Goal: Information Seeking & Learning: Learn about a topic

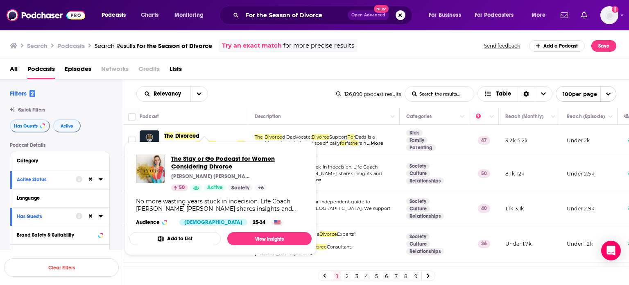
drag, startPoint x: 199, startPoint y: 201, endPoint x: 178, endPoint y: 170, distance: 37.1
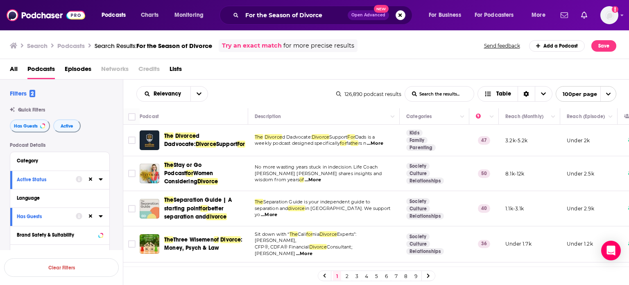
click at [223, 115] on div "Podcast" at bounding box center [191, 116] width 102 height 10
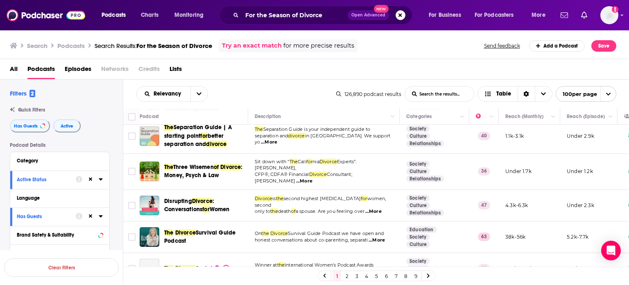
scroll to position [82, 0]
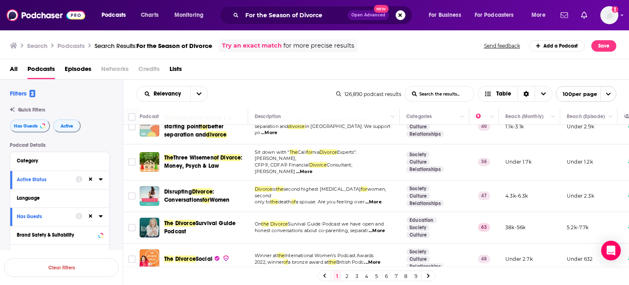
click at [218, 117] on div "Podcast" at bounding box center [191, 116] width 102 height 10
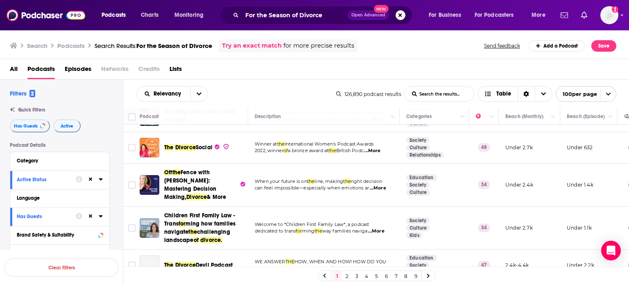
scroll to position [197, 0]
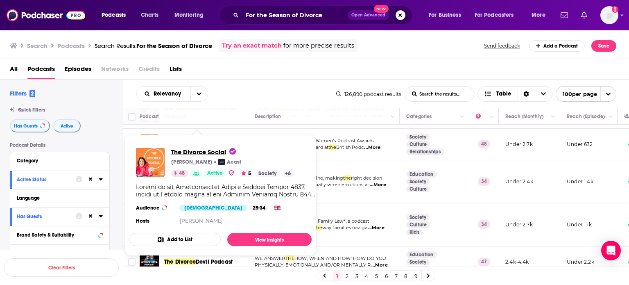
drag, startPoint x: 190, startPoint y: 133, endPoint x: 202, endPoint y: 150, distance: 21.1
drag, startPoint x: 202, startPoint y: 150, endPoint x: 115, endPoint y: 140, distance: 87.8
click at [115, 136] on div "Filters 2 Quick Filters Has Guests Active Podcast Details Category Active Statu…" at bounding box center [66, 267] width 113 height 357
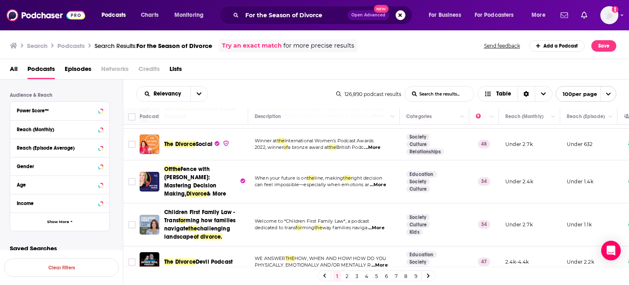
scroll to position [211, 0]
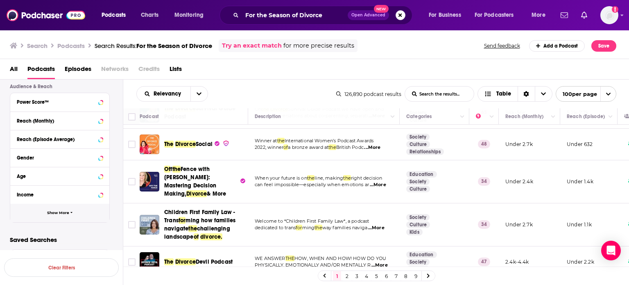
click at [41, 217] on button "Show More" at bounding box center [59, 213] width 99 height 18
click at [99, 229] on icon at bounding box center [101, 230] width 4 height 7
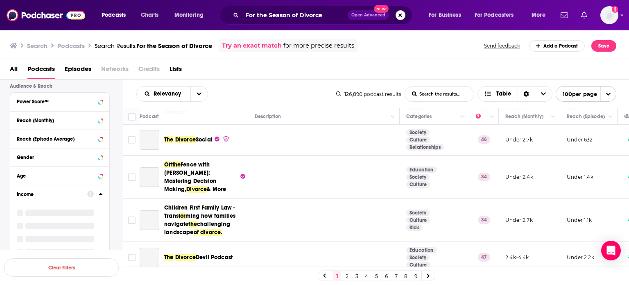
click at [61, 188] on button "Income" at bounding box center [52, 193] width 70 height 10
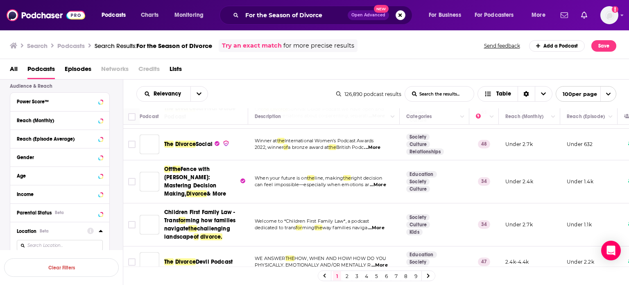
scroll to position [252, 0]
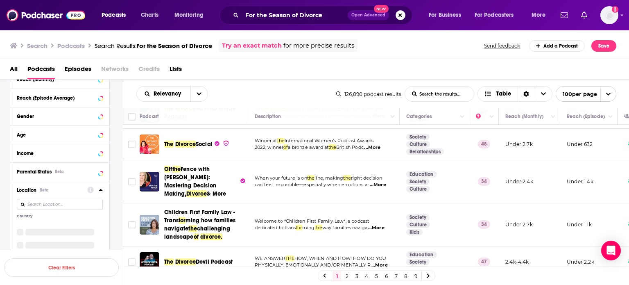
click at [84, 201] on input at bounding box center [60, 204] width 86 height 11
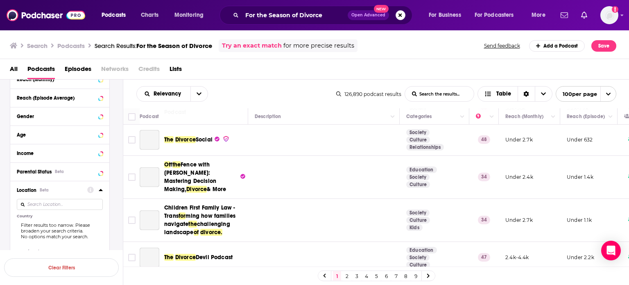
click at [80, 199] on input at bounding box center [60, 204] width 86 height 11
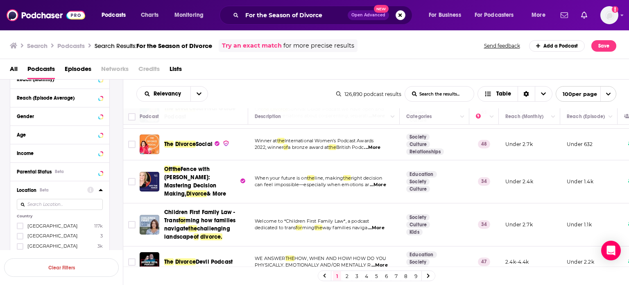
scroll to position [293, 0]
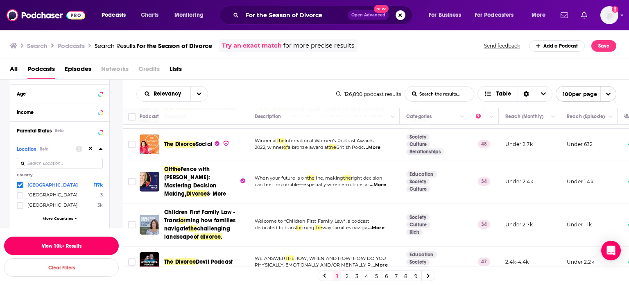
click at [71, 244] on button "View 10k+ Results" at bounding box center [61, 245] width 115 height 18
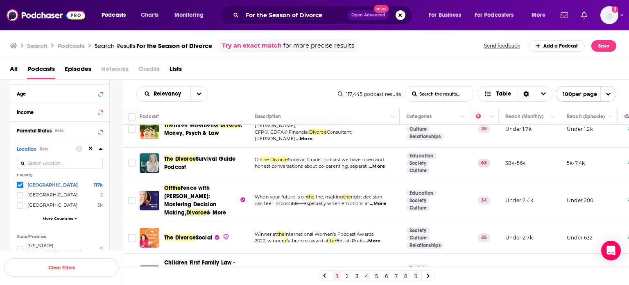
scroll to position [205, 0]
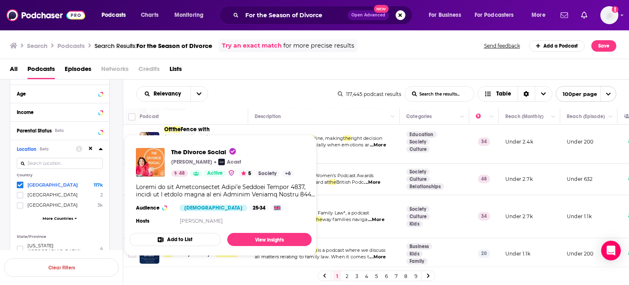
click at [211, 114] on div "Podcast" at bounding box center [191, 116] width 102 height 10
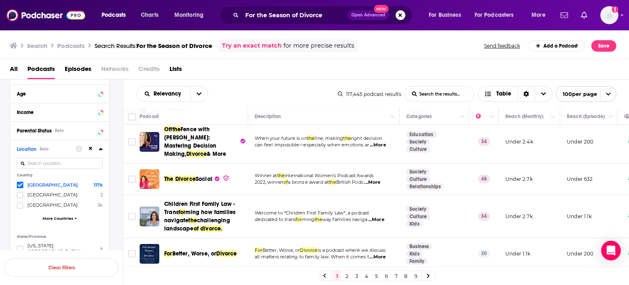
scroll to position [246, 0]
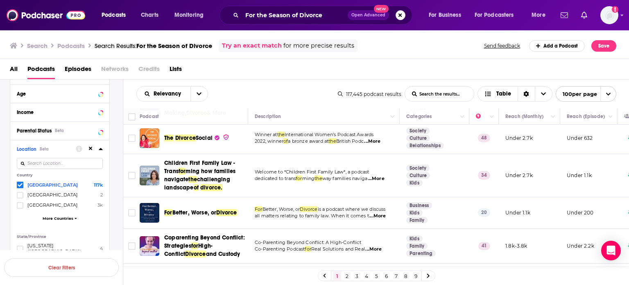
click at [231, 118] on div "Podcast" at bounding box center [191, 116] width 102 height 10
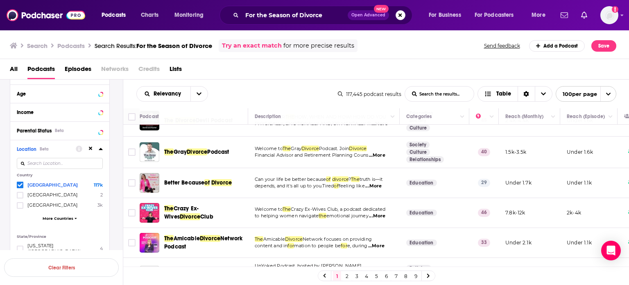
scroll to position [450, 0]
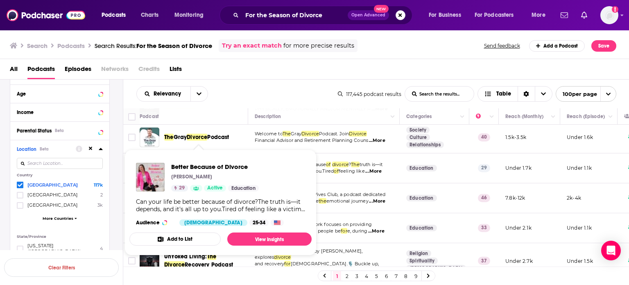
click at [214, 119] on div "Podcast" at bounding box center [191, 116] width 102 height 10
click at [215, 116] on div "Podcast" at bounding box center [191, 116] width 102 height 10
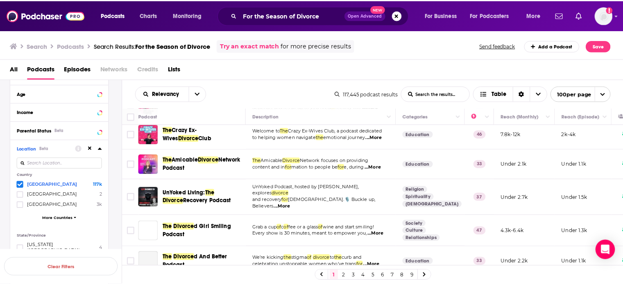
scroll to position [532, 0]
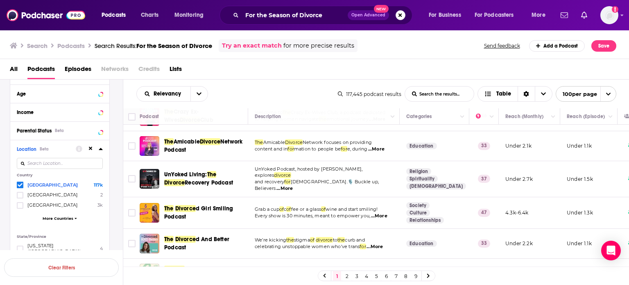
click at [206, 116] on div "Podcast" at bounding box center [191, 116] width 102 height 10
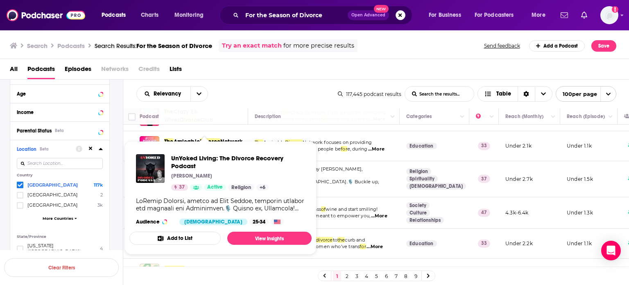
click at [201, 119] on div "Podcast" at bounding box center [191, 116] width 102 height 10
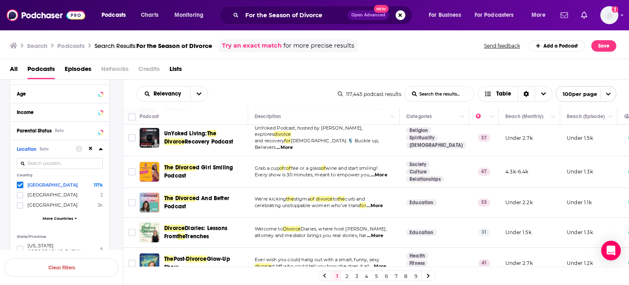
scroll to position [590, 0]
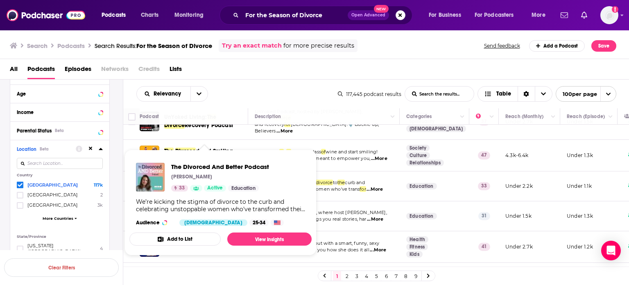
click at [205, 113] on div "Podcast" at bounding box center [191, 116] width 102 height 10
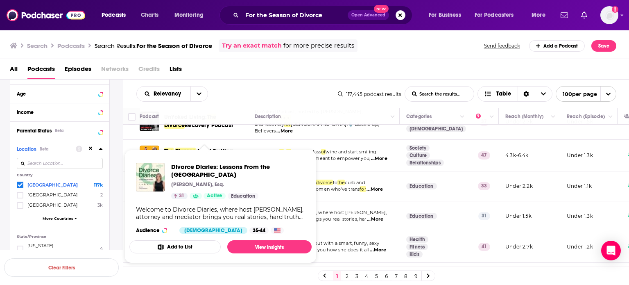
drag, startPoint x: 192, startPoint y: 189, endPoint x: 195, endPoint y: 162, distance: 27.2
drag, startPoint x: 195, startPoint y: 162, endPoint x: 195, endPoint y: 168, distance: 6.6
click at [214, 119] on div "Podcast" at bounding box center [191, 116] width 102 height 10
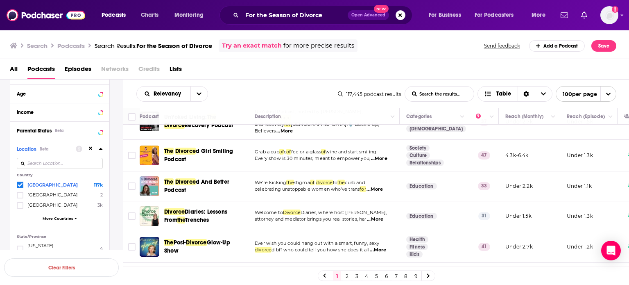
scroll to position [672, 0]
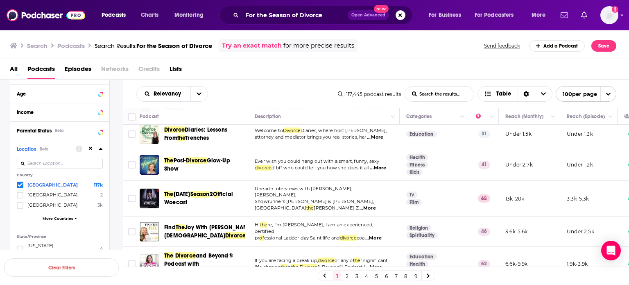
click at [219, 114] on div "Podcast" at bounding box center [191, 116] width 102 height 10
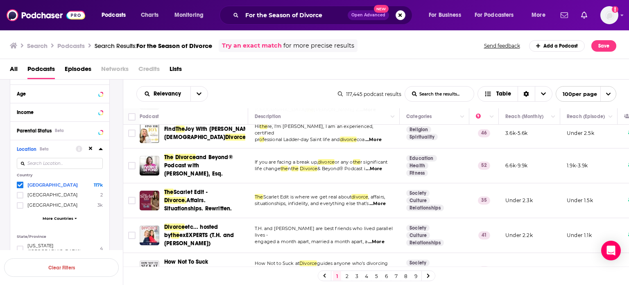
scroll to position [786, 0]
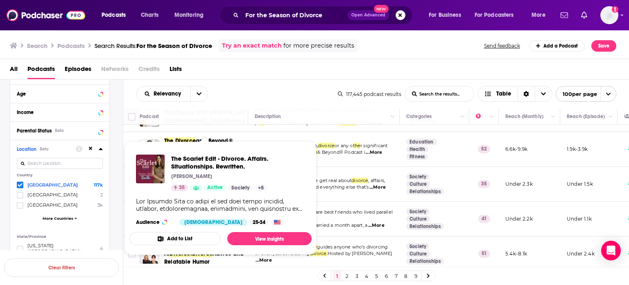
click at [220, 113] on div "Podcast" at bounding box center [191, 116] width 102 height 10
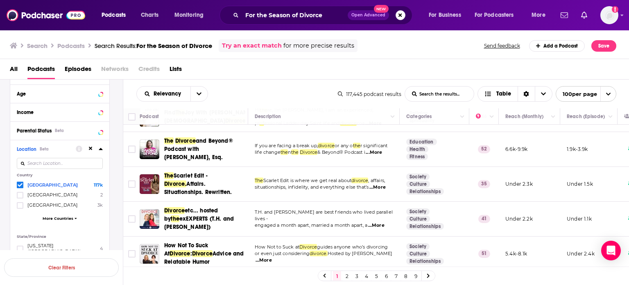
scroll to position [909, 0]
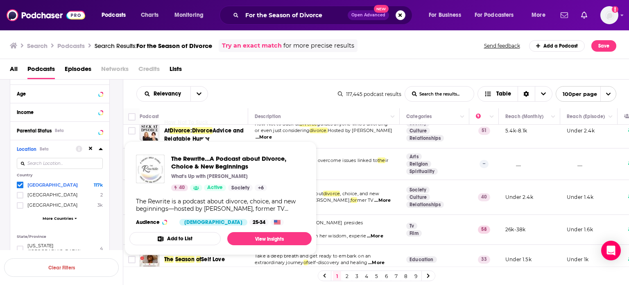
click at [200, 112] on div "Podcast" at bounding box center [191, 116] width 102 height 10
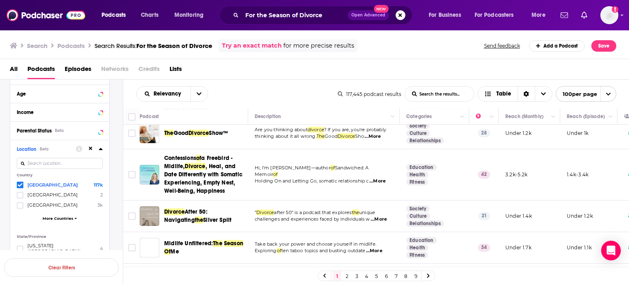
scroll to position [1155, 0]
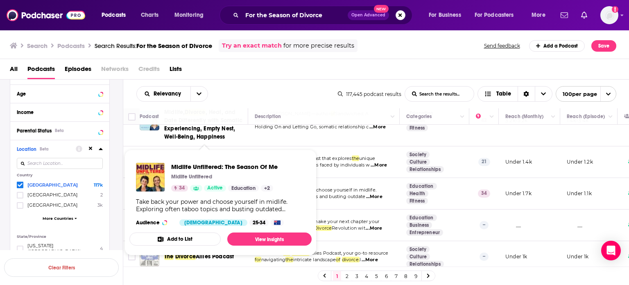
click at [237, 115] on div "Podcast" at bounding box center [191, 116] width 102 height 10
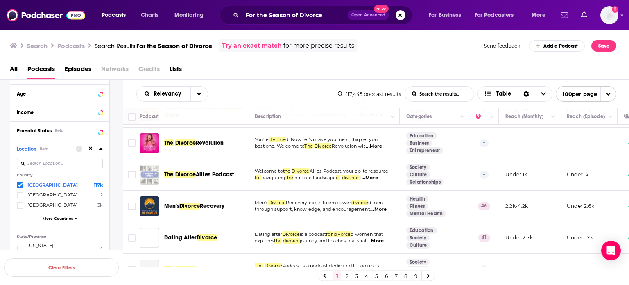
scroll to position [1196, 0]
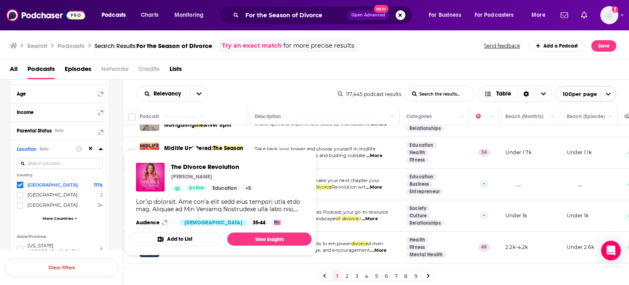
click at [221, 118] on div "Podcast" at bounding box center [191, 116] width 102 height 10
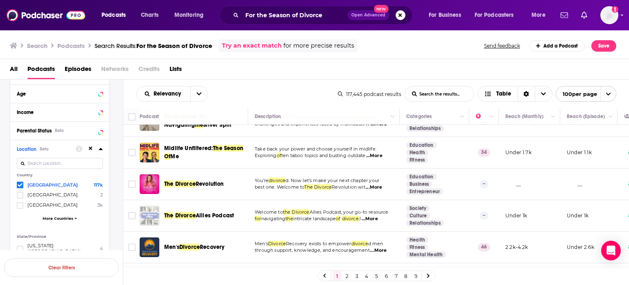
click at [229, 113] on div "Podcast" at bounding box center [191, 116] width 102 height 10
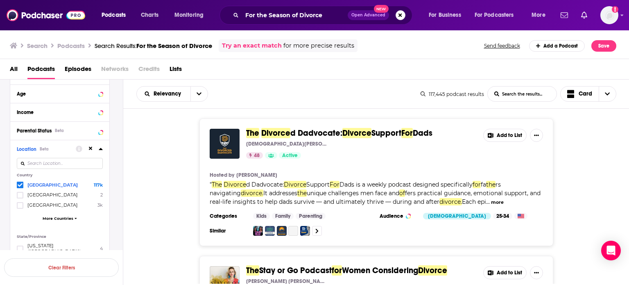
drag, startPoint x: 200, startPoint y: 213, endPoint x: 365, endPoint y: 96, distance: 202.4
click at [365, 96] on div "Relevancy List Search Input Search the results... Card" at bounding box center [278, 94] width 284 height 16
click at [609, 91] on icon "Choose View" at bounding box center [607, 94] width 5 height 6
click at [580, 135] on span "Table" at bounding box center [593, 136] width 33 height 5
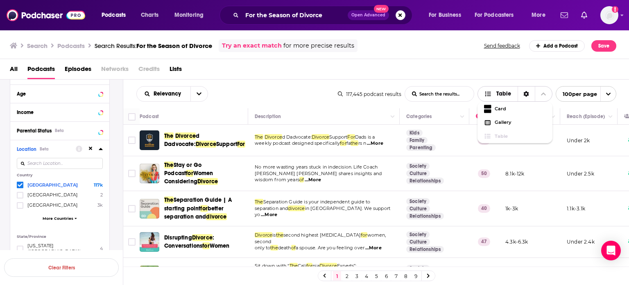
click at [478, 86] on button "Table" at bounding box center [515, 94] width 75 height 16
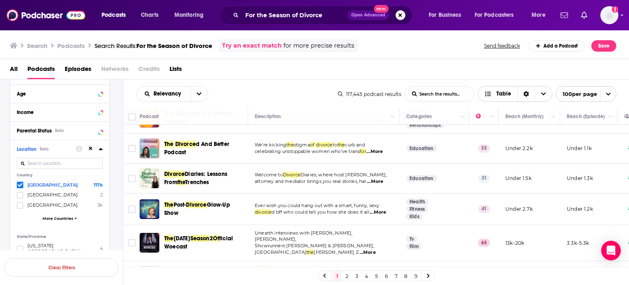
scroll to position [737, 0]
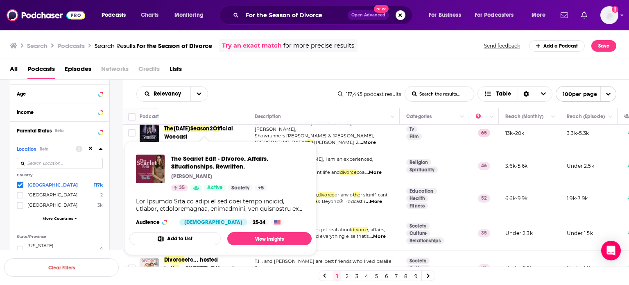
click at [228, 116] on div "Podcast" at bounding box center [191, 116] width 102 height 10
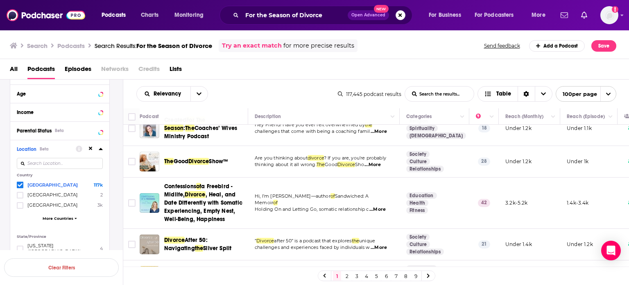
scroll to position [1065, 0]
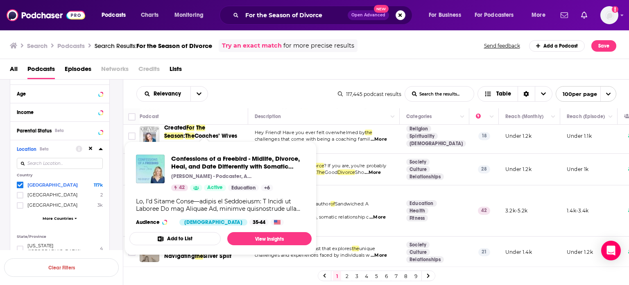
drag, startPoint x: 201, startPoint y: 181, endPoint x: 190, endPoint y: 113, distance: 68.5
click at [190, 113] on div "Podcast" at bounding box center [191, 116] width 102 height 10
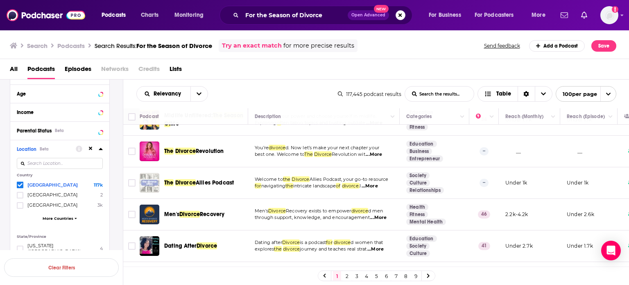
scroll to position [1270, 0]
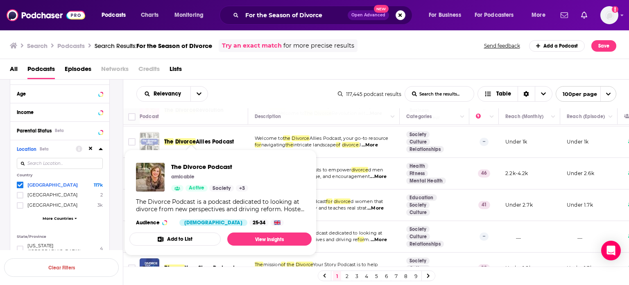
click at [224, 118] on div "Podcast" at bounding box center [191, 116] width 102 height 10
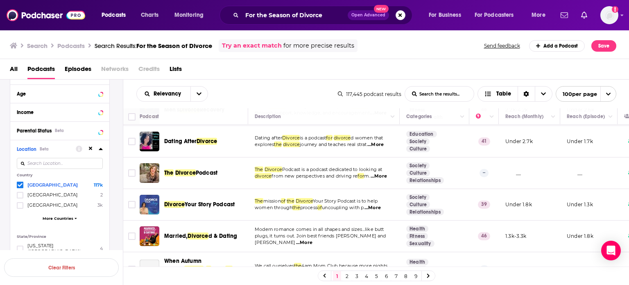
scroll to position [1351, 0]
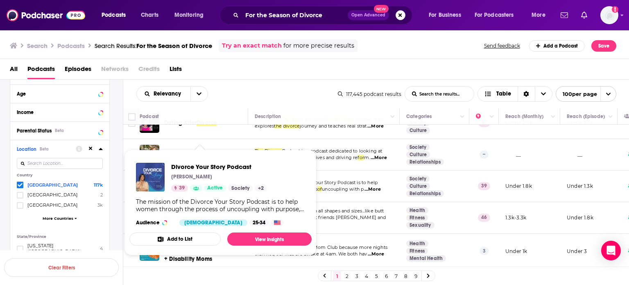
click at [220, 115] on div "Podcast" at bounding box center [191, 116] width 102 height 10
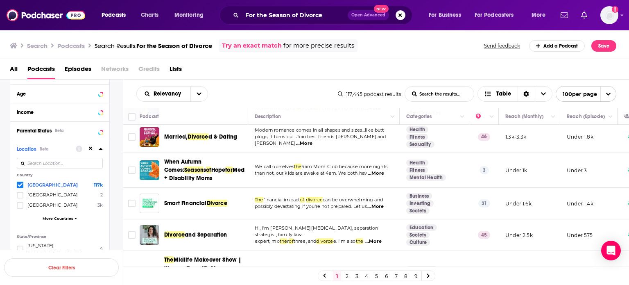
scroll to position [1474, 0]
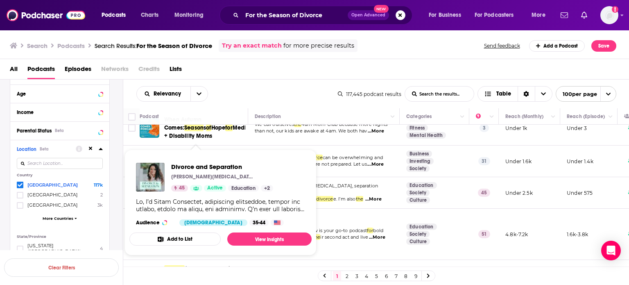
click at [233, 117] on div "Podcast" at bounding box center [191, 116] width 102 height 10
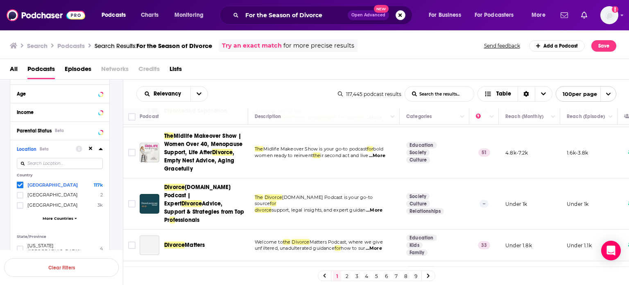
scroll to position [1556, 0]
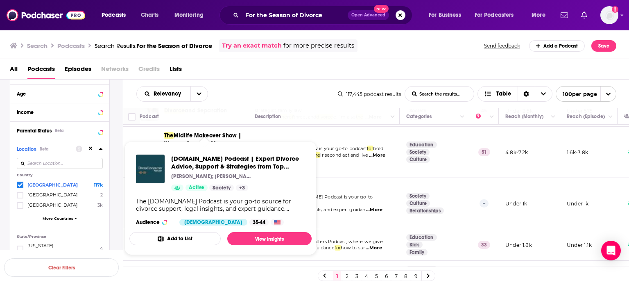
click at [233, 108] on th "Podcast" at bounding box center [194, 116] width 109 height 16
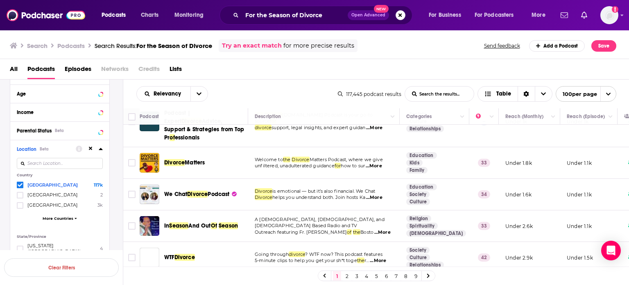
scroll to position [1597, 0]
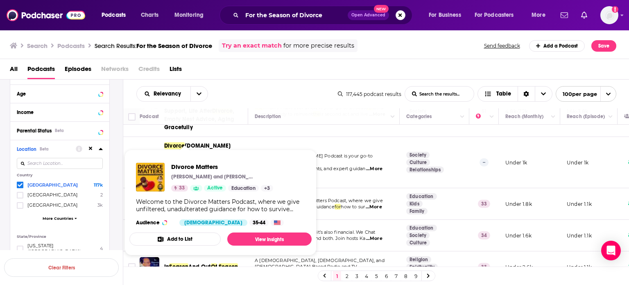
click at [225, 115] on div "Podcast" at bounding box center [191, 116] width 102 height 10
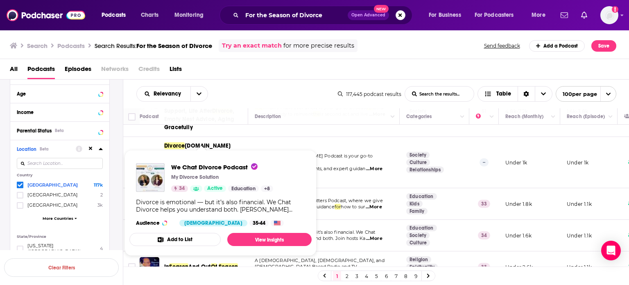
click at [231, 119] on div "Podcast" at bounding box center [191, 116] width 102 height 10
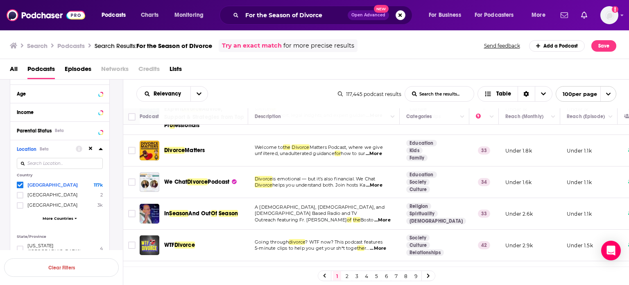
scroll to position [1679, 0]
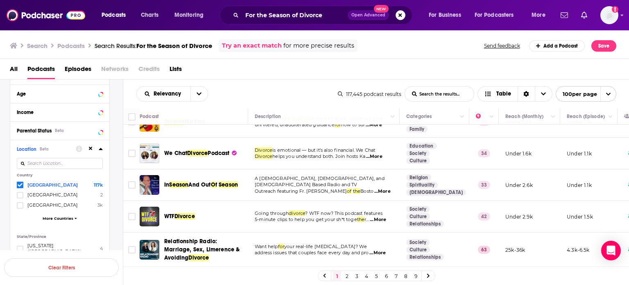
click at [229, 119] on div "Podcast" at bounding box center [191, 116] width 102 height 10
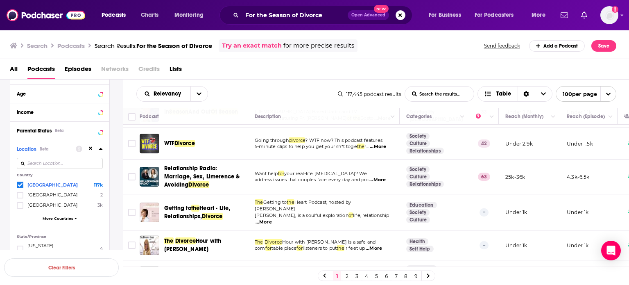
scroll to position [1761, 0]
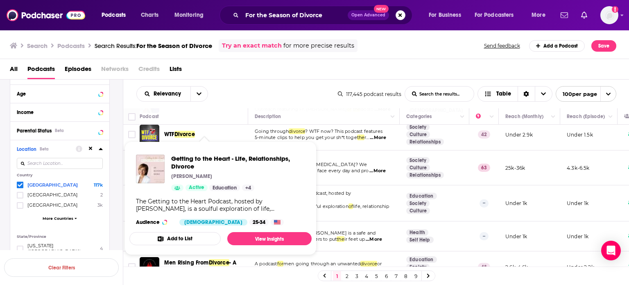
click at [233, 119] on div "Podcast" at bounding box center [191, 116] width 102 height 10
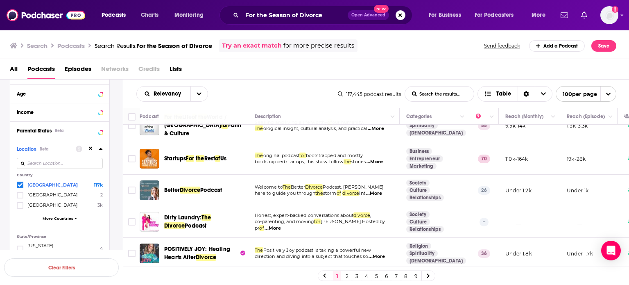
scroll to position [1966, 0]
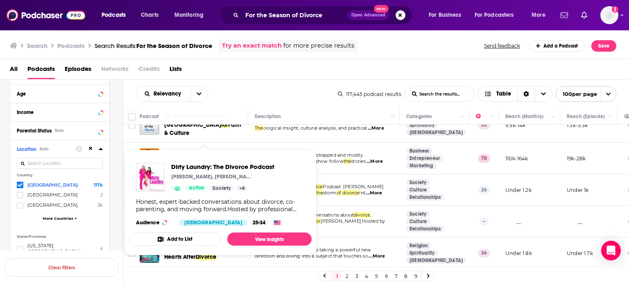
click at [231, 119] on div "Podcast" at bounding box center [191, 116] width 102 height 10
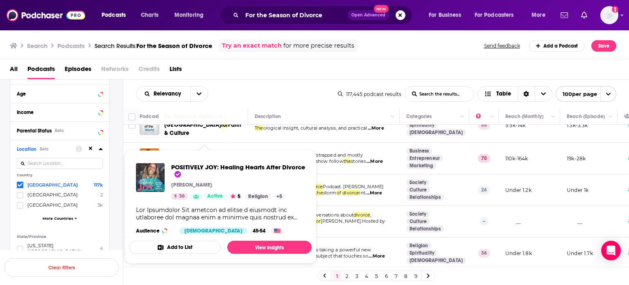
click at [233, 120] on div "Podcast" at bounding box center [191, 116] width 102 height 10
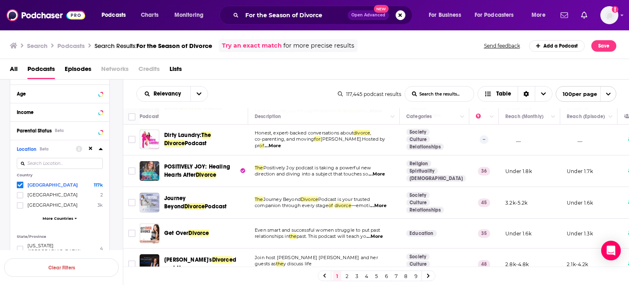
scroll to position [2089, 0]
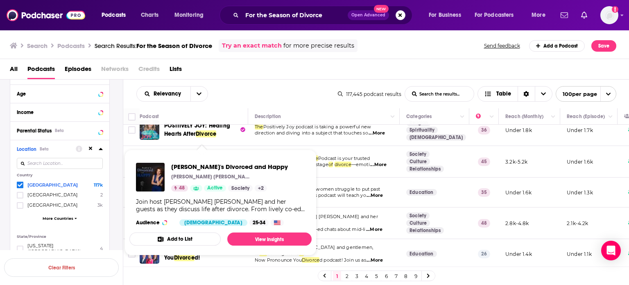
click at [234, 122] on th "Podcast" at bounding box center [194, 116] width 109 height 16
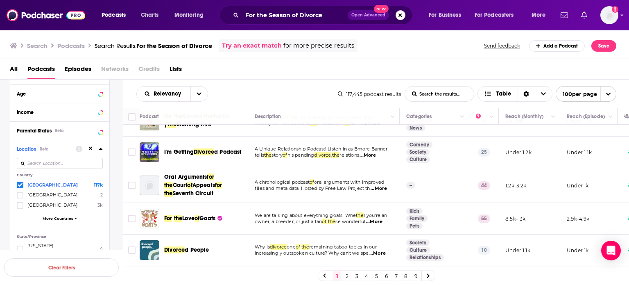
scroll to position [2293, 0]
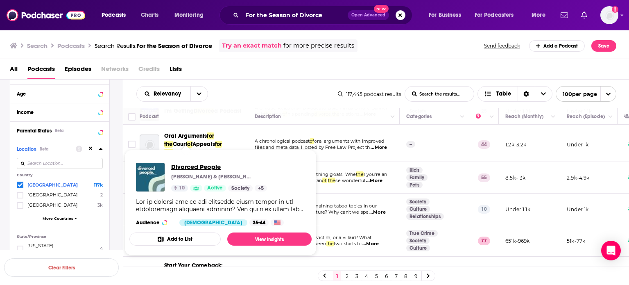
click at [206, 167] on span "Divorced People" at bounding box center [219, 167] width 96 height 8
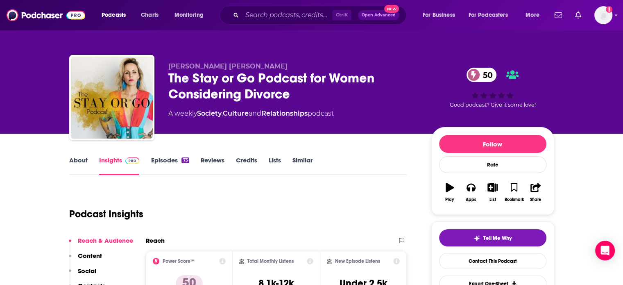
click at [72, 163] on link "About" at bounding box center [78, 165] width 18 height 19
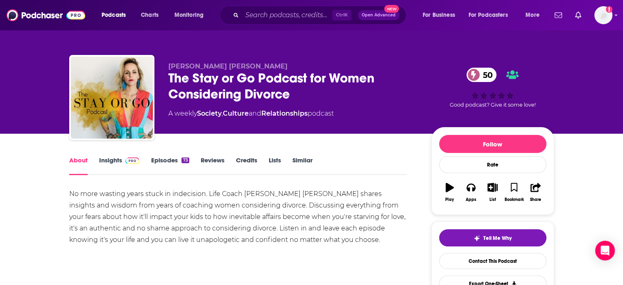
click at [134, 166] on link "Insights" at bounding box center [119, 165] width 41 height 19
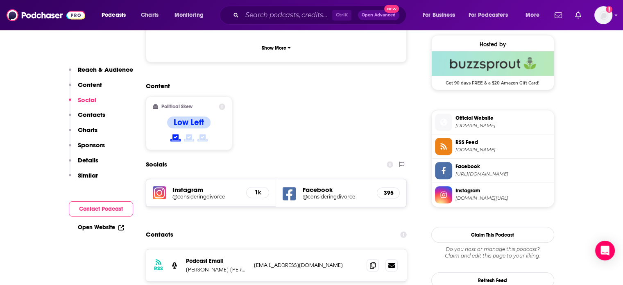
scroll to position [614, 0]
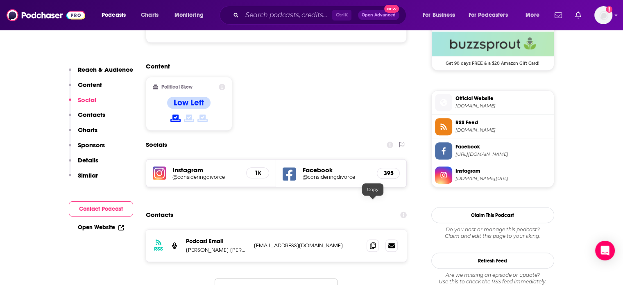
click at [370, 242] on icon at bounding box center [373, 245] width 6 height 7
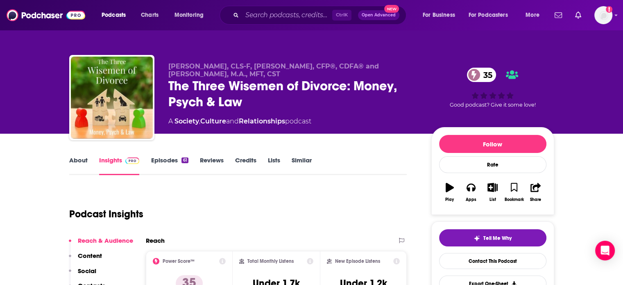
click at [76, 163] on link "About" at bounding box center [78, 165] width 18 height 19
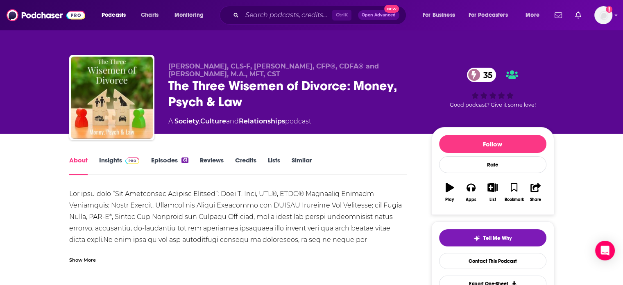
click at [90, 260] on div "Show More" at bounding box center [82, 259] width 27 height 8
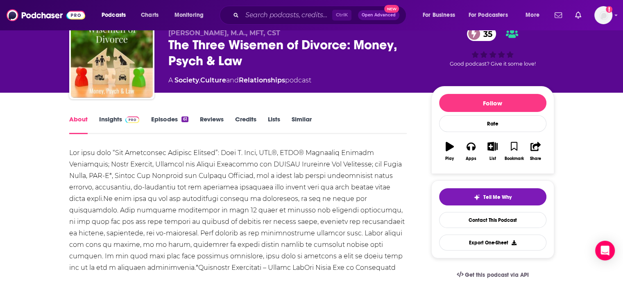
scroll to position [82, 0]
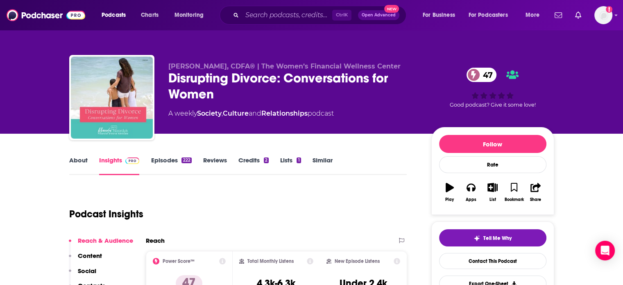
click at [81, 156] on link "About" at bounding box center [78, 165] width 18 height 19
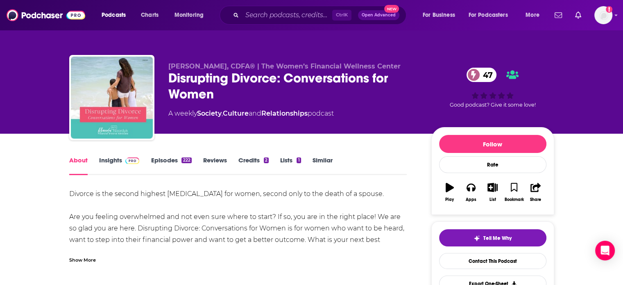
click at [104, 254] on div "Show More" at bounding box center [238, 256] width 338 height 14
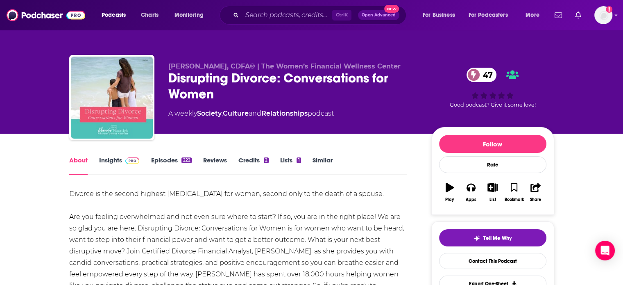
click at [122, 166] on link "Insights" at bounding box center [119, 165] width 41 height 19
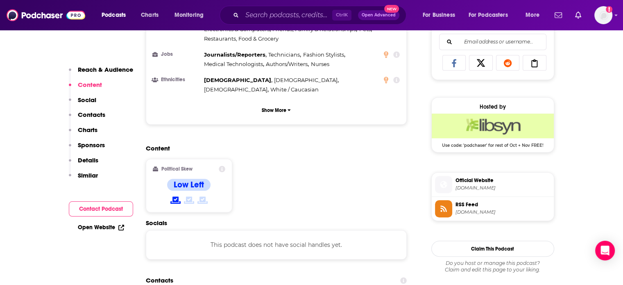
scroll to position [614, 0]
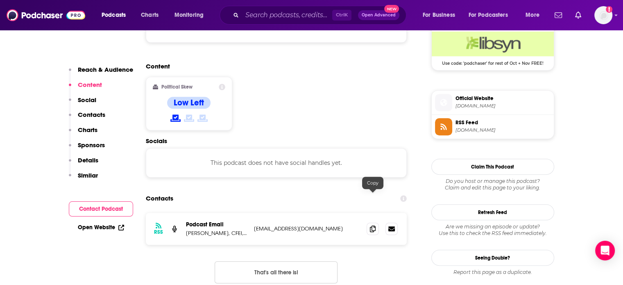
click at [373, 225] on icon at bounding box center [373, 228] width 6 height 7
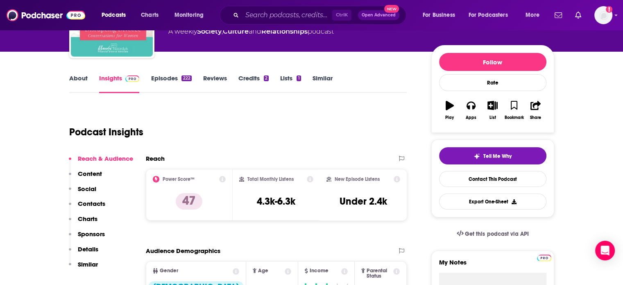
scroll to position [0, 0]
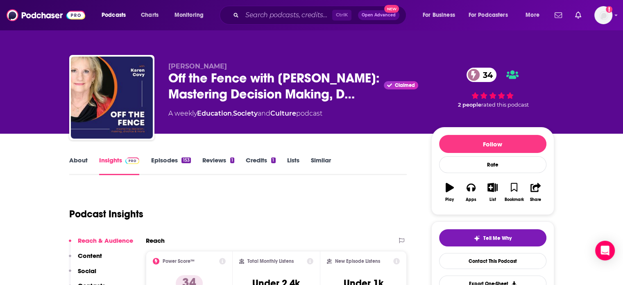
click at [77, 165] on link "About" at bounding box center [78, 165] width 18 height 19
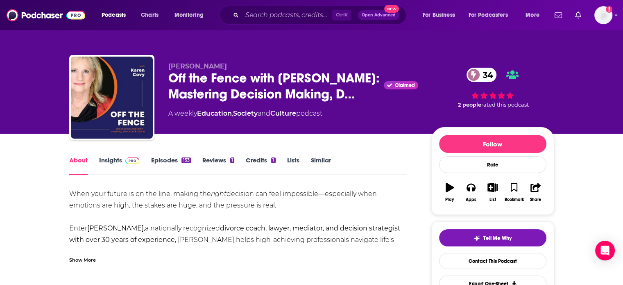
click at [85, 255] on div "Show More" at bounding box center [82, 259] width 27 height 8
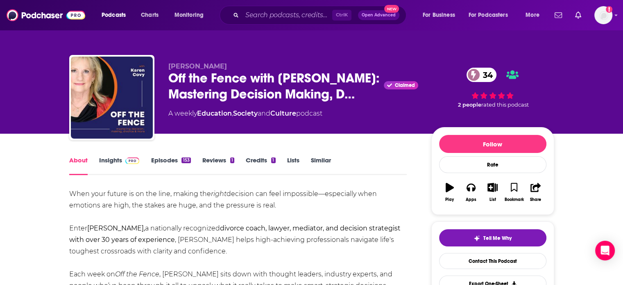
click at [112, 170] on link "Insights" at bounding box center [119, 165] width 41 height 19
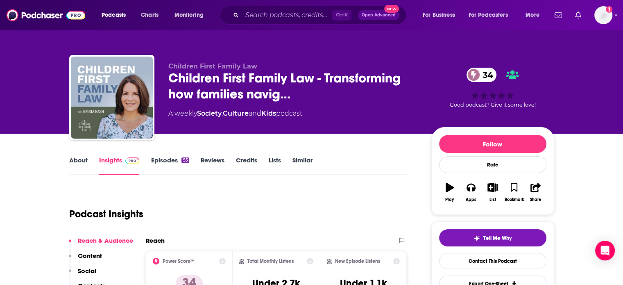
click at [81, 160] on link "About" at bounding box center [78, 165] width 18 height 19
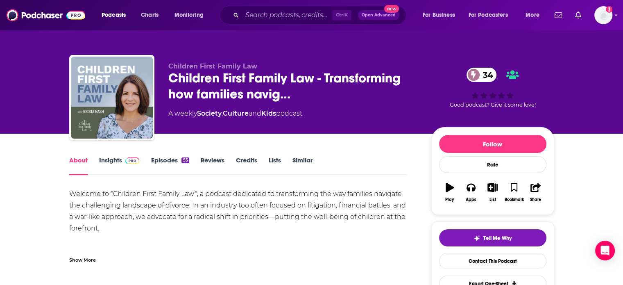
click at [93, 249] on div "Show More" at bounding box center [238, 256] width 338 height 14
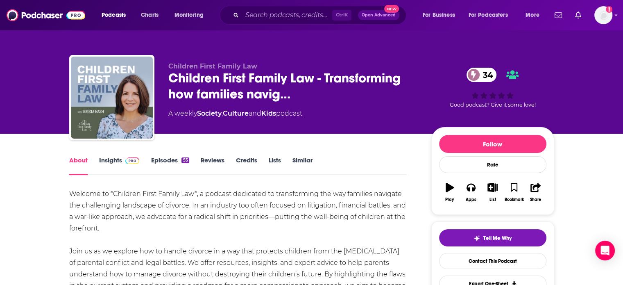
click at [113, 161] on link "Insights" at bounding box center [119, 165] width 41 height 19
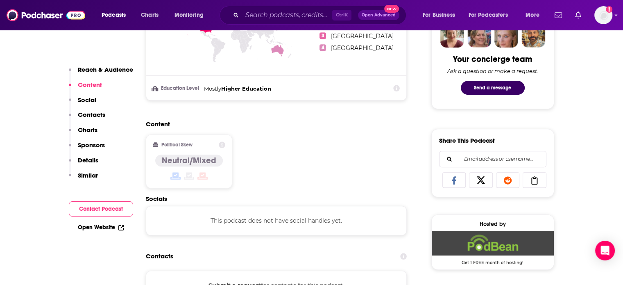
scroll to position [369, 0]
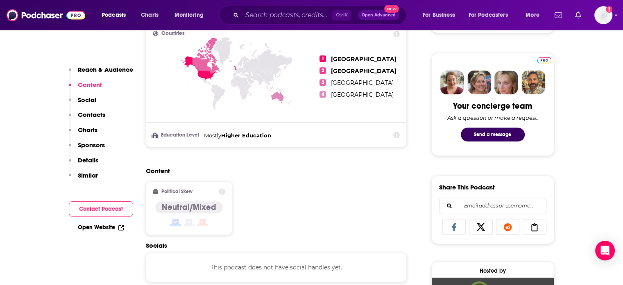
click at [88, 226] on link "Open Website" at bounding box center [101, 227] width 46 height 7
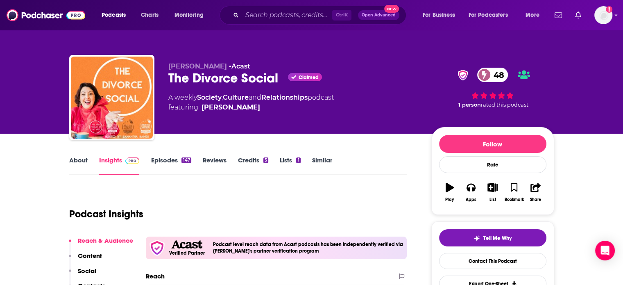
click at [72, 156] on link "About" at bounding box center [78, 165] width 18 height 19
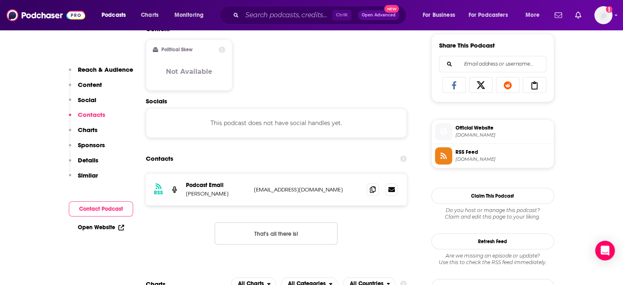
scroll to position [532, 0]
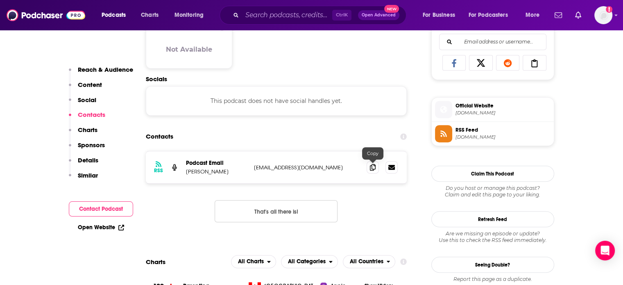
click at [367, 166] on span at bounding box center [373, 167] width 12 height 12
click at [94, 229] on link "Open Website" at bounding box center [101, 227] width 46 height 7
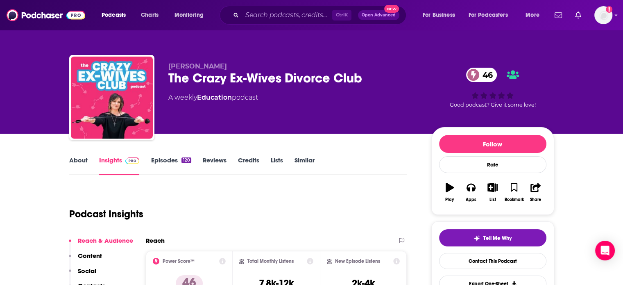
click at [75, 159] on link "About" at bounding box center [78, 165] width 18 height 19
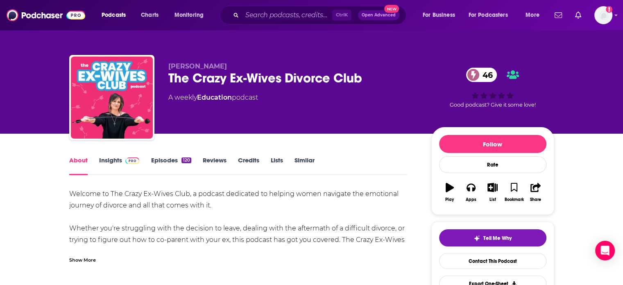
click at [116, 156] on link "Insights" at bounding box center [119, 165] width 41 height 19
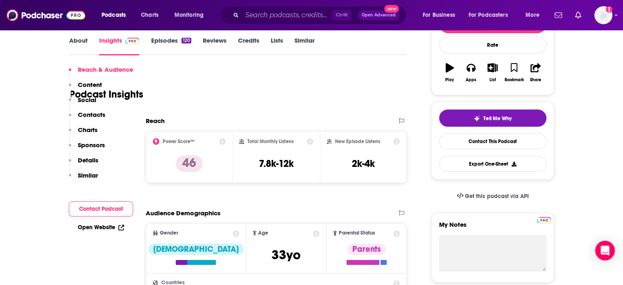
scroll to position [573, 0]
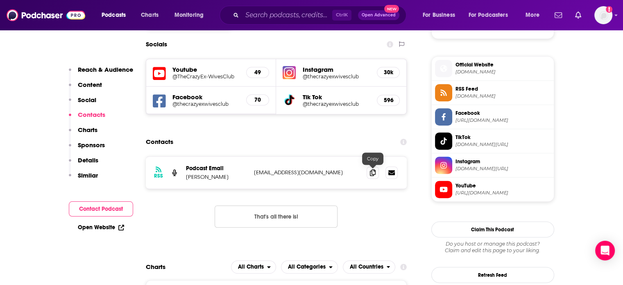
click at [379, 172] on div at bounding box center [382, 172] width 31 height 12
click at [368, 174] on span at bounding box center [373, 172] width 12 height 12
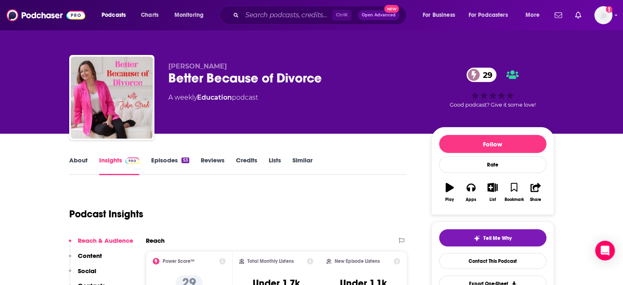
click at [77, 165] on link "About" at bounding box center [78, 165] width 18 height 19
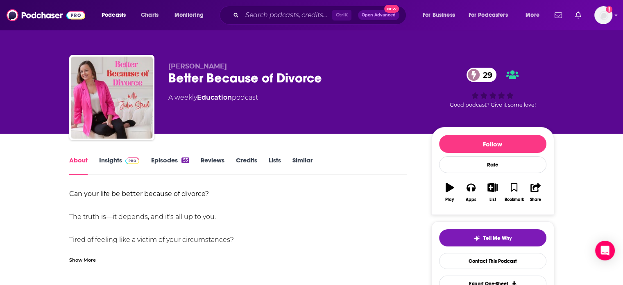
drag, startPoint x: 77, startPoint y: 165, endPoint x: 116, endPoint y: 165, distance: 39.3
click at [116, 165] on link "Insights" at bounding box center [119, 165] width 41 height 19
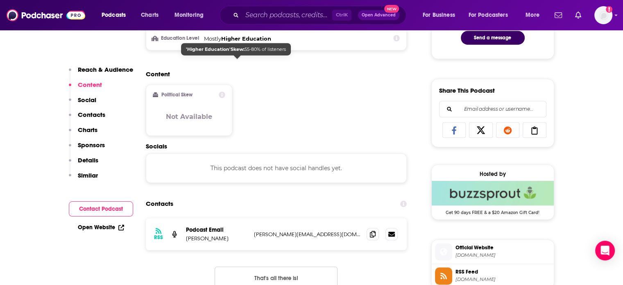
scroll to position [491, 0]
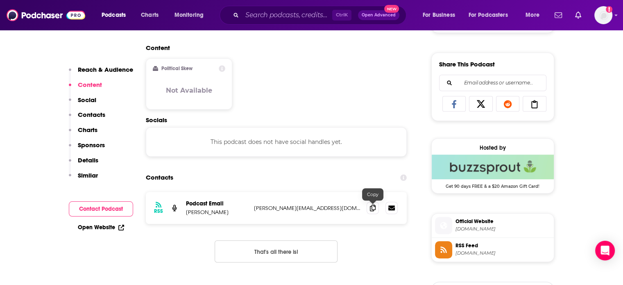
click at [376, 207] on span at bounding box center [373, 207] width 12 height 12
click at [370, 212] on span at bounding box center [373, 207] width 12 height 12
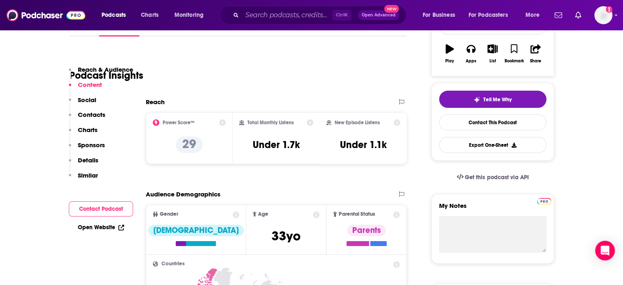
scroll to position [82, 0]
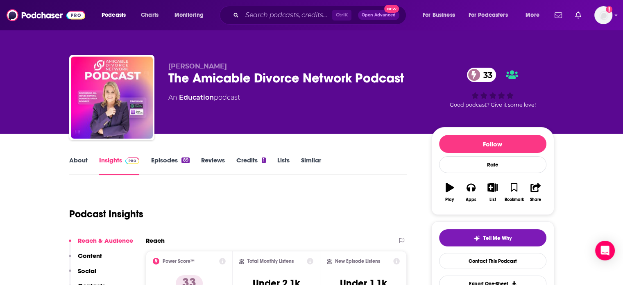
click at [76, 161] on link "About" at bounding box center [78, 165] width 18 height 19
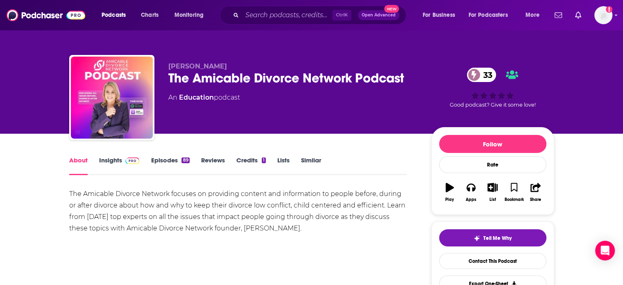
drag, startPoint x: 76, startPoint y: 161, endPoint x: 118, endPoint y: 161, distance: 42.2
click at [118, 161] on link "Insights" at bounding box center [119, 165] width 41 height 19
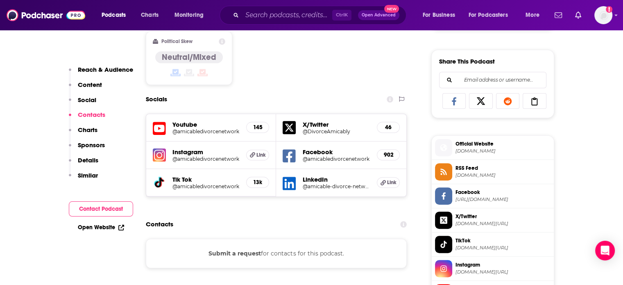
scroll to position [491, 0]
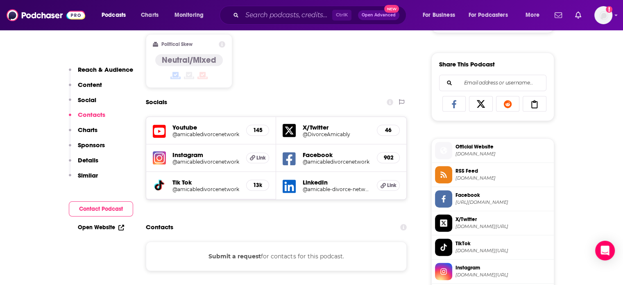
click at [198, 127] on h5 "Youtube" at bounding box center [206, 127] width 68 height 8
click at [190, 134] on h5 "@amicabledivorcenetwork" at bounding box center [206, 134] width 68 height 6
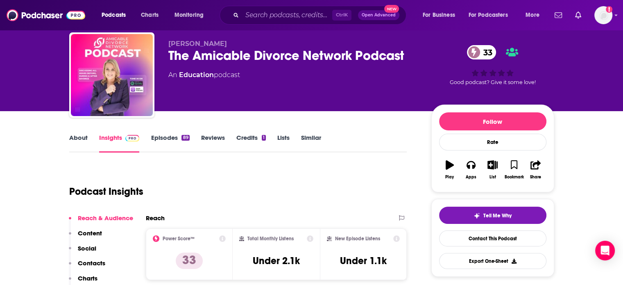
scroll to position [0, 0]
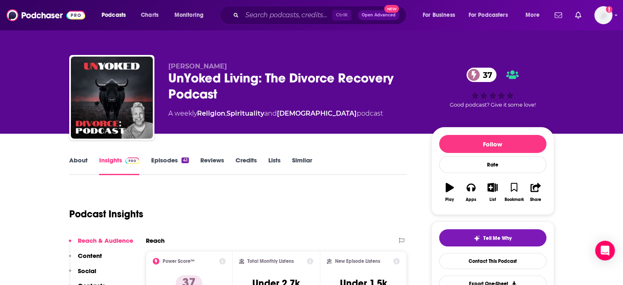
click at [75, 161] on link "About" at bounding box center [78, 165] width 18 height 19
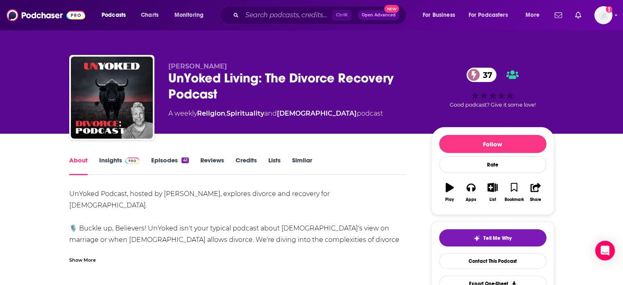
click at [85, 255] on div "Show More" at bounding box center [82, 259] width 27 height 8
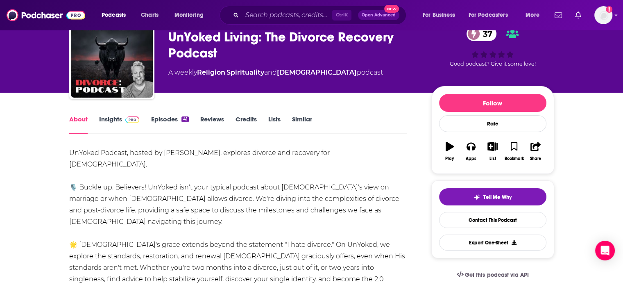
scroll to position [82, 0]
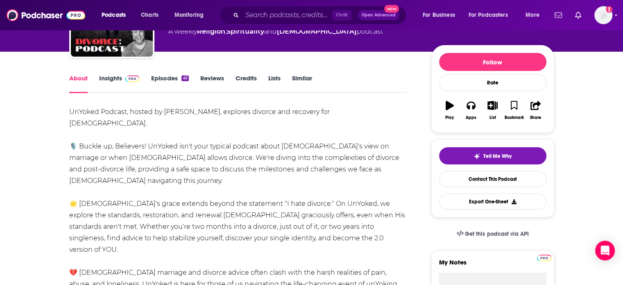
click at [118, 83] on link "Insights" at bounding box center [119, 83] width 41 height 19
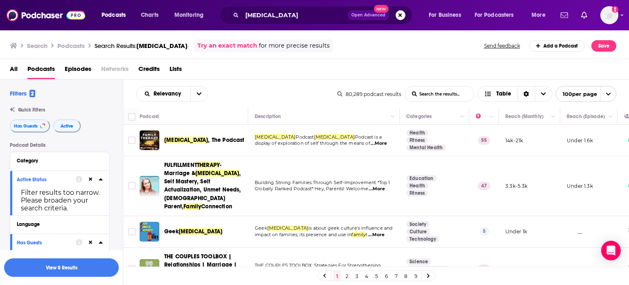
click at [218, 113] on div "Podcast" at bounding box center [191, 116] width 102 height 10
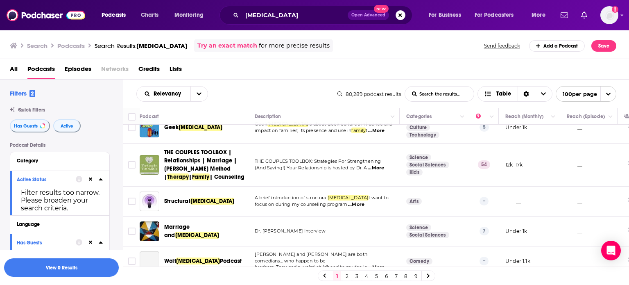
scroll to position [115, 0]
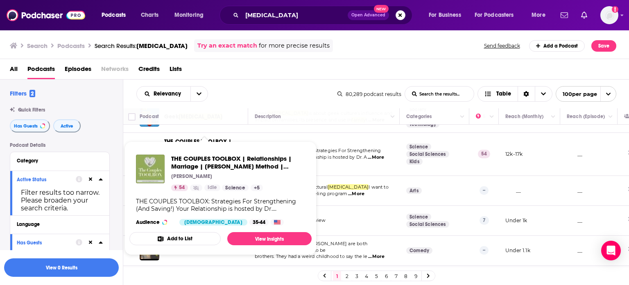
drag, startPoint x: 202, startPoint y: 155, endPoint x: 213, endPoint y: 120, distance: 37.3
click at [213, 120] on div "Podcast" at bounding box center [191, 116] width 102 height 10
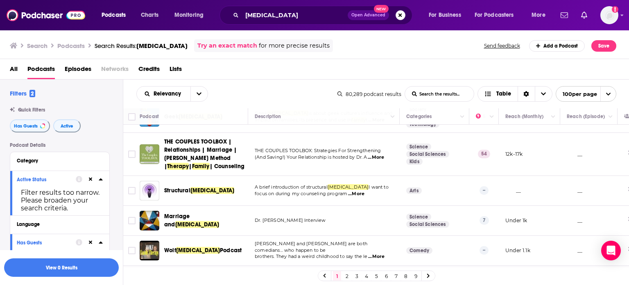
click at [215, 117] on div "Podcast" at bounding box center [191, 116] width 102 height 10
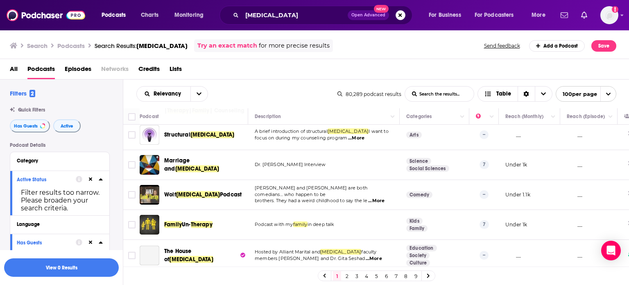
scroll to position [180, 0]
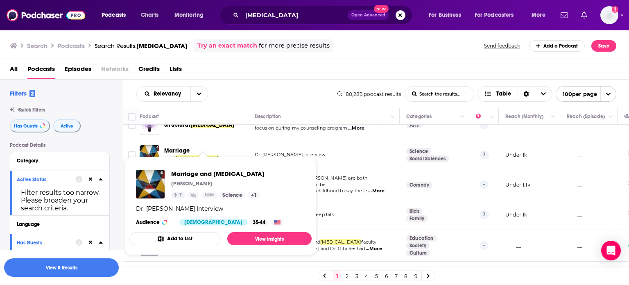
drag, startPoint x: 203, startPoint y: 156, endPoint x: 208, endPoint y: 167, distance: 11.7
drag, startPoint x: 208, startPoint y: 167, endPoint x: 210, endPoint y: 176, distance: 8.8
click at [226, 113] on div "Podcast" at bounding box center [191, 116] width 102 height 10
click at [213, 114] on div "Podcast" at bounding box center [191, 116] width 102 height 10
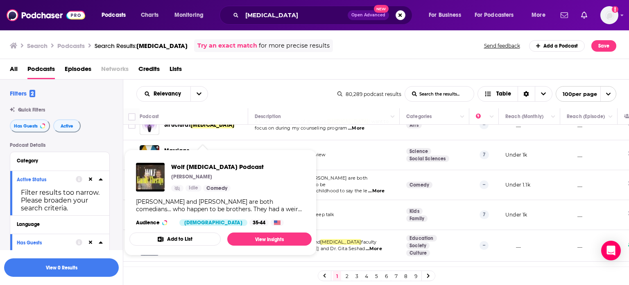
click at [222, 121] on div "Podcast" at bounding box center [191, 116] width 102 height 10
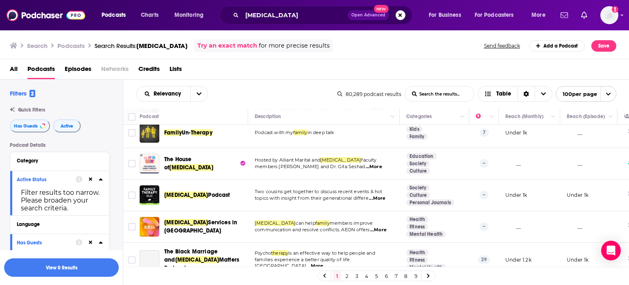
scroll to position [278, 0]
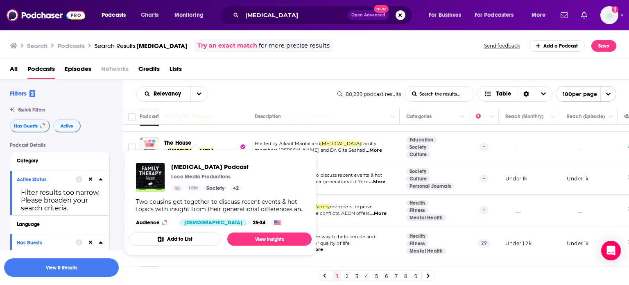
click at [231, 115] on div "Podcast" at bounding box center [191, 116] width 102 height 10
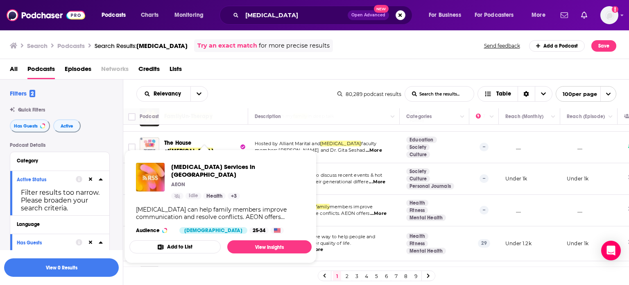
click at [228, 115] on div "Podcast" at bounding box center [191, 116] width 102 height 10
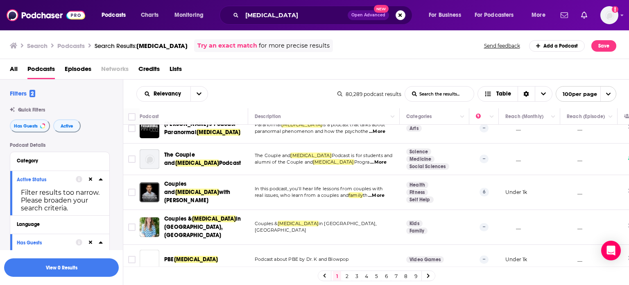
scroll to position [442, 0]
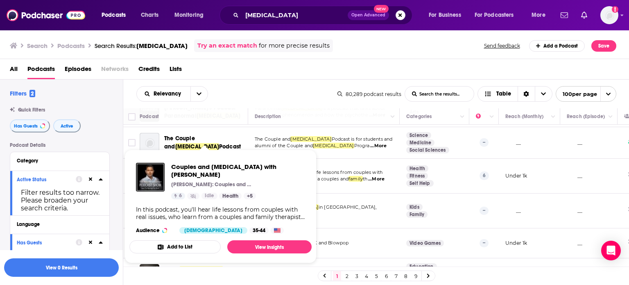
click at [222, 116] on div "Podcast" at bounding box center [191, 116] width 102 height 10
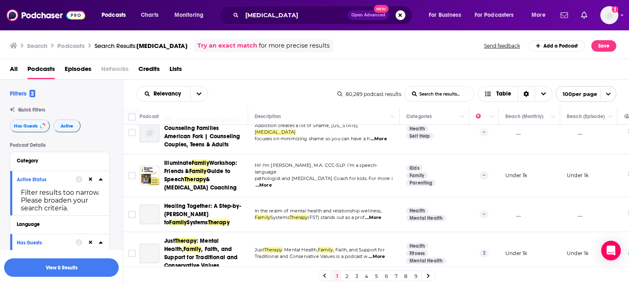
scroll to position [770, 0]
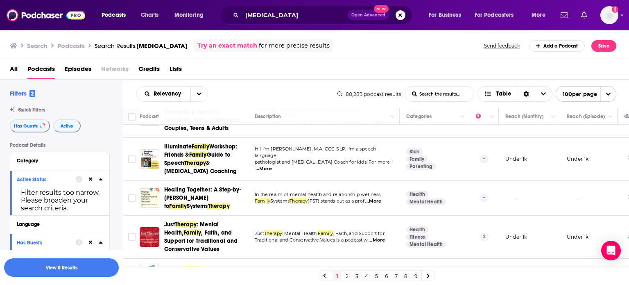
click at [226, 114] on div "Podcast" at bounding box center [191, 116] width 102 height 10
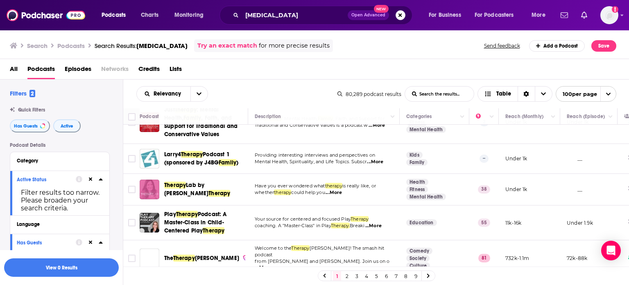
scroll to position [901, 0]
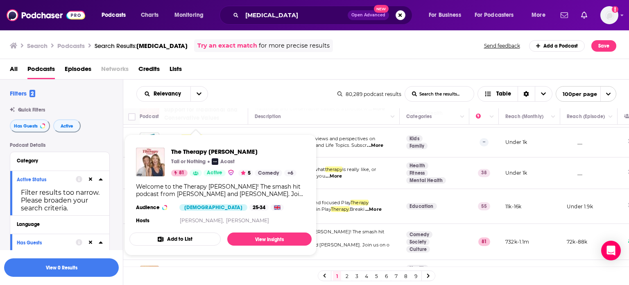
click at [204, 118] on div "Podcast" at bounding box center [191, 116] width 102 height 10
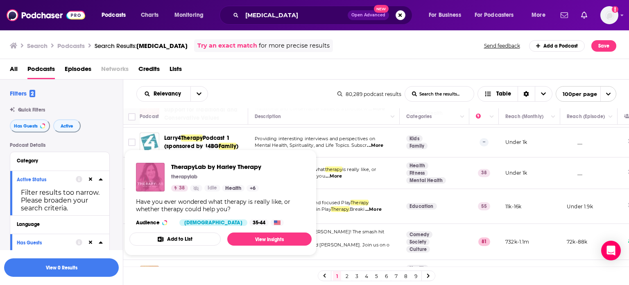
drag, startPoint x: 188, startPoint y: 153, endPoint x: 193, endPoint y: 164, distance: 11.9
click at [222, 118] on div "Podcast" at bounding box center [191, 116] width 102 height 10
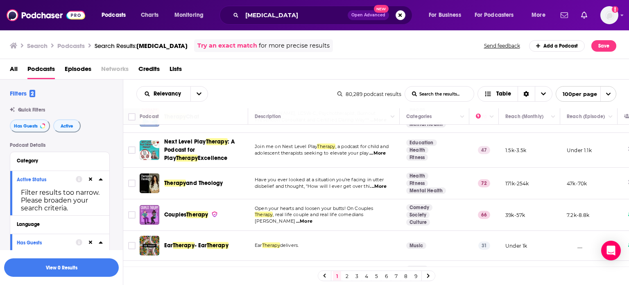
scroll to position [1065, 0]
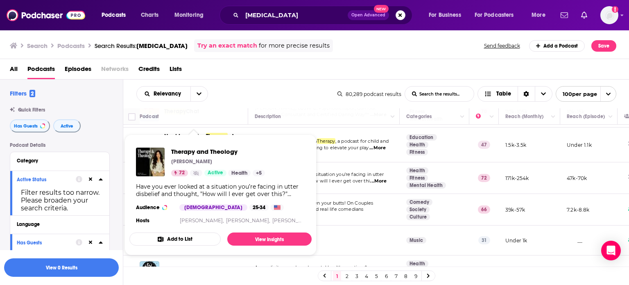
click at [229, 117] on div "Podcast" at bounding box center [191, 116] width 102 height 10
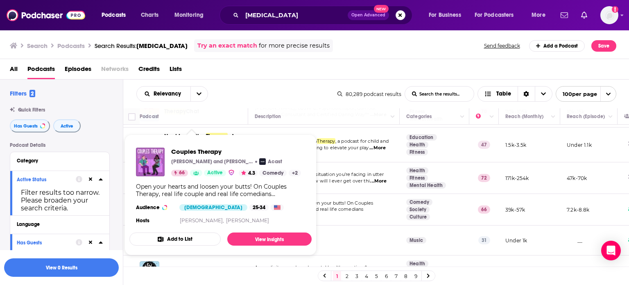
click at [239, 112] on div "Podcast" at bounding box center [191, 116] width 102 height 10
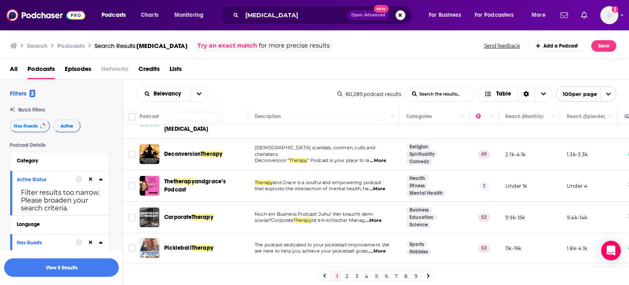
scroll to position [1925, 0]
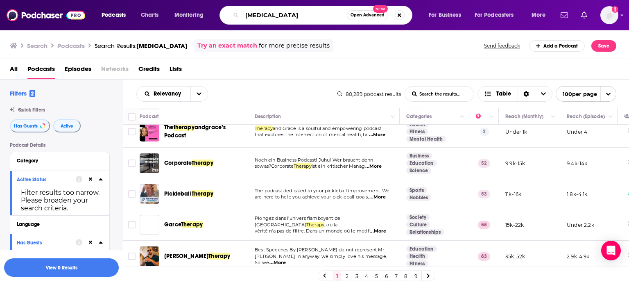
click at [298, 19] on input "family therapy" at bounding box center [294, 15] width 105 height 13
drag, startPoint x: 264, startPoint y: 14, endPoint x: 221, endPoint y: 16, distance: 42.6
click at [221, 16] on div "family therapy Open Advanced New" at bounding box center [316, 15] width 193 height 19
type input "trauma therapy"
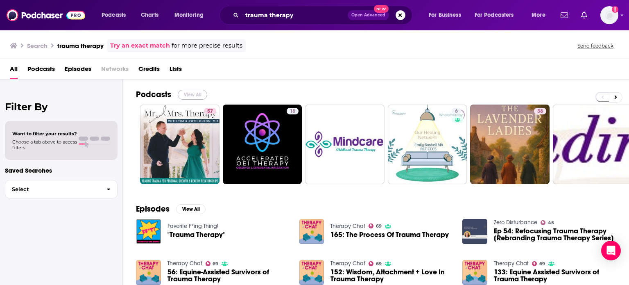
click at [198, 90] on button "View All" at bounding box center [192, 95] width 29 height 10
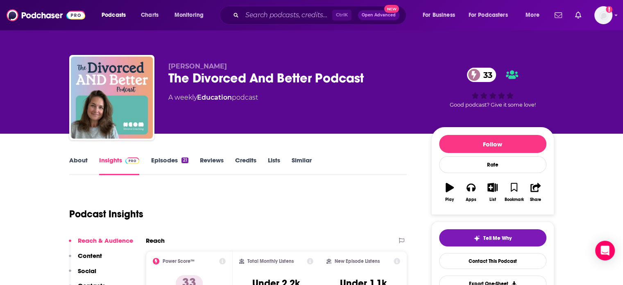
click at [81, 158] on link "About" at bounding box center [78, 165] width 18 height 19
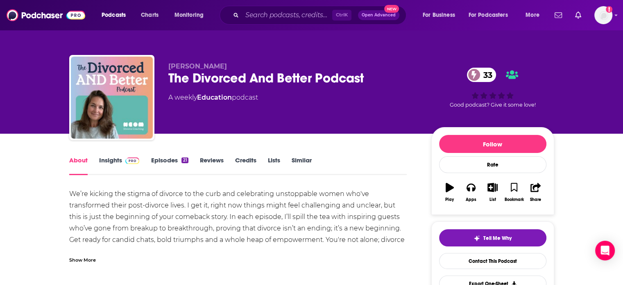
click at [108, 158] on link "Insights" at bounding box center [119, 165] width 41 height 19
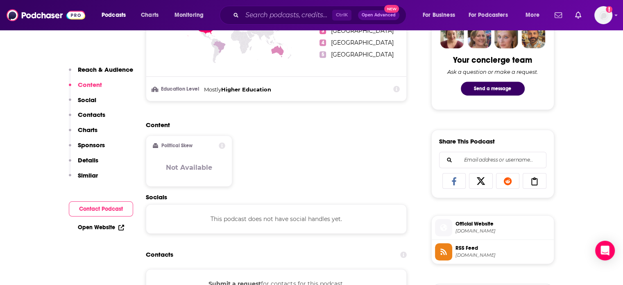
scroll to position [410, 0]
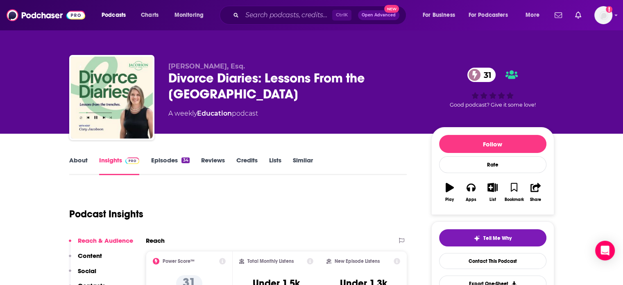
click at [77, 165] on link "About" at bounding box center [78, 165] width 18 height 19
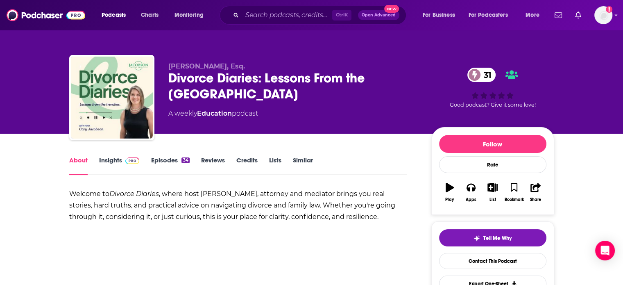
click at [122, 158] on span at bounding box center [131, 160] width 18 height 8
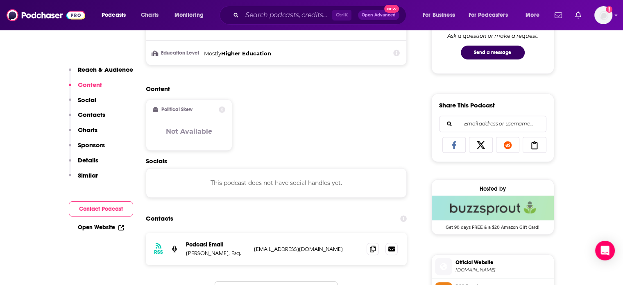
scroll to position [491, 0]
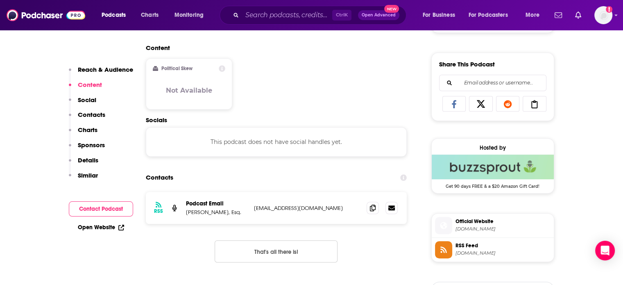
click at [370, 211] on span at bounding box center [373, 207] width 12 height 12
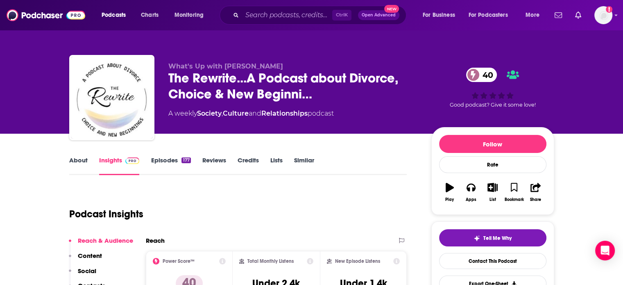
click at [78, 162] on link "About" at bounding box center [78, 165] width 18 height 19
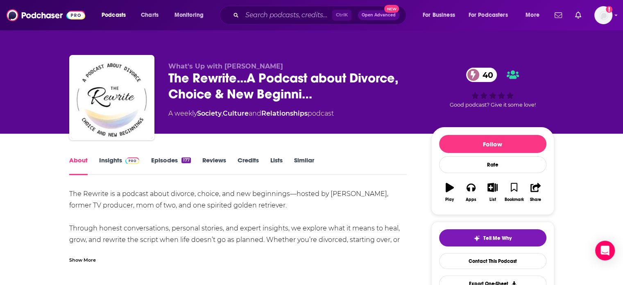
click at [88, 260] on div "Show More" at bounding box center [82, 259] width 27 height 8
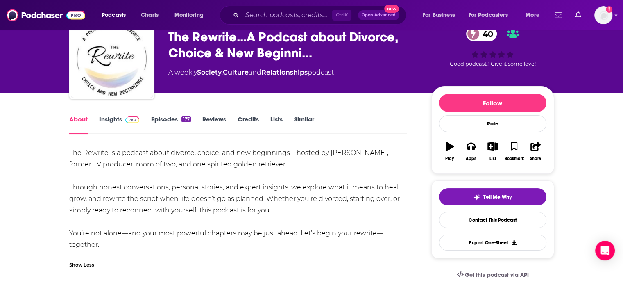
scroll to position [82, 0]
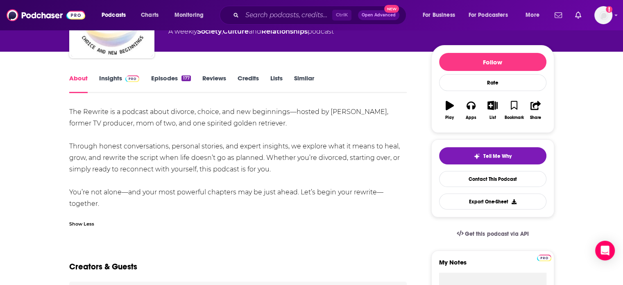
click at [120, 84] on link "Insights" at bounding box center [119, 83] width 41 height 19
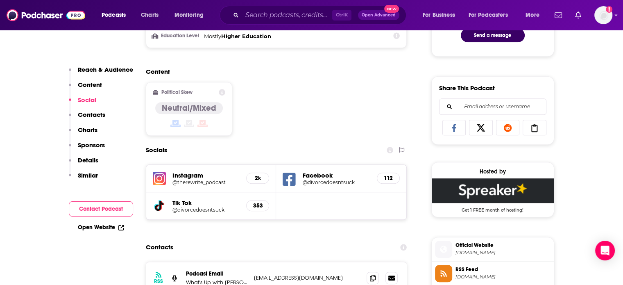
scroll to position [532, 0]
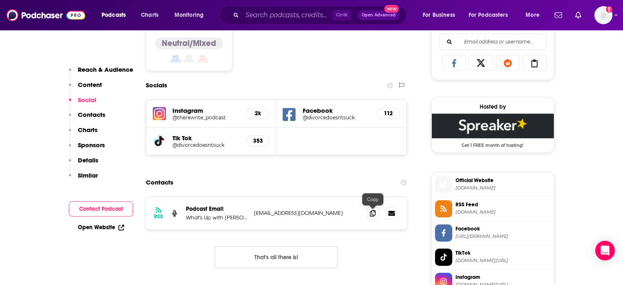
click at [373, 212] on icon at bounding box center [373, 213] width 6 height 7
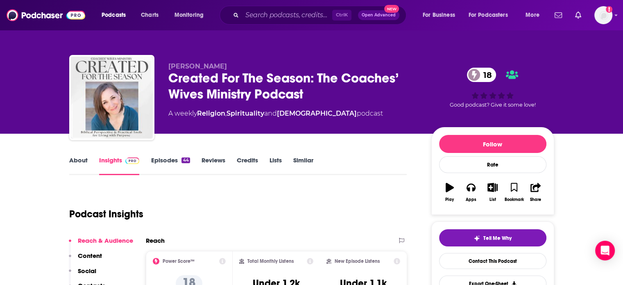
click at [83, 169] on link "About" at bounding box center [78, 165] width 18 height 19
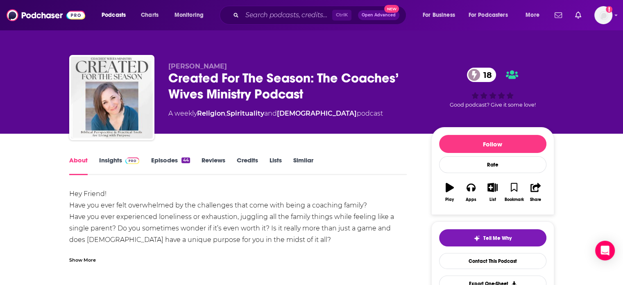
click at [91, 258] on div "Show More" at bounding box center [82, 259] width 27 height 8
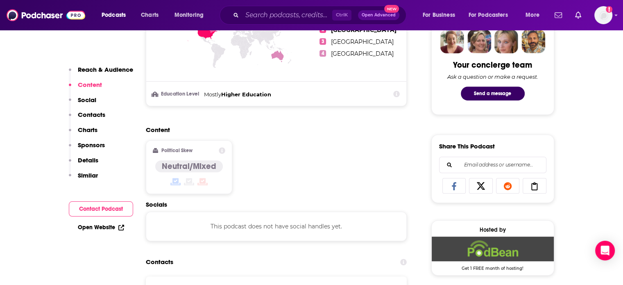
scroll to position [573, 0]
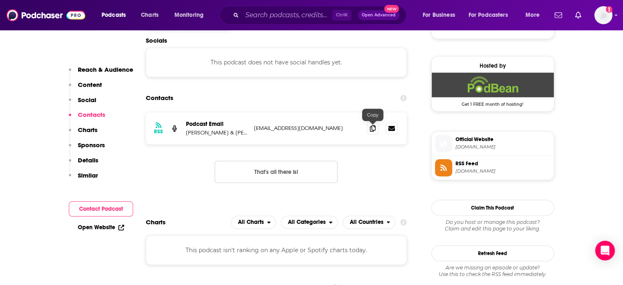
click at [376, 125] on span at bounding box center [373, 128] width 12 height 12
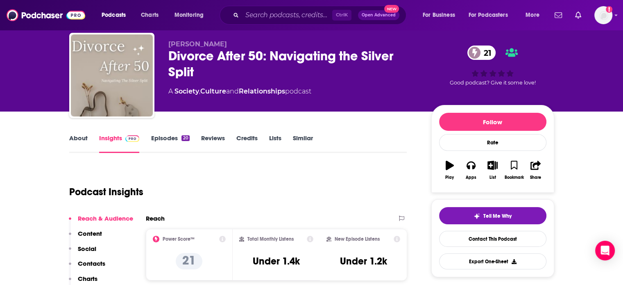
scroll to position [0, 0]
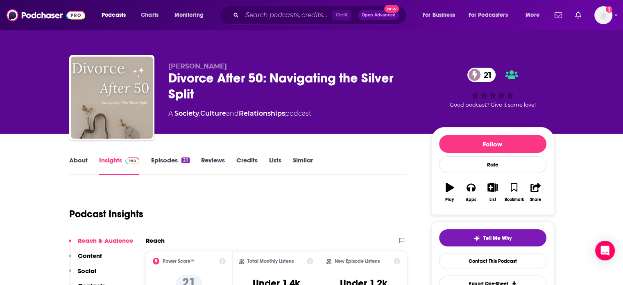
click at [82, 158] on link "About" at bounding box center [78, 165] width 18 height 19
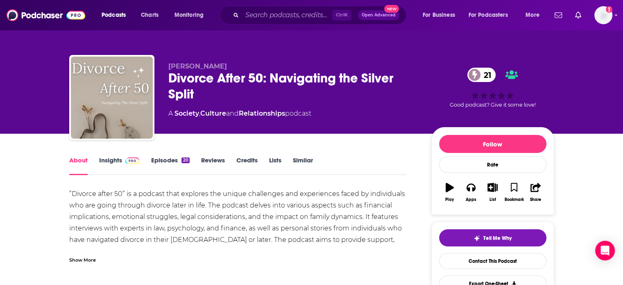
click at [87, 255] on div "Show More" at bounding box center [82, 259] width 27 height 8
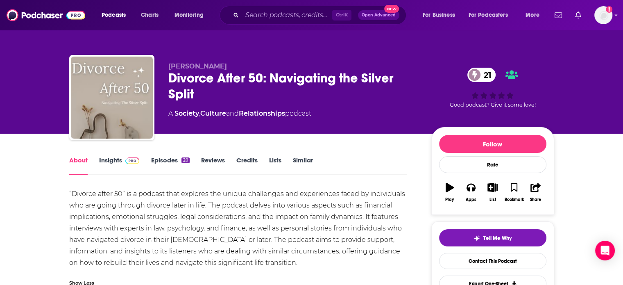
click at [104, 162] on link "Insights" at bounding box center [119, 165] width 41 height 19
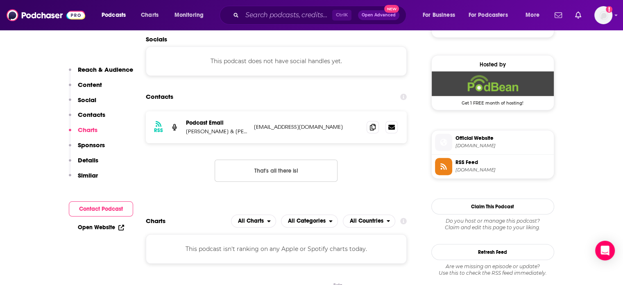
scroll to position [573, 0]
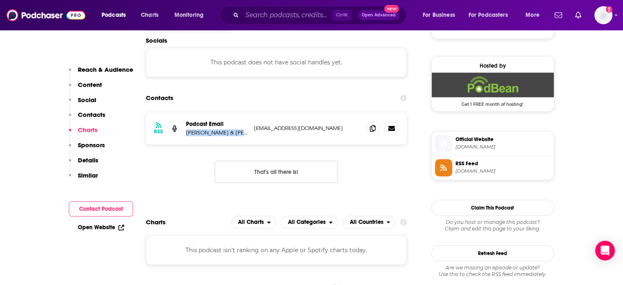
drag, startPoint x: 186, startPoint y: 138, endPoint x: 245, endPoint y: 139, distance: 59.0
click at [245, 139] on div "RSS Podcast Email Maria Falgione & Cheyenne Wimberley joysofmercy@gmail.com joy…" at bounding box center [276, 128] width 261 height 32
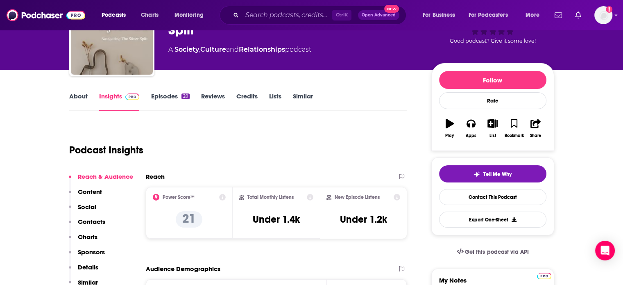
scroll to position [0, 0]
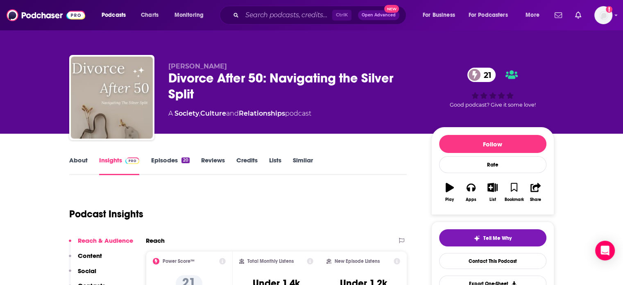
click at [71, 156] on link "About" at bounding box center [78, 165] width 18 height 19
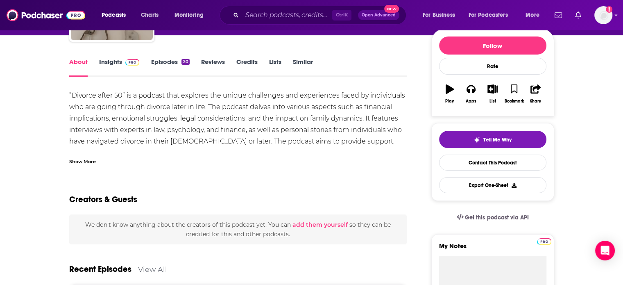
scroll to position [123, 0]
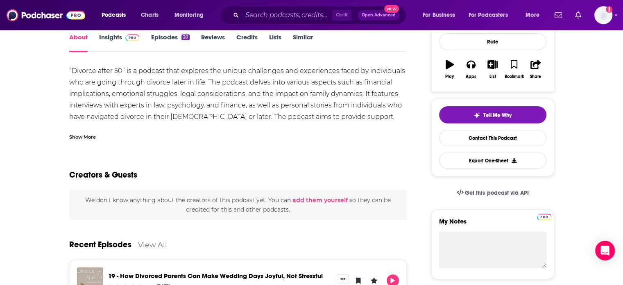
click at [88, 132] on div "Show More" at bounding box center [82, 136] width 27 height 8
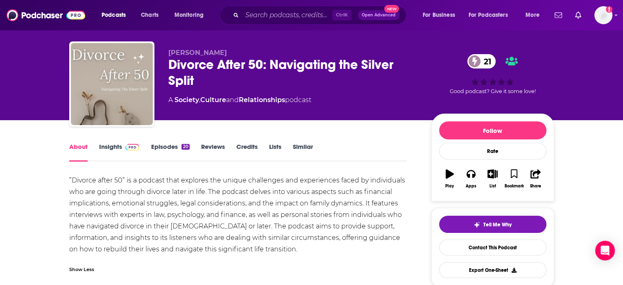
scroll to position [0, 0]
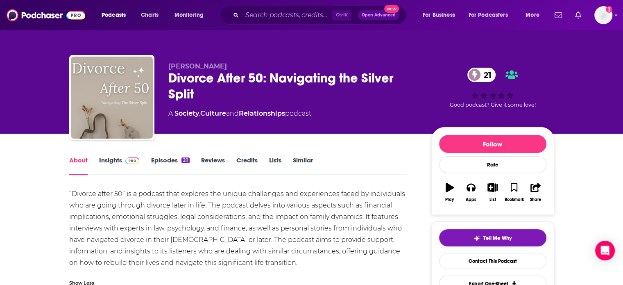
click at [110, 166] on link "Insights" at bounding box center [119, 165] width 41 height 19
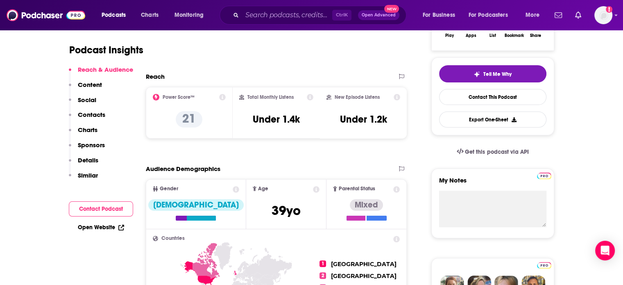
scroll to position [287, 0]
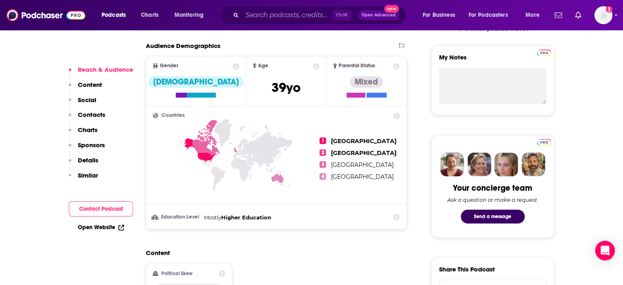
click at [106, 224] on link "Open Website" at bounding box center [101, 227] width 46 height 7
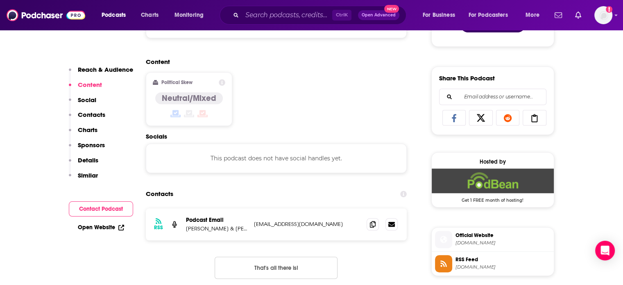
scroll to position [491, 0]
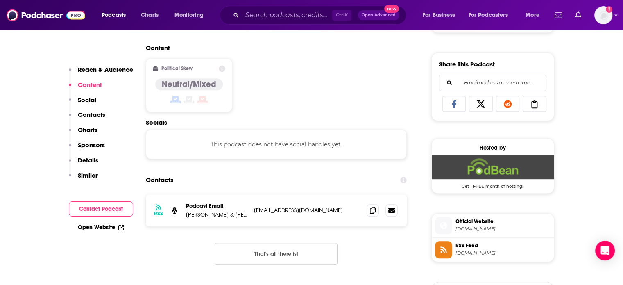
click at [220, 214] on p "Maria Falgione & Cheyenne Wimberley" at bounding box center [216, 214] width 61 height 7
click at [211, 208] on p "Podcast Email" at bounding box center [216, 205] width 61 height 7
click at [202, 217] on p "Maria Falgione & Cheyenne Wimberley" at bounding box center [216, 214] width 61 height 7
drag, startPoint x: 242, startPoint y: 214, endPoint x: 185, endPoint y: 218, distance: 56.6
click at [185, 218] on div "RSS Podcast Email Maria Falgione & Cheyenne Wimberley joysofmercy@gmail.com joy…" at bounding box center [276, 210] width 261 height 32
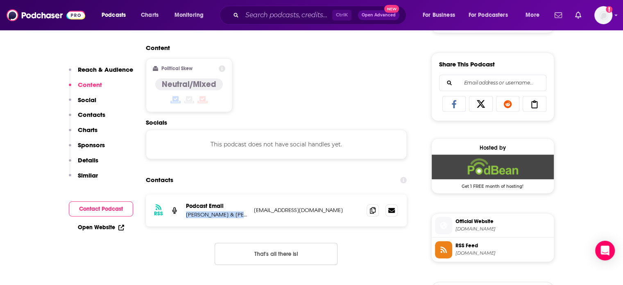
click at [185, 218] on div "RSS Podcast Email Maria Falgione & Cheyenne Wimberley joysofmercy@gmail.com joy…" at bounding box center [276, 210] width 261 height 32
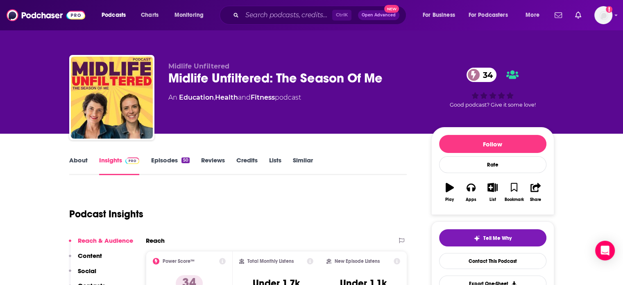
click at [71, 159] on link "About" at bounding box center [78, 165] width 18 height 19
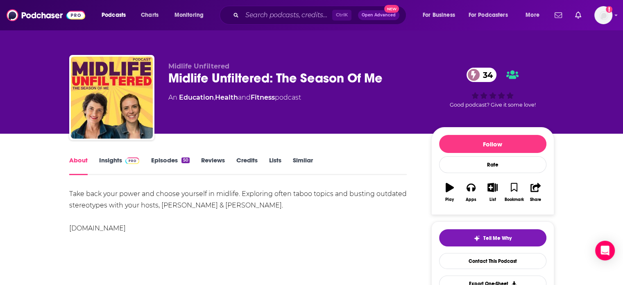
click at [123, 170] on link "Insights" at bounding box center [119, 165] width 41 height 19
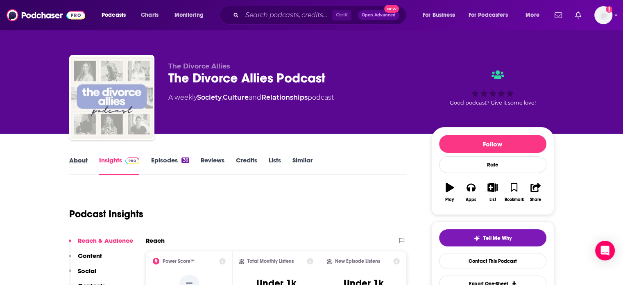
click at [90, 168] on div "About" at bounding box center [84, 165] width 30 height 19
click at [84, 167] on link "About" at bounding box center [78, 165] width 18 height 19
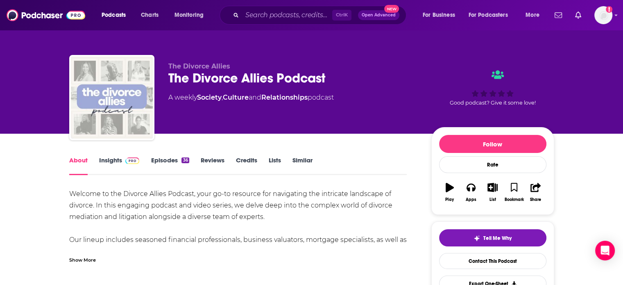
click at [117, 164] on link "Insights" at bounding box center [119, 165] width 41 height 19
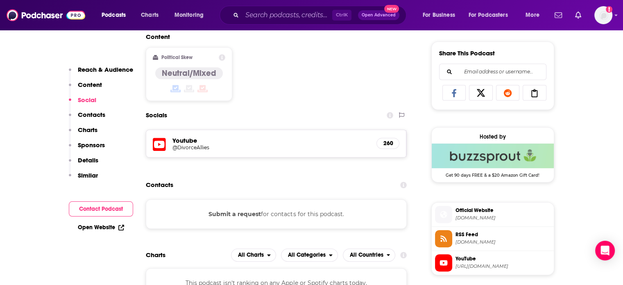
scroll to position [573, 0]
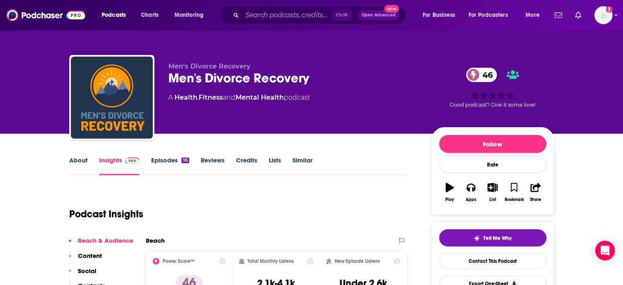
click at [72, 161] on link "About" at bounding box center [78, 165] width 18 height 19
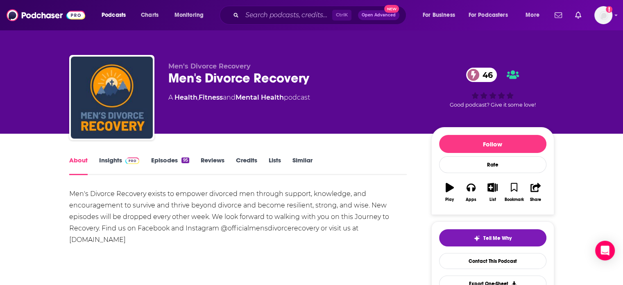
click at [118, 165] on link "Insights" at bounding box center [119, 165] width 41 height 19
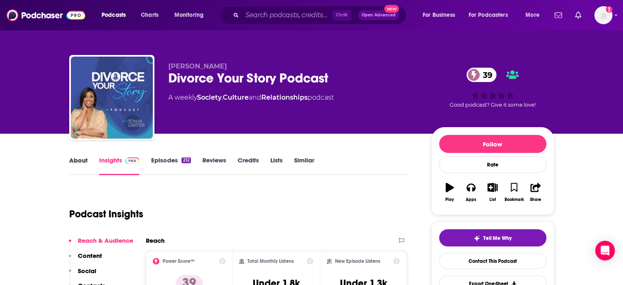
click at [87, 158] on div "About" at bounding box center [84, 165] width 30 height 19
click at [73, 159] on link "About" at bounding box center [78, 165] width 18 height 19
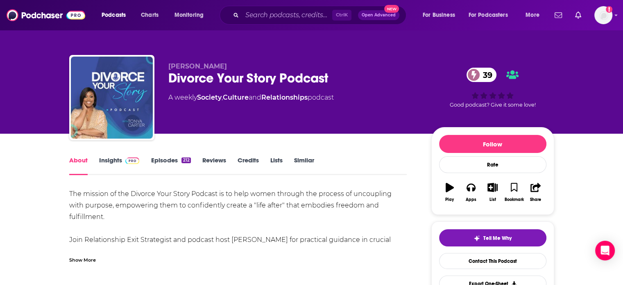
click at [88, 255] on div "Show More" at bounding box center [82, 259] width 27 height 8
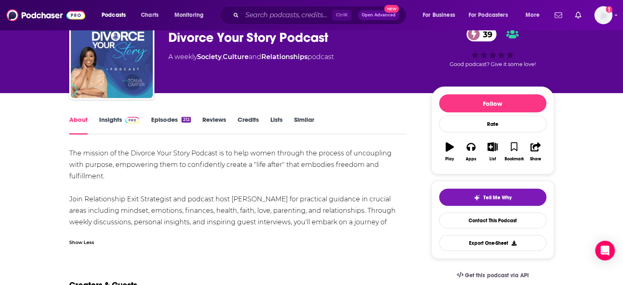
scroll to position [41, 0]
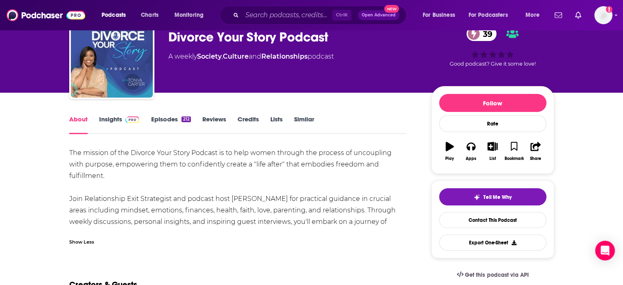
click at [110, 122] on link "Insights" at bounding box center [119, 124] width 41 height 19
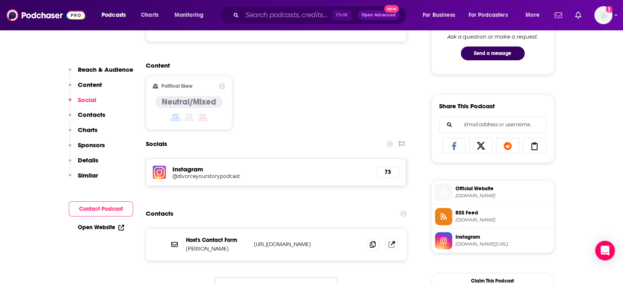
scroll to position [491, 0]
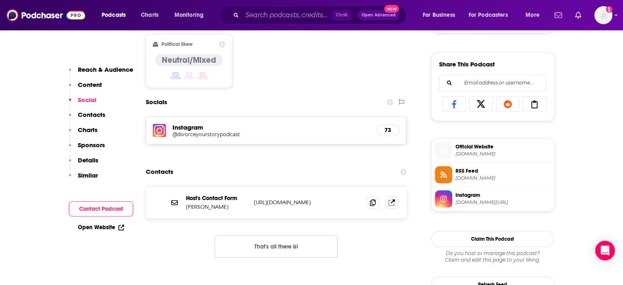
click at [113, 229] on link "Open Website" at bounding box center [101, 227] width 46 height 7
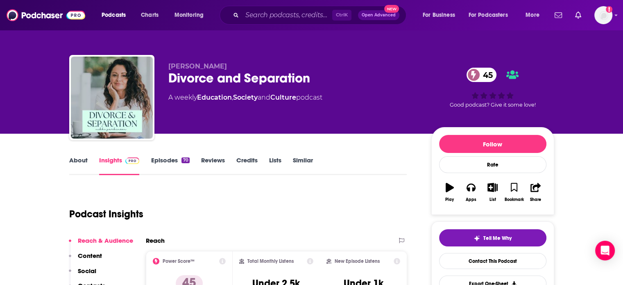
click at [75, 158] on link "About" at bounding box center [78, 165] width 18 height 19
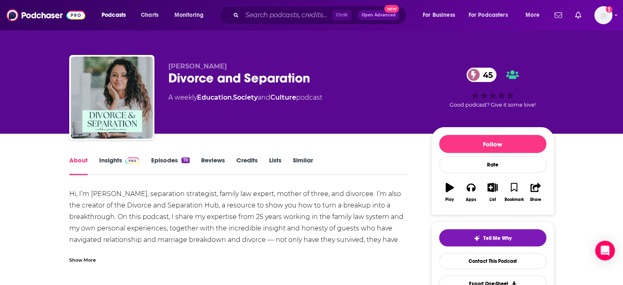
click at [97, 249] on div "Show More" at bounding box center [238, 256] width 338 height 14
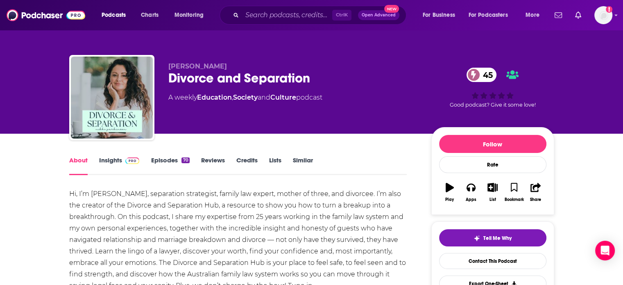
click at [124, 165] on link "Insights" at bounding box center [119, 165] width 41 height 19
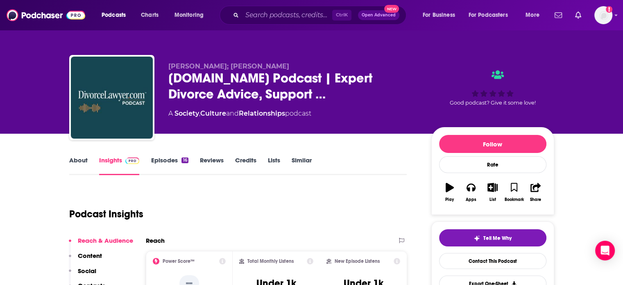
click at [75, 158] on link "About" at bounding box center [78, 165] width 18 height 19
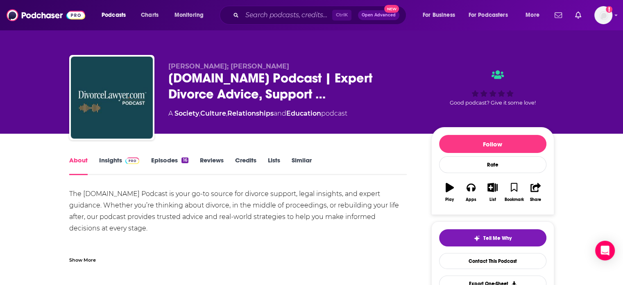
drag, startPoint x: 75, startPoint y: 158, endPoint x: 101, endPoint y: 157, distance: 26.2
click at [101, 157] on link "Insights" at bounding box center [119, 165] width 41 height 19
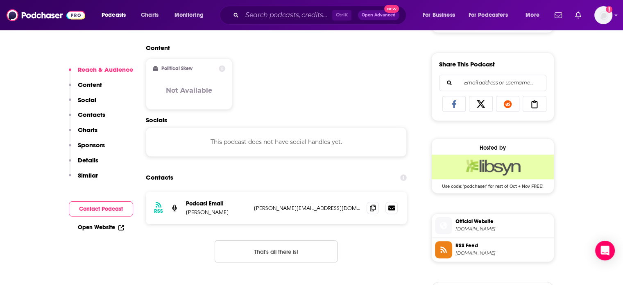
scroll to position [614, 0]
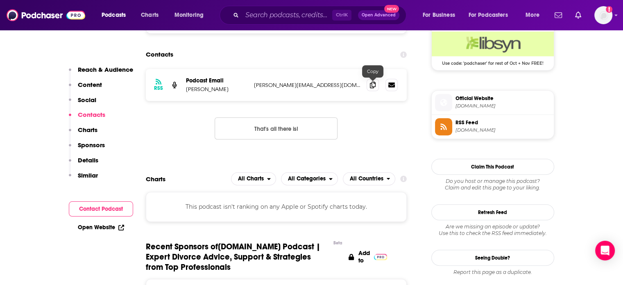
click at [369, 82] on span at bounding box center [373, 85] width 12 height 12
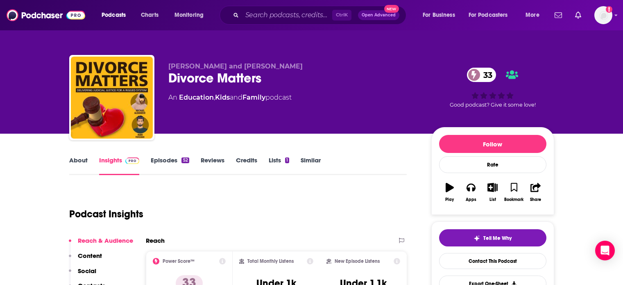
click at [75, 158] on link "About" at bounding box center [78, 165] width 18 height 19
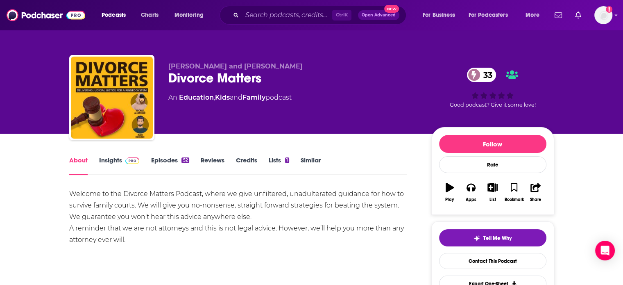
click at [131, 165] on link "Insights" at bounding box center [119, 165] width 41 height 19
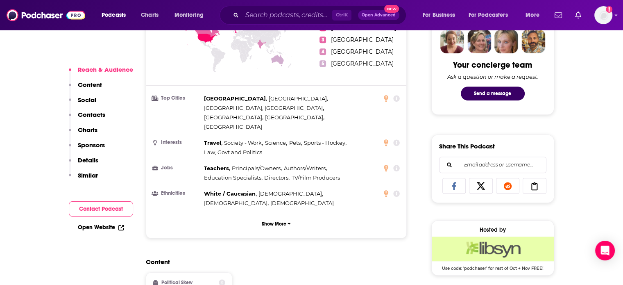
scroll to position [573, 0]
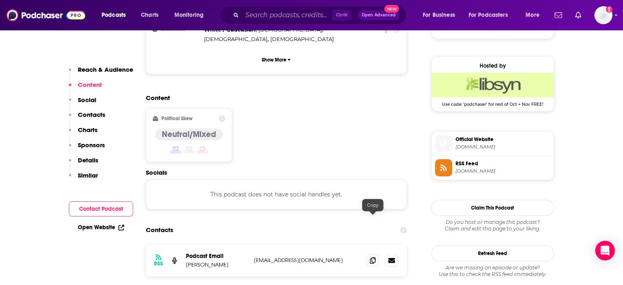
click at [375, 257] on icon at bounding box center [373, 260] width 6 height 7
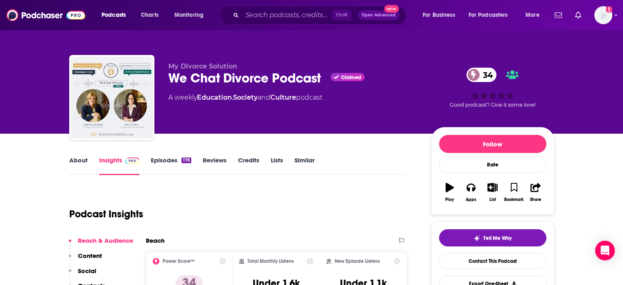
click at [77, 158] on link "About" at bounding box center [78, 165] width 18 height 19
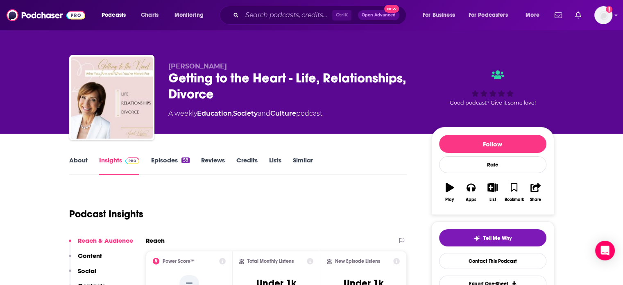
click at [74, 159] on link "About" at bounding box center [78, 165] width 18 height 19
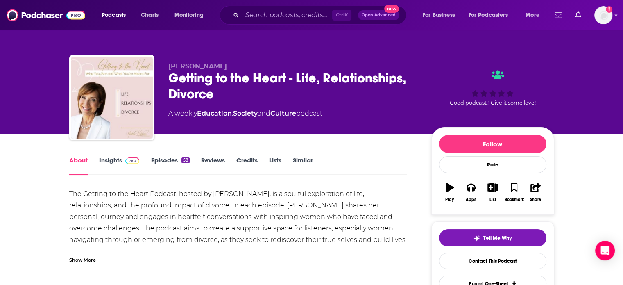
click at [88, 258] on div "Show More" at bounding box center [82, 259] width 27 height 8
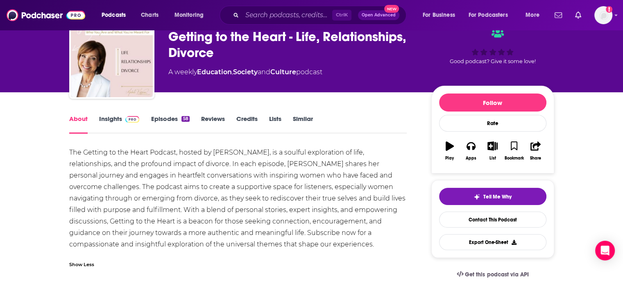
scroll to position [82, 0]
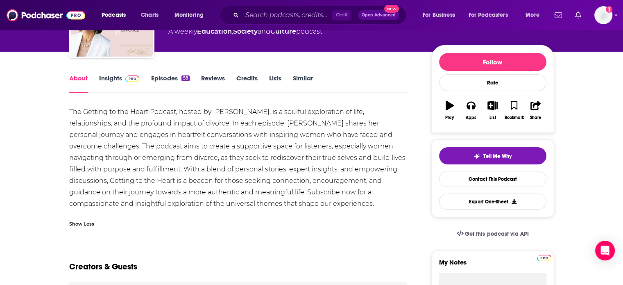
click at [118, 82] on link "Insights" at bounding box center [119, 83] width 41 height 19
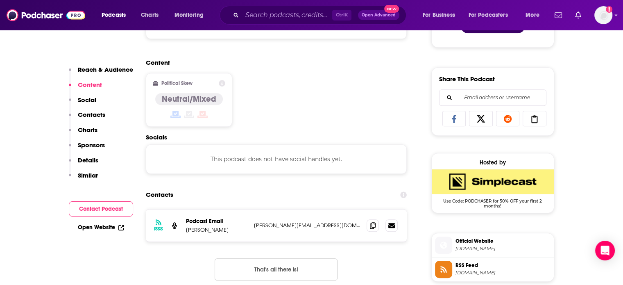
scroll to position [491, 0]
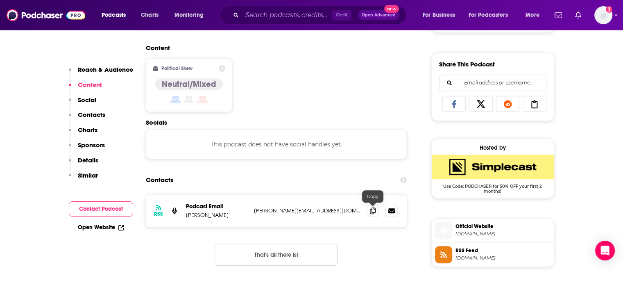
click at [372, 211] on icon at bounding box center [373, 210] width 6 height 7
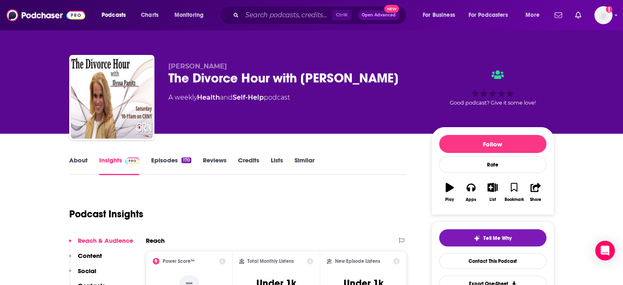
click at [83, 163] on link "About" at bounding box center [78, 165] width 18 height 19
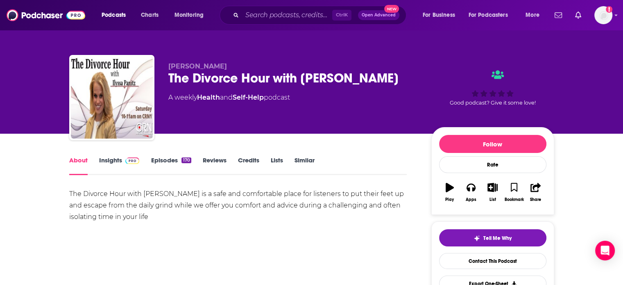
click at [116, 166] on link "Insights" at bounding box center [119, 165] width 41 height 19
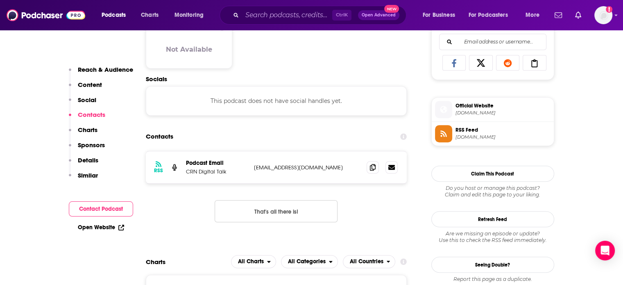
scroll to position [573, 0]
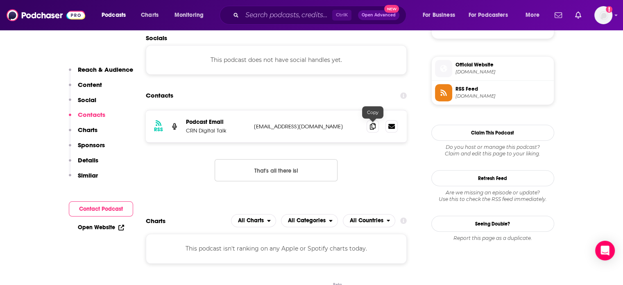
click at [367, 127] on span at bounding box center [373, 126] width 12 height 12
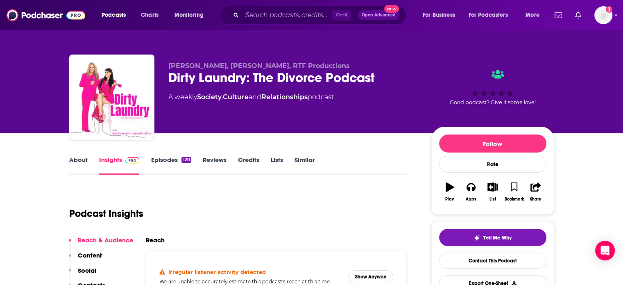
scroll to position [41, 0]
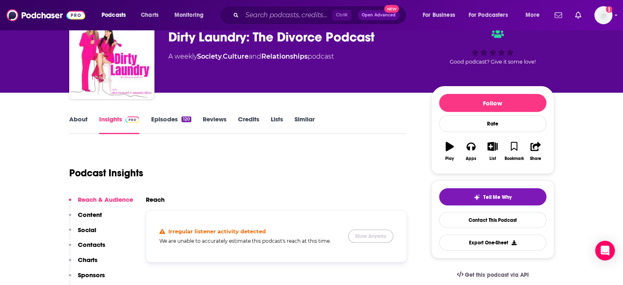
click at [382, 232] on button "Show Anyway" at bounding box center [370, 235] width 45 height 13
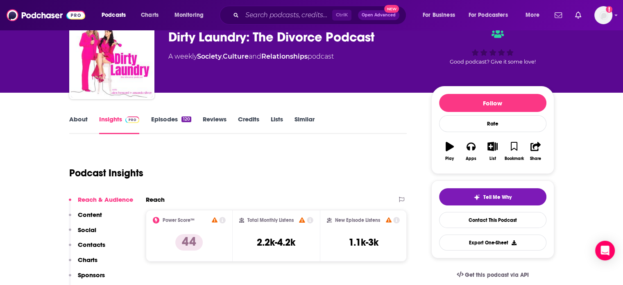
click at [80, 126] on link "About" at bounding box center [78, 124] width 18 height 19
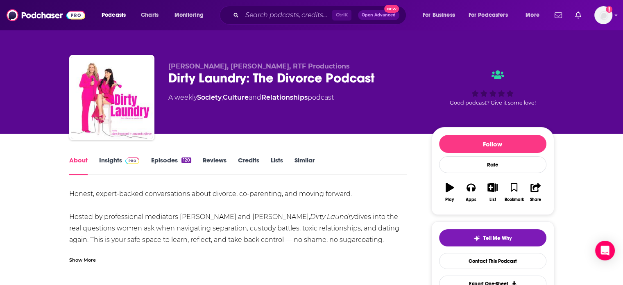
click at [95, 258] on div "Show More" at bounding box center [238, 256] width 338 height 14
drag, startPoint x: 118, startPoint y: 167, endPoint x: 284, endPoint y: 2, distance: 233.7
click at [118, 167] on link "Insights" at bounding box center [119, 165] width 41 height 19
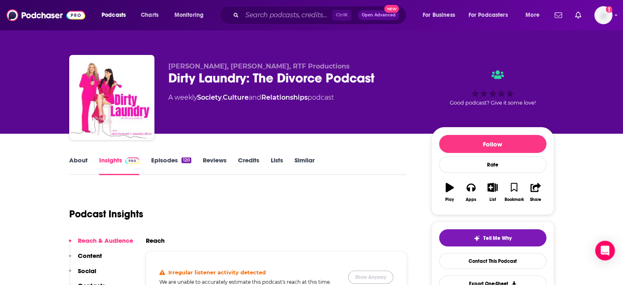
click at [365, 277] on button "Show Anyway" at bounding box center [370, 276] width 45 height 13
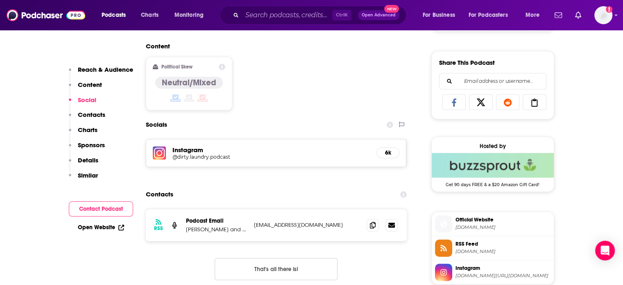
scroll to position [532, 0]
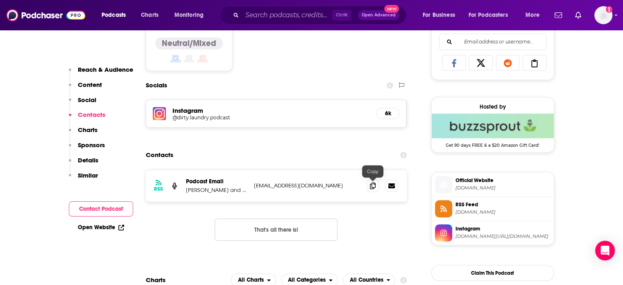
click at [377, 187] on span at bounding box center [373, 185] width 12 height 12
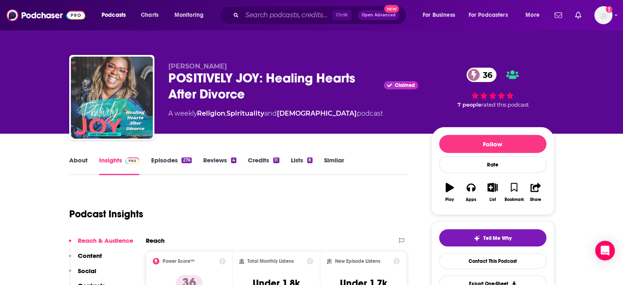
click at [77, 162] on link "About" at bounding box center [78, 165] width 18 height 19
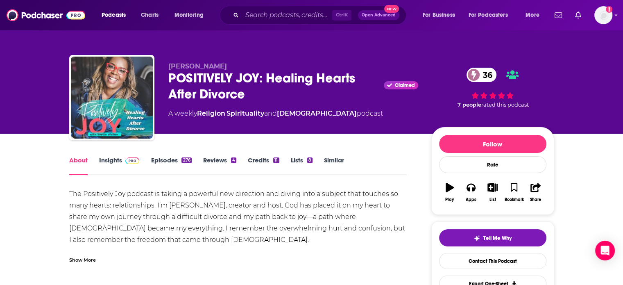
drag, startPoint x: 120, startPoint y: 161, endPoint x: 225, endPoint y: 2, distance: 190.9
click at [120, 161] on link "Insights" at bounding box center [119, 165] width 41 height 19
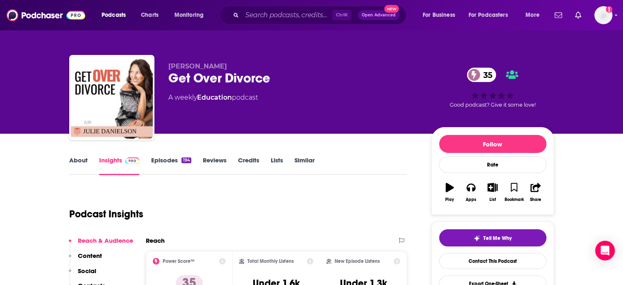
click at [74, 167] on link "About" at bounding box center [78, 165] width 18 height 19
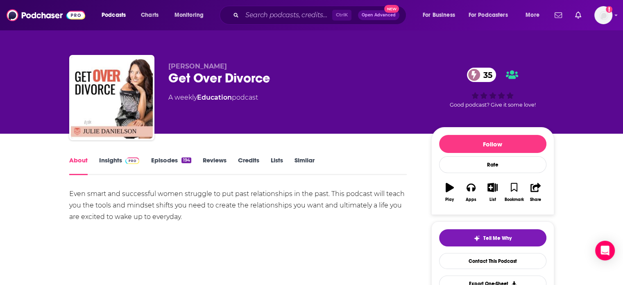
drag, startPoint x: 108, startPoint y: 169, endPoint x: 236, endPoint y: 5, distance: 208.1
click at [108, 169] on link "Insights" at bounding box center [119, 165] width 41 height 19
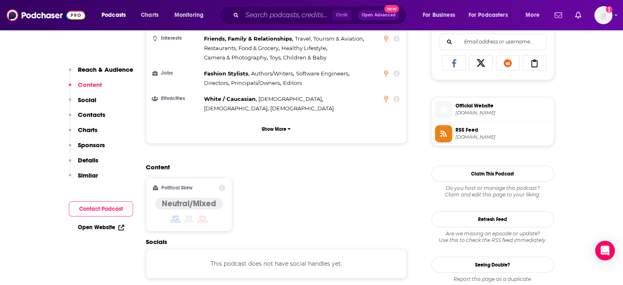
scroll to position [614, 0]
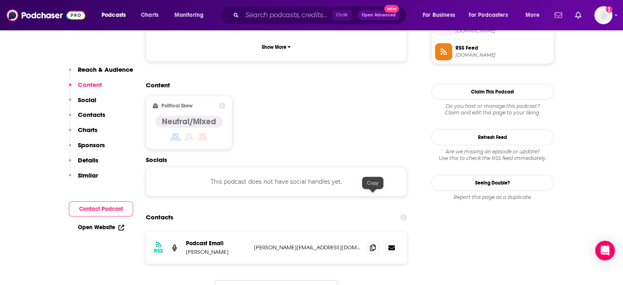
click at [368, 241] on span at bounding box center [373, 247] width 12 height 12
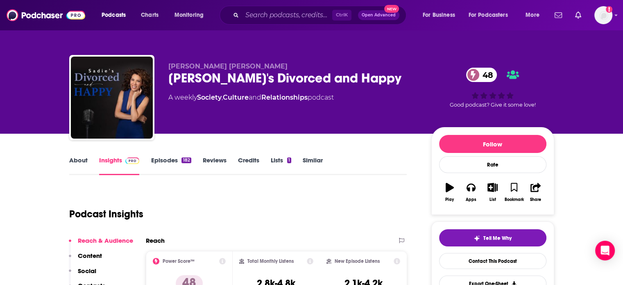
click at [76, 165] on link "About" at bounding box center [78, 165] width 18 height 19
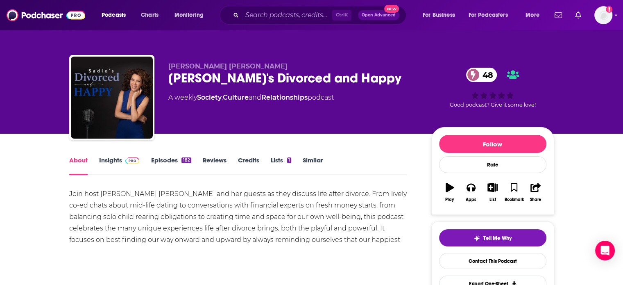
click at [109, 163] on link "Insights" at bounding box center [119, 165] width 41 height 19
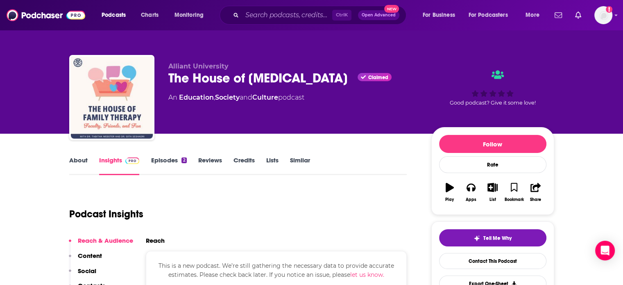
click at [77, 162] on link "About" at bounding box center [78, 165] width 18 height 19
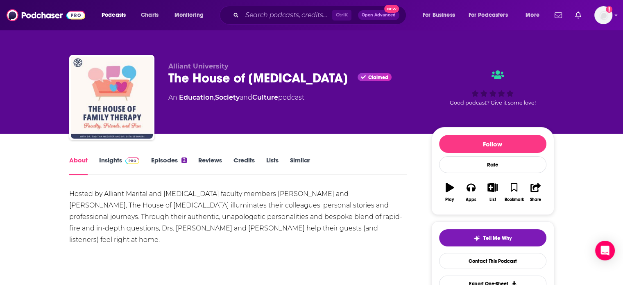
drag, startPoint x: 123, startPoint y: 172, endPoint x: 179, endPoint y: 26, distance: 155.9
click at [123, 172] on link "Insights" at bounding box center [119, 165] width 41 height 19
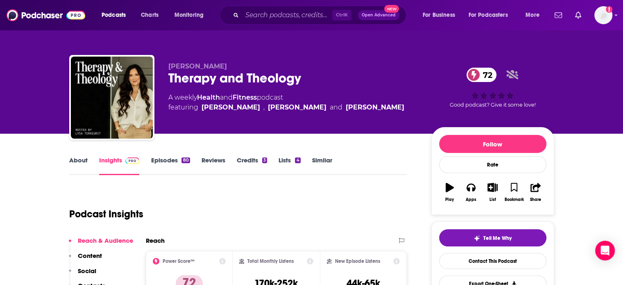
click at [84, 164] on link "About" at bounding box center [78, 165] width 18 height 19
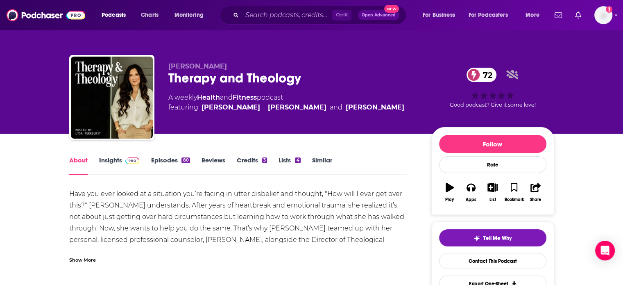
click at [92, 258] on div "Show More" at bounding box center [82, 259] width 27 height 8
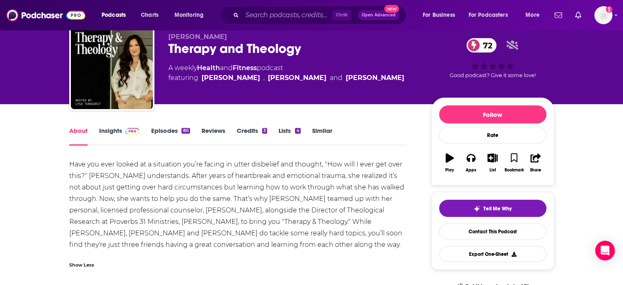
scroll to position [41, 0]
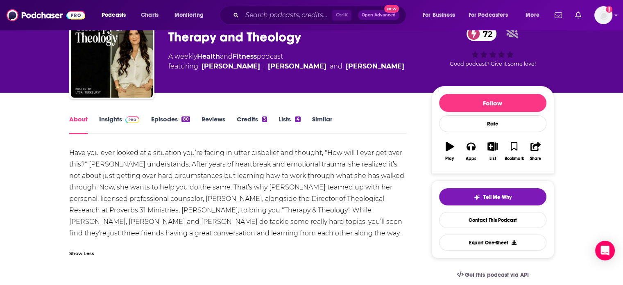
click at [77, 258] on div "Have you ever looked at a situation you’re facing in utter disbelief and though…" at bounding box center [238, 204] width 338 height 114
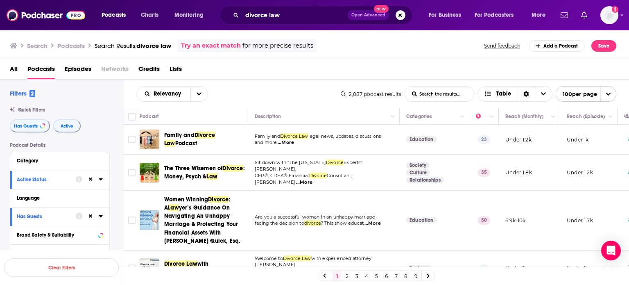
scroll to position [41, 0]
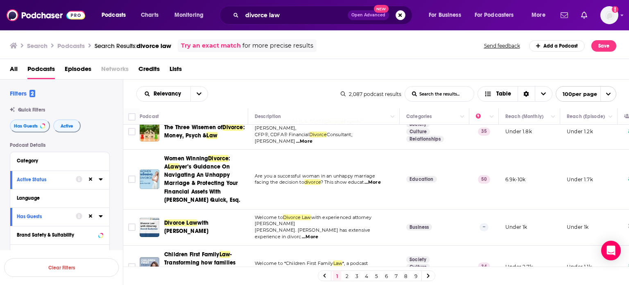
click at [222, 113] on div "Podcast" at bounding box center [191, 116] width 102 height 10
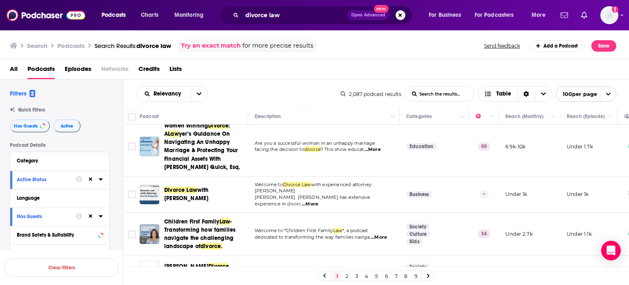
scroll to position [123, 0]
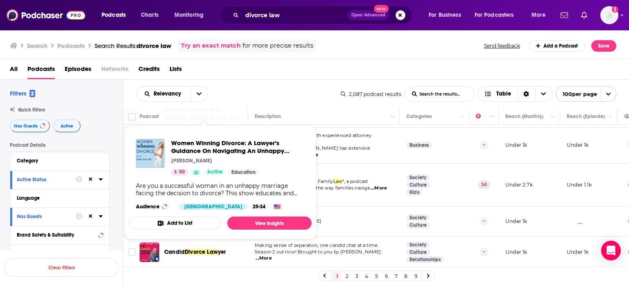
click at [229, 106] on div "Relevancy List Search Input Search the results... Table 2,087 podcast results L…" at bounding box center [376, 93] width 506 height 29
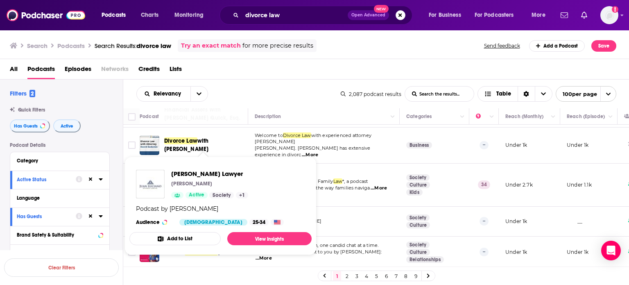
click at [235, 116] on div "Podcast" at bounding box center [191, 116] width 102 height 10
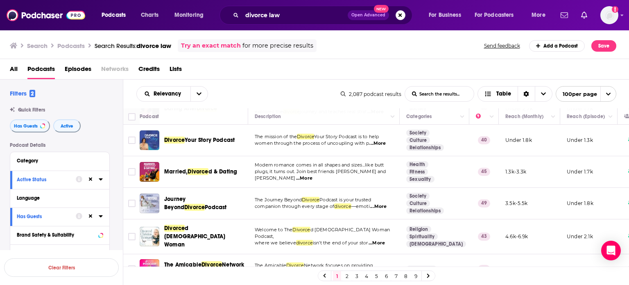
scroll to position [778, 0]
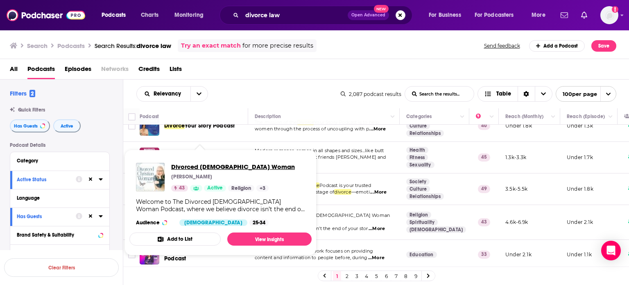
drag, startPoint x: 205, startPoint y: 195, endPoint x: 185, endPoint y: 167, distance: 34.4
click at [226, 96] on div "Relevancy List Search Input Search the results... Table" at bounding box center [238, 94] width 204 height 16
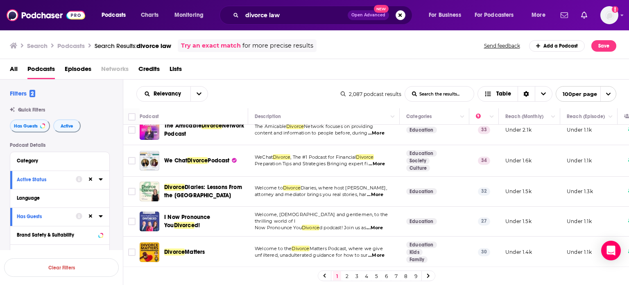
scroll to position [942, 0]
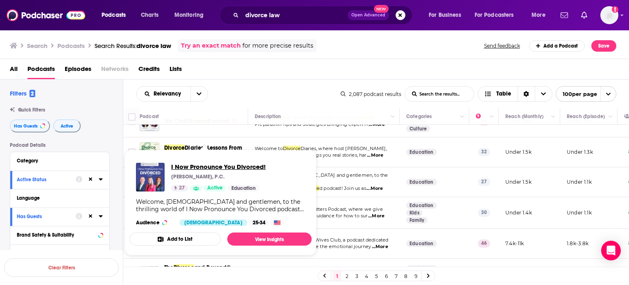
drag, startPoint x: 198, startPoint y: 148, endPoint x: 204, endPoint y: 164, distance: 17.1
click at [213, 118] on div "Podcast" at bounding box center [191, 116] width 102 height 10
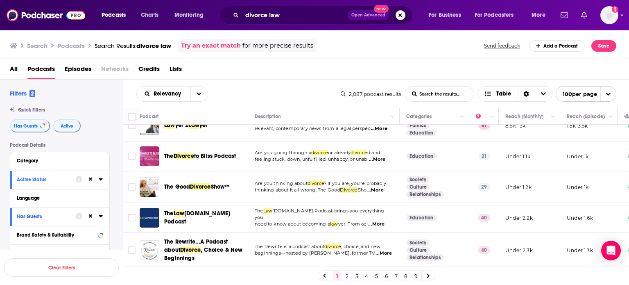
scroll to position [1843, 0]
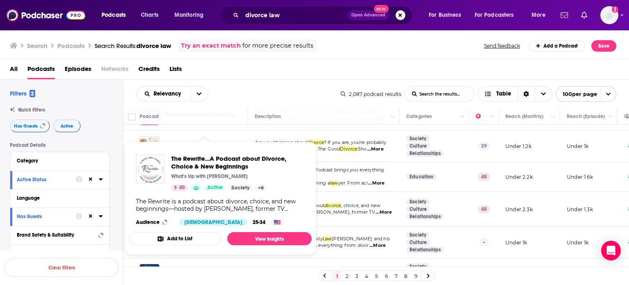
click at [216, 116] on div "Podcast" at bounding box center [191, 116] width 102 height 10
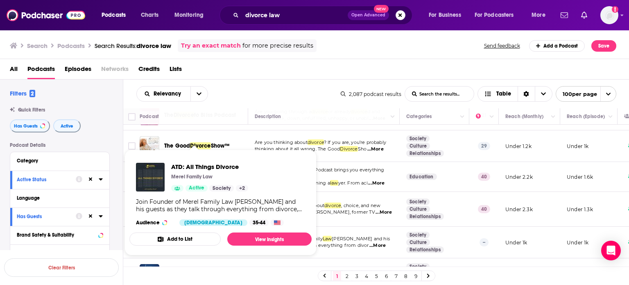
click at [214, 114] on div "Podcast" at bounding box center [191, 116] width 102 height 10
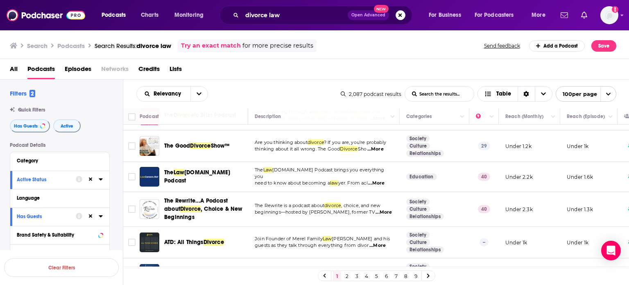
scroll to position [1925, 0]
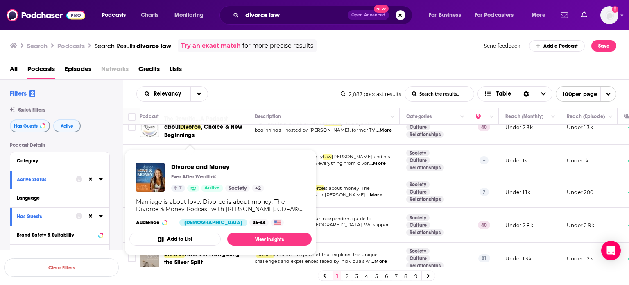
click at [216, 120] on div "Podcast" at bounding box center [191, 116] width 102 height 10
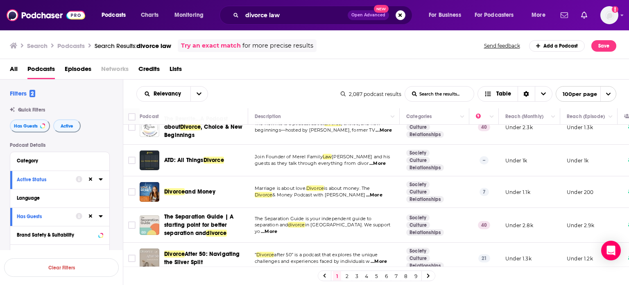
scroll to position [2007, 0]
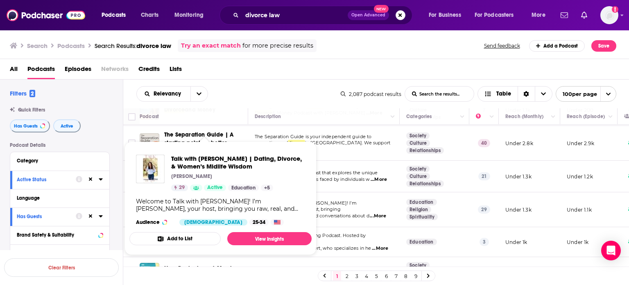
click at [231, 108] on th "Podcast" at bounding box center [194, 116] width 109 height 16
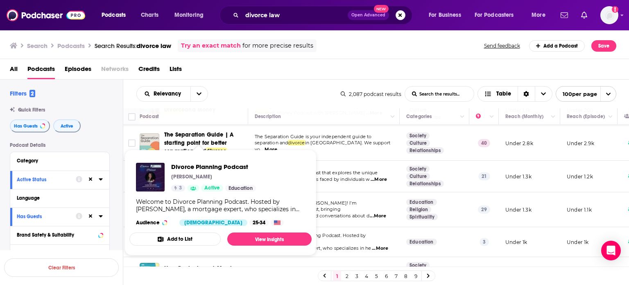
click at [214, 119] on div "Podcast" at bounding box center [191, 116] width 102 height 10
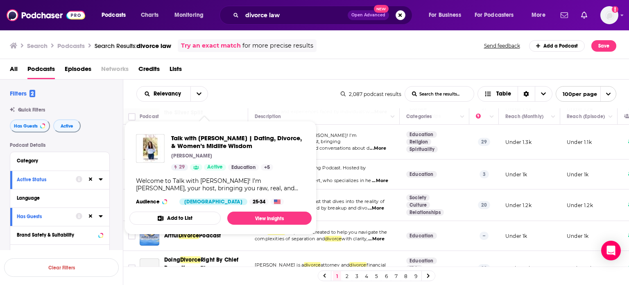
scroll to position [2089, 0]
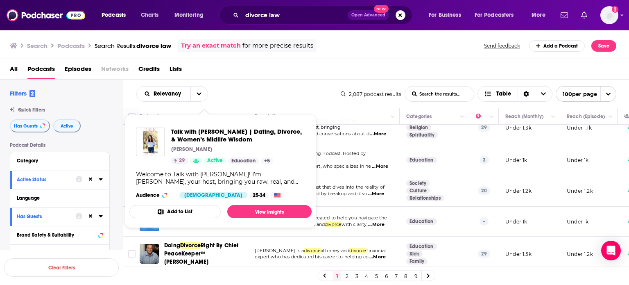
click at [249, 84] on div "Relevancy List Search Input Search the results... Table 2,087 podcast results L…" at bounding box center [376, 93] width 506 height 29
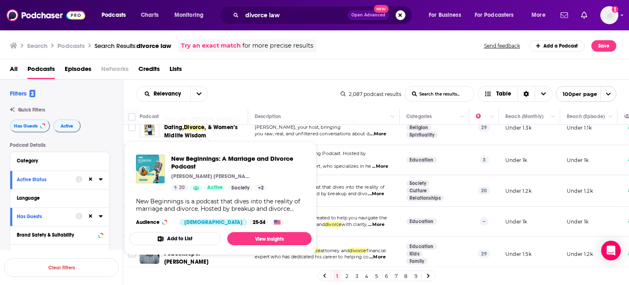
click at [217, 115] on div "Podcast" at bounding box center [191, 116] width 102 height 10
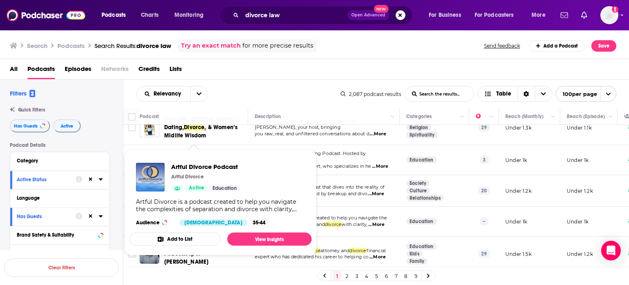
click at [220, 113] on div "Podcast" at bounding box center [191, 116] width 102 height 10
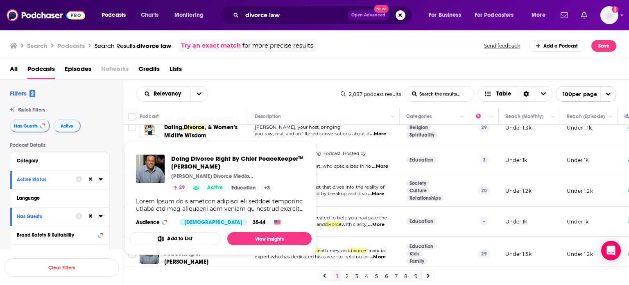
click at [225, 116] on div "Podcast" at bounding box center [191, 116] width 102 height 10
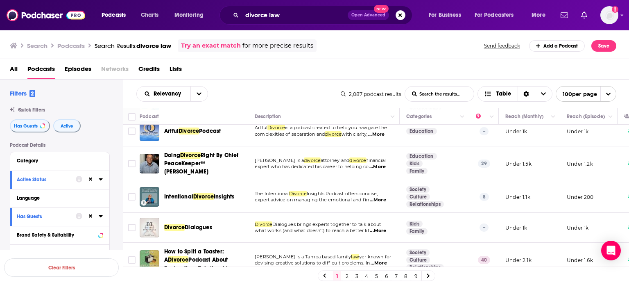
scroll to position [2171, 0]
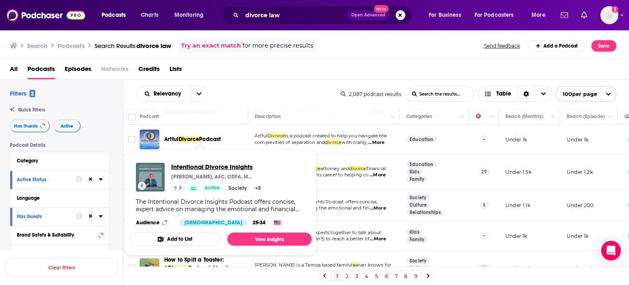
drag, startPoint x: 208, startPoint y: 157, endPoint x: 213, endPoint y: 167, distance: 10.8
drag, startPoint x: 213, startPoint y: 167, endPoint x: 223, endPoint y: 115, distance: 52.6
click at [223, 115] on div "Podcast" at bounding box center [191, 116] width 102 height 10
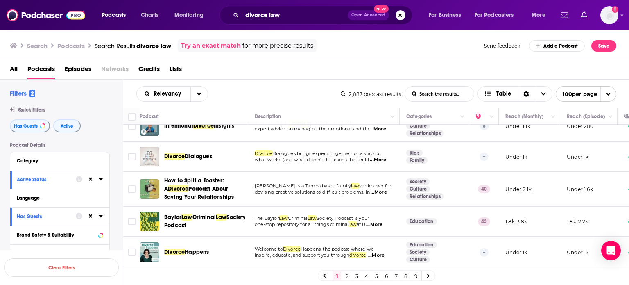
scroll to position [2293, 0]
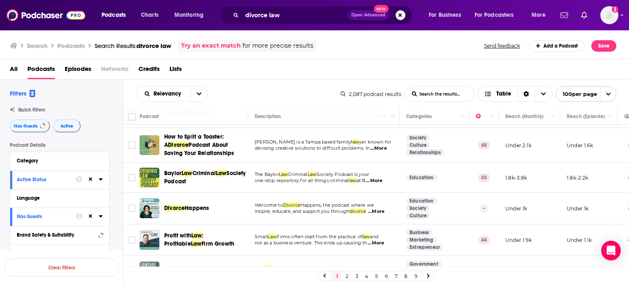
click at [215, 113] on div "Podcast" at bounding box center [191, 116] width 102 height 10
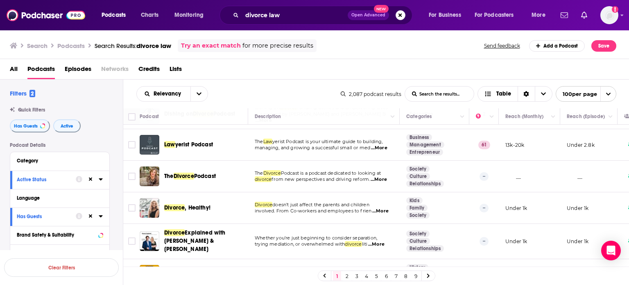
scroll to position [2826, 0]
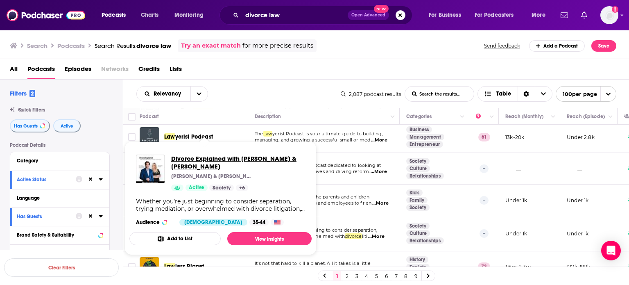
drag, startPoint x: 203, startPoint y: 162, endPoint x: 222, endPoint y: 168, distance: 19.6
click at [234, 114] on div "Podcast" at bounding box center [191, 116] width 102 height 10
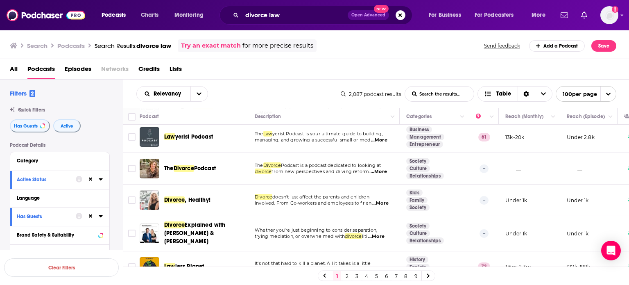
scroll to position [2990, 0]
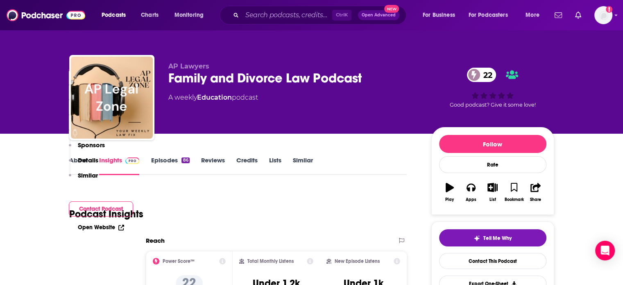
drag, startPoint x: 373, startPoint y: 249, endPoint x: 201, endPoint y: 9, distance: 295.5
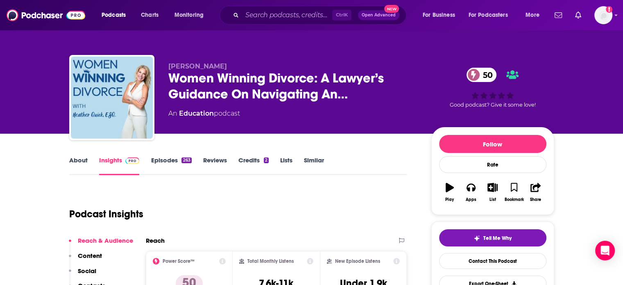
click at [81, 168] on link "About" at bounding box center [78, 165] width 18 height 19
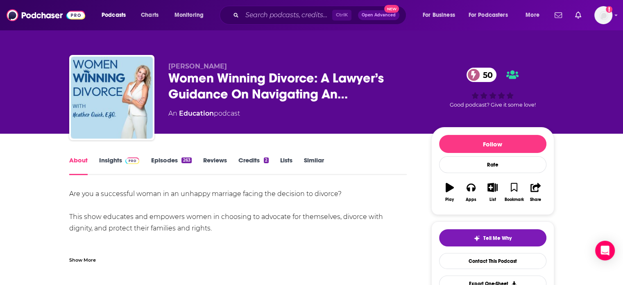
click at [118, 167] on link "Insights" at bounding box center [119, 165] width 41 height 19
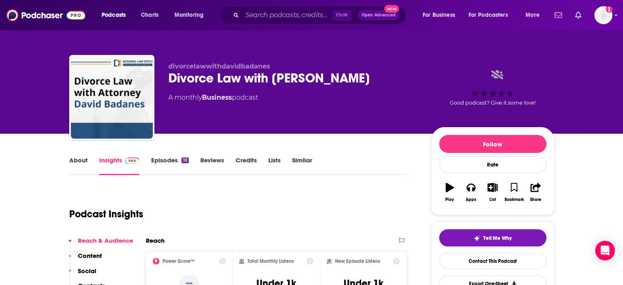
click at [82, 167] on link "About" at bounding box center [78, 165] width 18 height 19
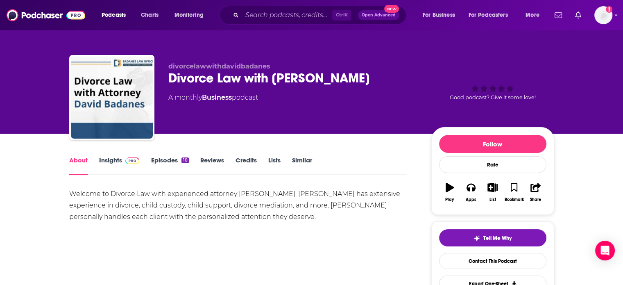
drag, startPoint x: 124, startPoint y: 168, endPoint x: 136, endPoint y: 1, distance: 167.5
click at [124, 168] on link "Insights" at bounding box center [119, 165] width 41 height 19
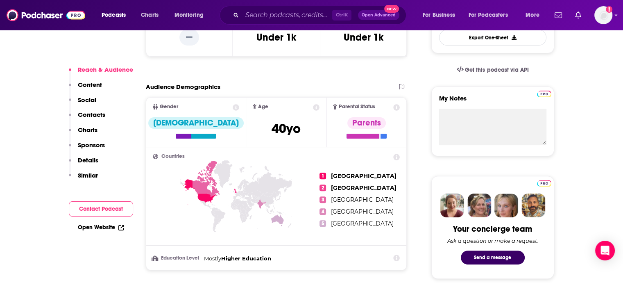
scroll to position [491, 0]
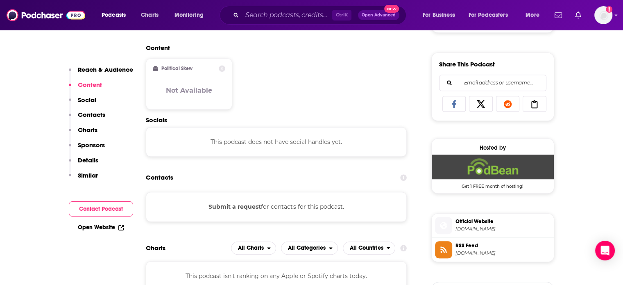
click at [115, 228] on link "Open Website" at bounding box center [101, 227] width 46 height 7
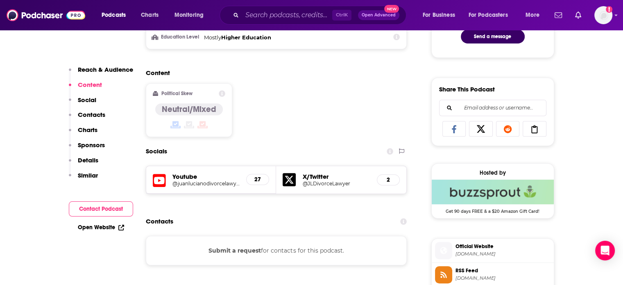
scroll to position [369, 0]
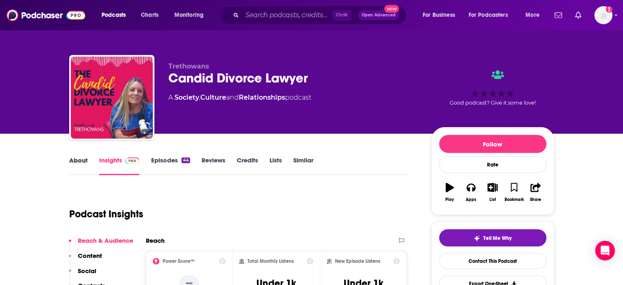
click at [88, 165] on div "About" at bounding box center [84, 165] width 30 height 19
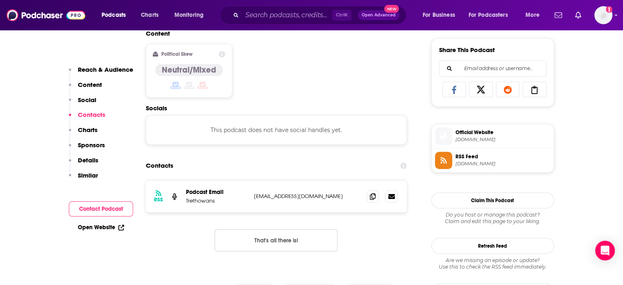
scroll to position [532, 0]
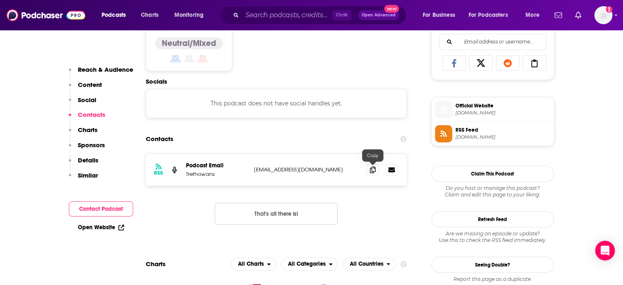
click at [374, 168] on icon at bounding box center [373, 169] width 6 height 7
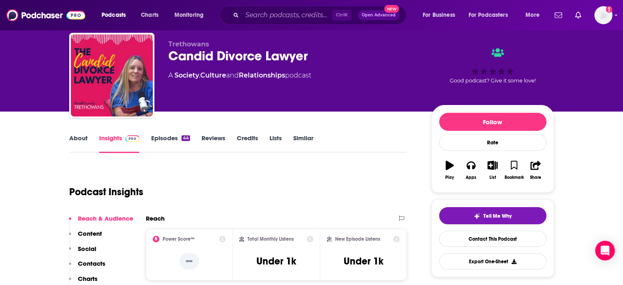
scroll to position [0, 0]
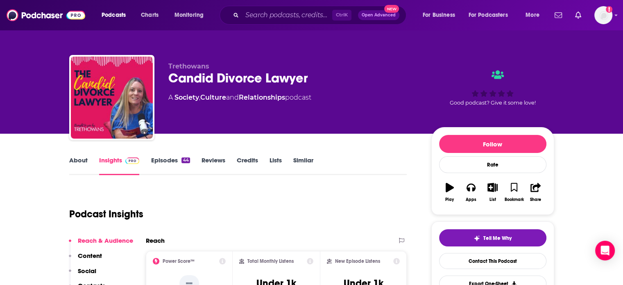
drag, startPoint x: 72, startPoint y: 151, endPoint x: 75, endPoint y: 157, distance: 7.0
click at [77, 158] on link "About" at bounding box center [78, 165] width 18 height 19
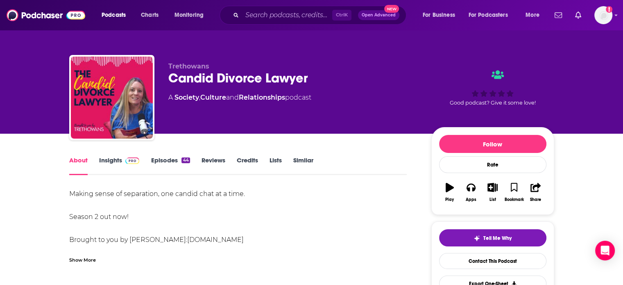
click at [90, 260] on div "Show More" at bounding box center [82, 259] width 27 height 8
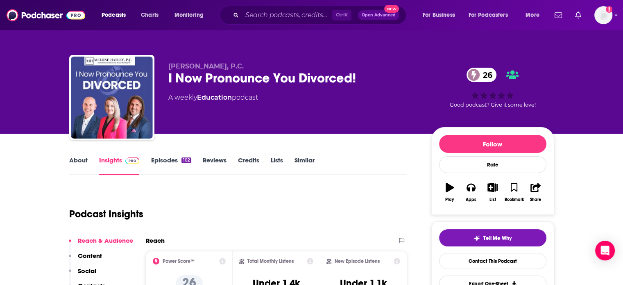
click at [72, 165] on link "About" at bounding box center [78, 165] width 18 height 19
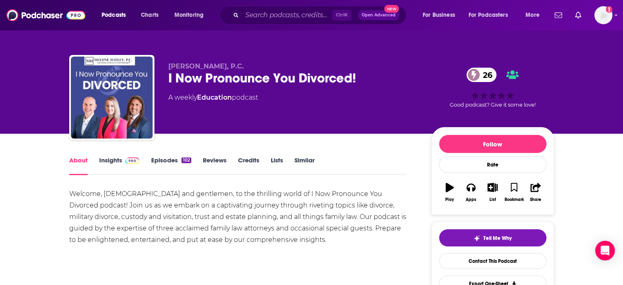
drag, startPoint x: 106, startPoint y: 165, endPoint x: 323, endPoint y: 1, distance: 271.5
click at [106, 165] on link "Insights" at bounding box center [119, 165] width 41 height 19
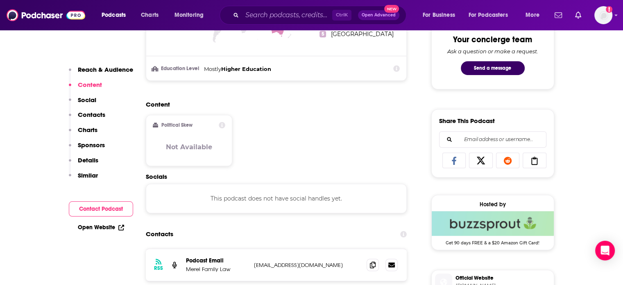
scroll to position [491, 0]
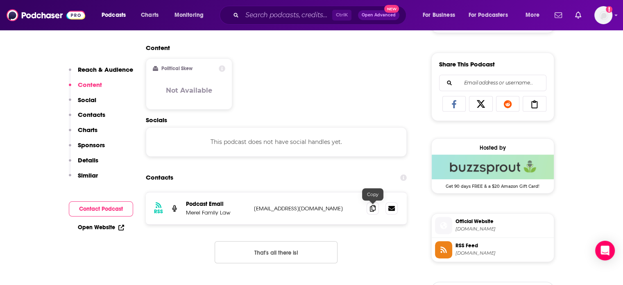
click at [373, 209] on icon at bounding box center [373, 208] width 6 height 7
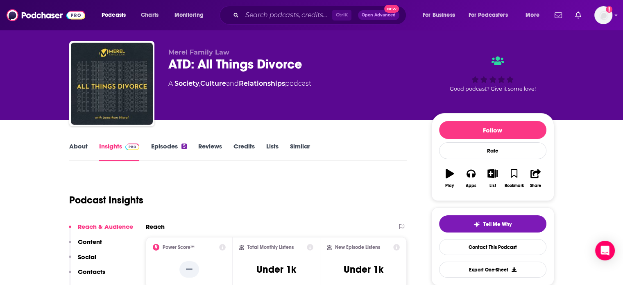
scroll to position [0, 0]
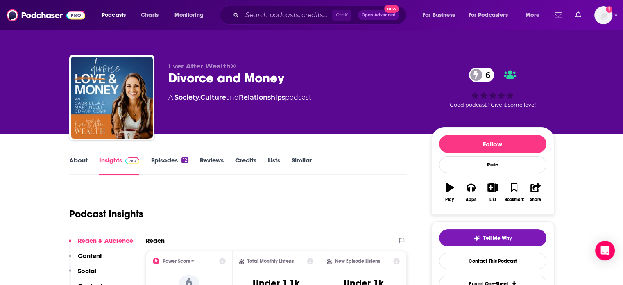
click at [83, 165] on link "About" at bounding box center [78, 165] width 18 height 19
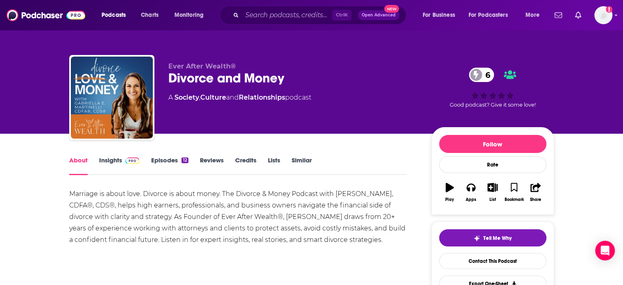
click at [127, 161] on img at bounding box center [132, 160] width 14 height 7
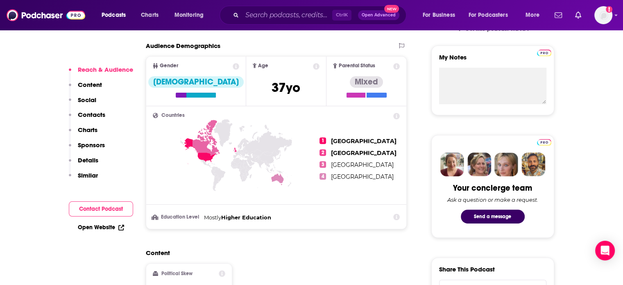
scroll to position [450, 0]
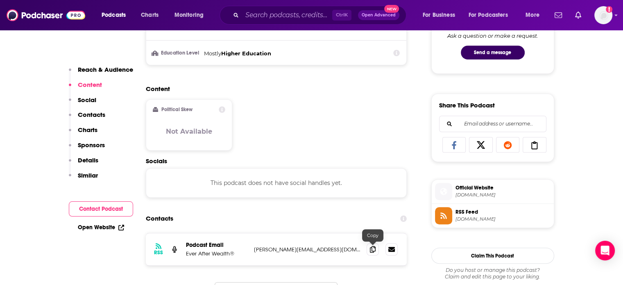
click at [372, 248] on icon at bounding box center [373, 249] width 6 height 7
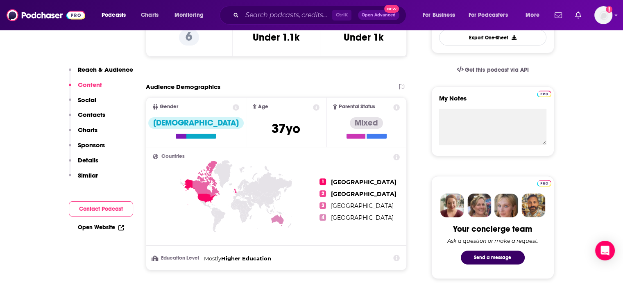
scroll to position [0, 0]
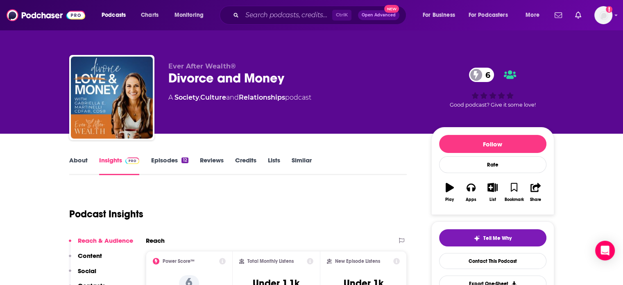
drag, startPoint x: 299, startPoint y: 162, endPoint x: 281, endPoint y: 12, distance: 150.9
click at [299, 162] on link "Similar" at bounding box center [302, 165] width 20 height 19
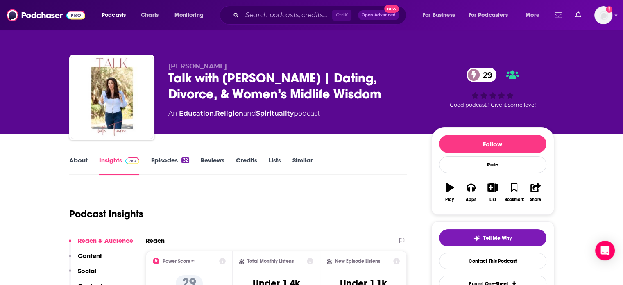
click at [78, 167] on link "About" at bounding box center [78, 165] width 18 height 19
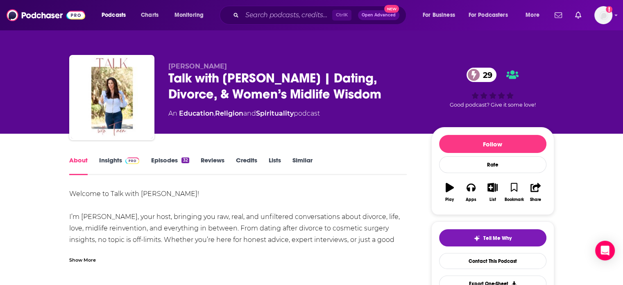
click at [95, 250] on div "Show More" at bounding box center [238, 256] width 338 height 14
click at [115, 163] on link "Insights" at bounding box center [119, 165] width 41 height 19
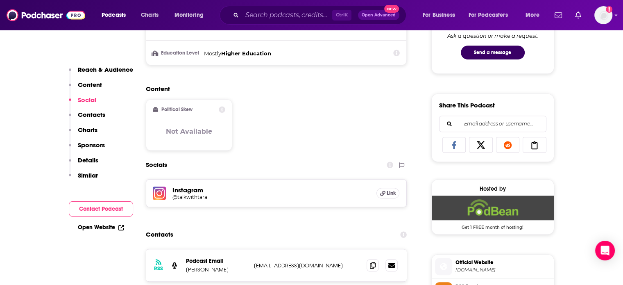
scroll to position [573, 0]
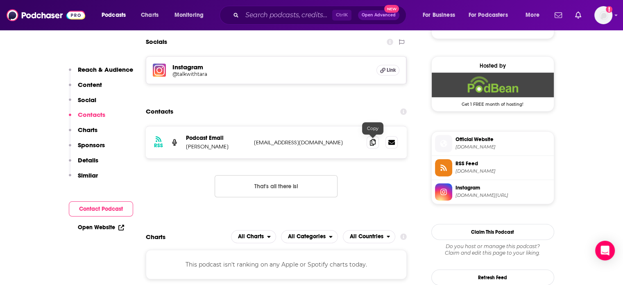
click at [369, 143] on span at bounding box center [373, 142] width 12 height 12
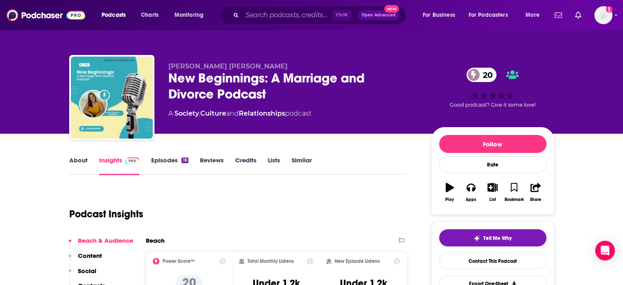
click at [70, 162] on link "About" at bounding box center [78, 165] width 18 height 19
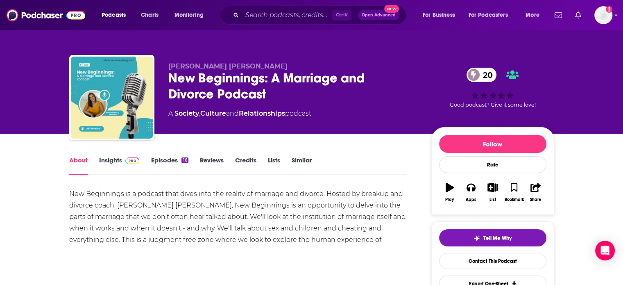
click at [107, 164] on link "Insights" at bounding box center [119, 165] width 41 height 19
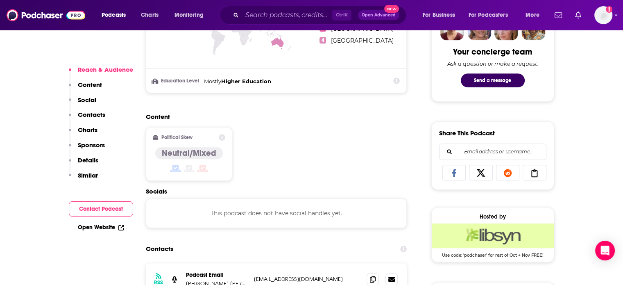
scroll to position [532, 0]
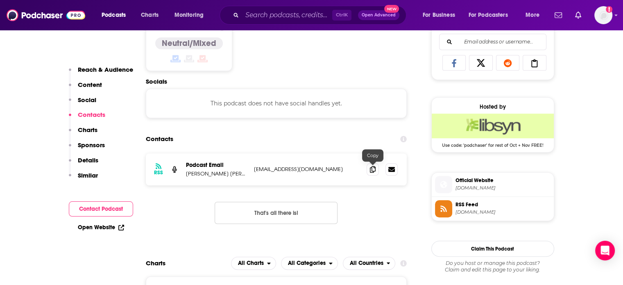
drag, startPoint x: 377, startPoint y: 170, endPoint x: 356, endPoint y: 172, distance: 21.0
click at [377, 170] on span at bounding box center [373, 169] width 12 height 12
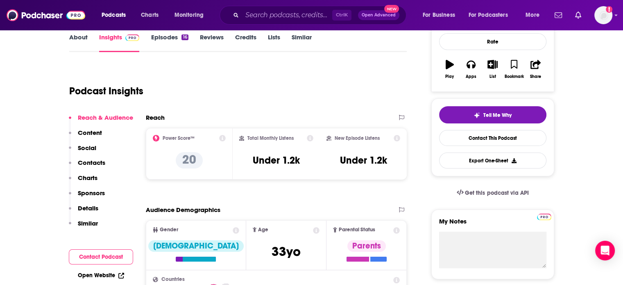
scroll to position [0, 0]
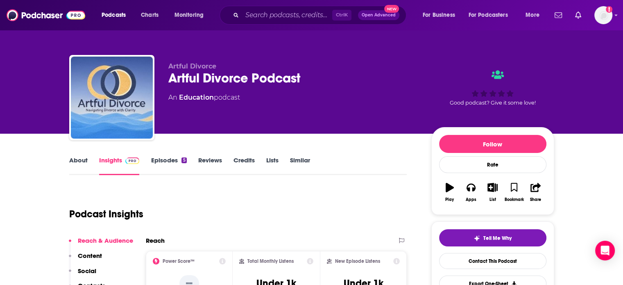
click at [82, 171] on link "About" at bounding box center [78, 165] width 18 height 19
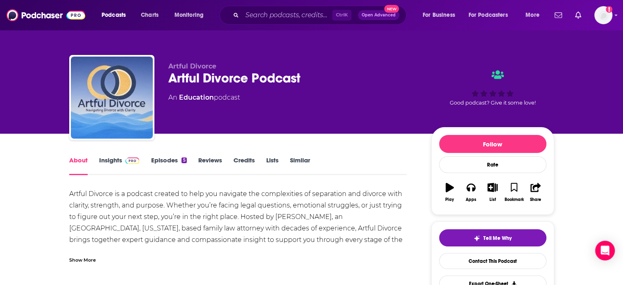
click at [103, 165] on link "Insights" at bounding box center [119, 165] width 41 height 19
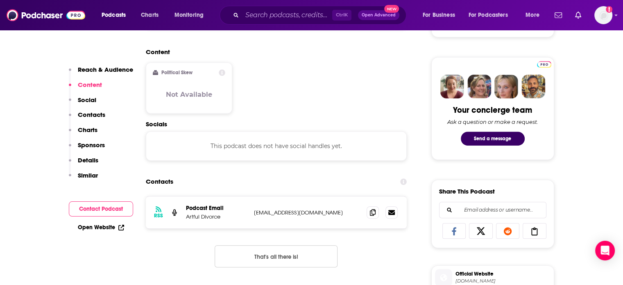
scroll to position [410, 0]
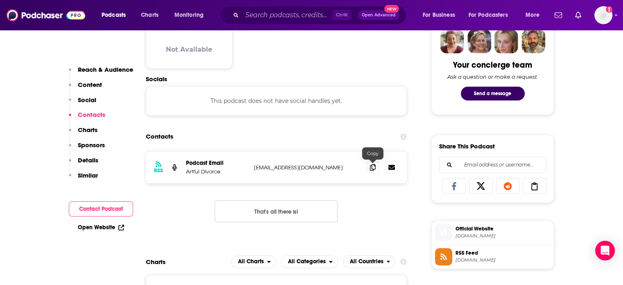
click at [369, 166] on span at bounding box center [373, 167] width 12 height 12
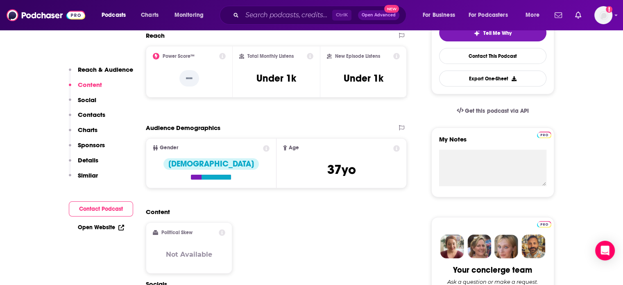
scroll to position [0, 0]
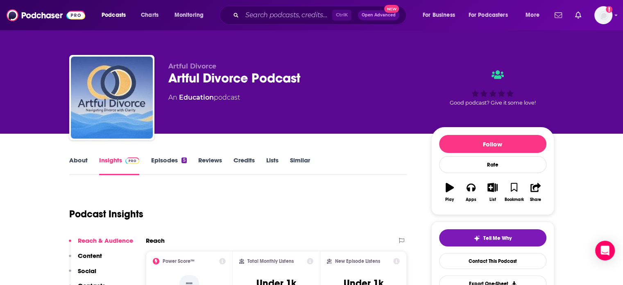
click at [89, 160] on div "About" at bounding box center [84, 165] width 30 height 19
click at [82, 164] on link "About" at bounding box center [78, 165] width 18 height 19
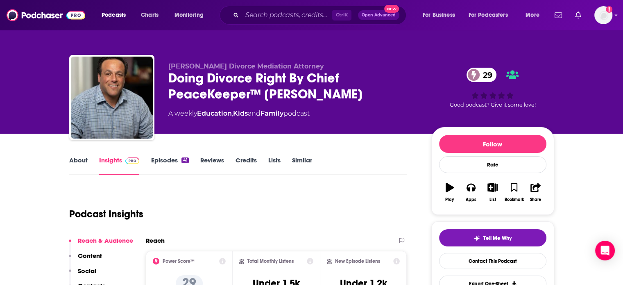
click at [75, 160] on link "About" at bounding box center [78, 165] width 18 height 19
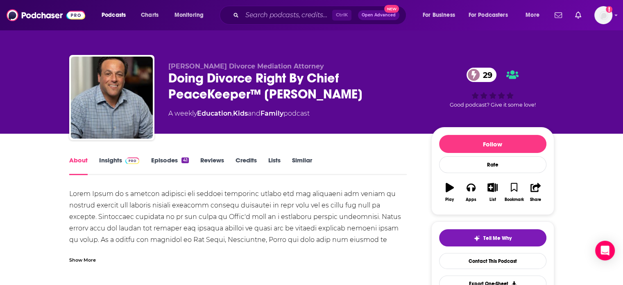
click at [100, 252] on div "Show More" at bounding box center [238, 256] width 338 height 14
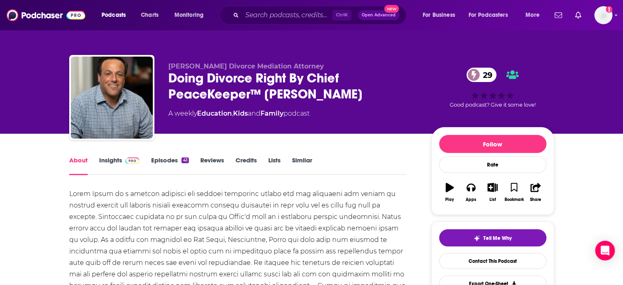
click at [99, 161] on link "Insights" at bounding box center [119, 165] width 41 height 19
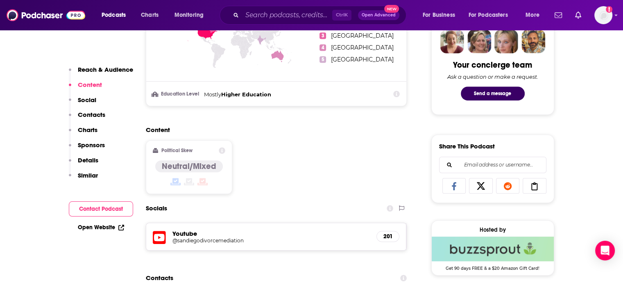
scroll to position [491, 0]
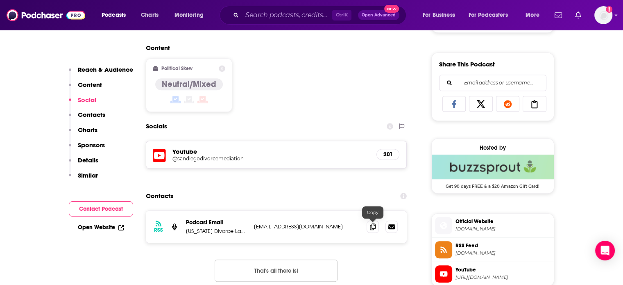
drag, startPoint x: 367, startPoint y: 228, endPoint x: 272, endPoint y: 82, distance: 174.0
click at [367, 228] on span at bounding box center [373, 226] width 12 height 12
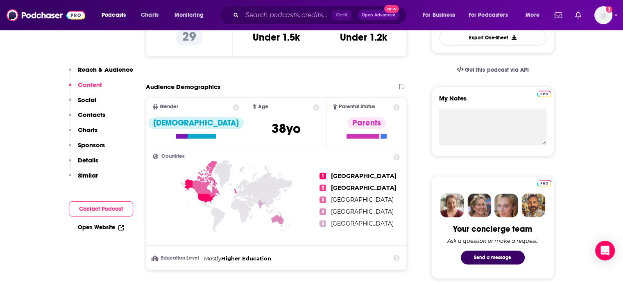
scroll to position [0, 0]
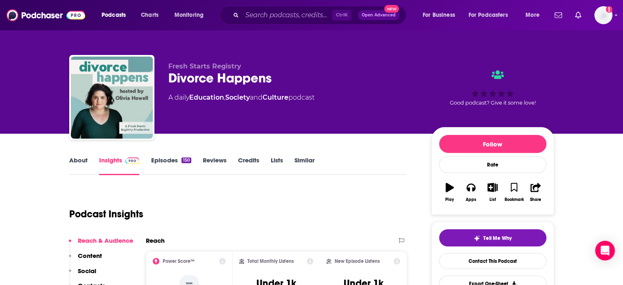
click at [84, 160] on link "About" at bounding box center [78, 165] width 18 height 19
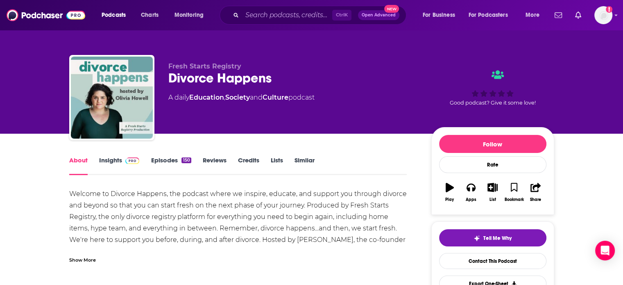
click at [80, 259] on div "Show More" at bounding box center [82, 259] width 27 height 8
click at [122, 163] on span at bounding box center [131, 160] width 18 height 8
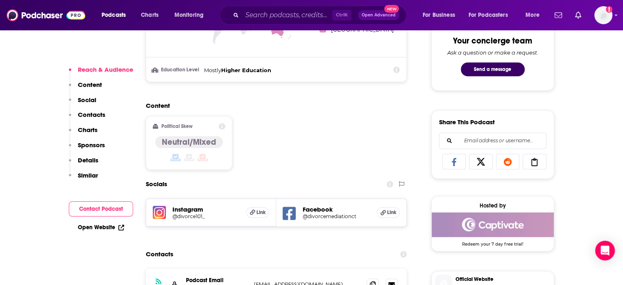
scroll to position [491, 0]
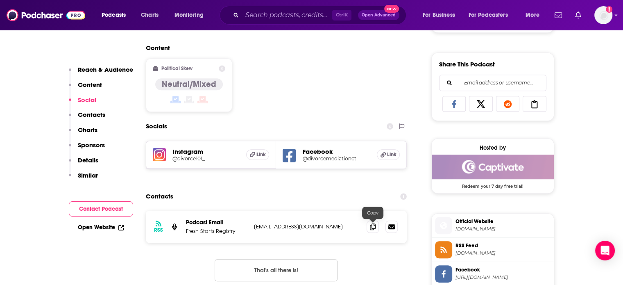
click at [372, 227] on icon at bounding box center [373, 226] width 6 height 7
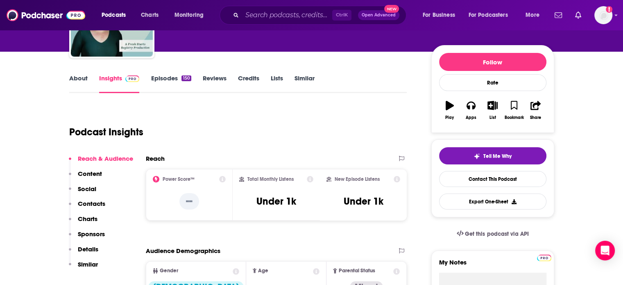
scroll to position [0, 0]
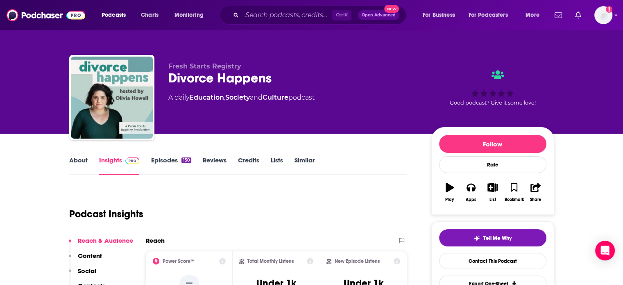
click at [84, 157] on link "About" at bounding box center [78, 165] width 18 height 19
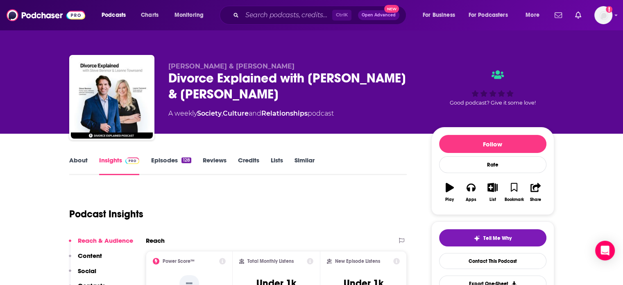
click at [79, 162] on link "About" at bounding box center [78, 165] width 18 height 19
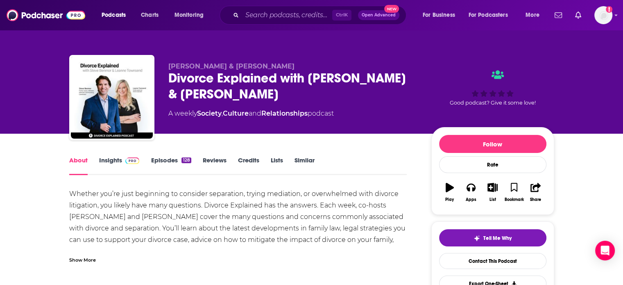
click at [113, 163] on link "Insights" at bounding box center [119, 165] width 41 height 19
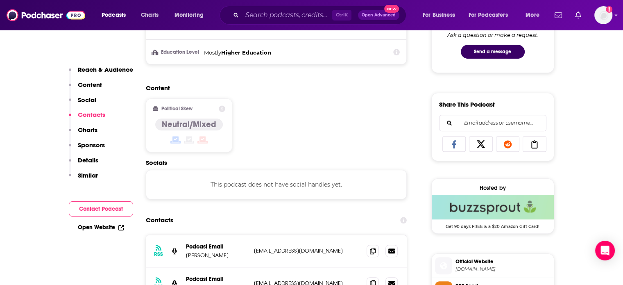
scroll to position [532, 0]
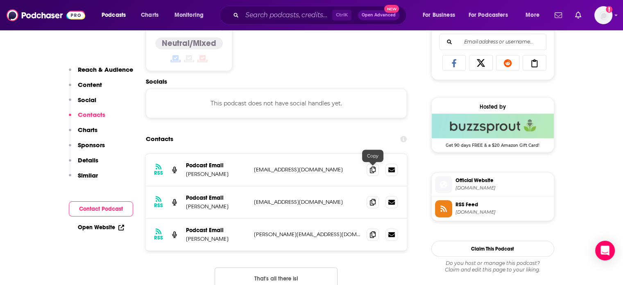
click at [374, 169] on icon at bounding box center [373, 169] width 6 height 7
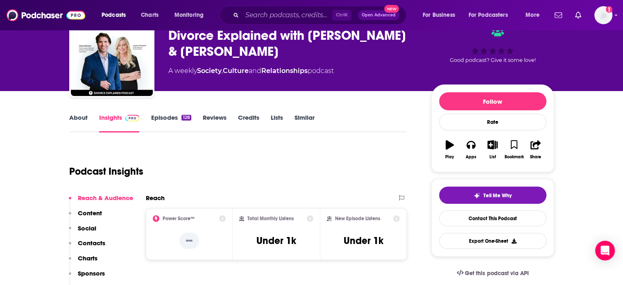
scroll to position [0, 0]
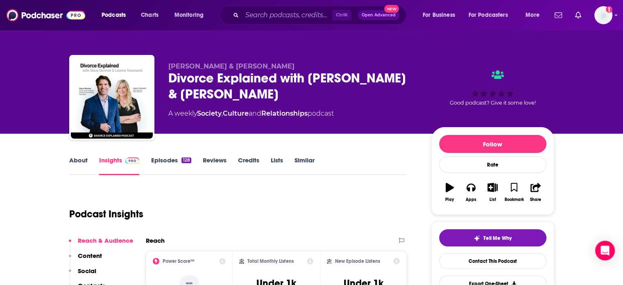
click at [85, 168] on link "About" at bounding box center [78, 165] width 18 height 19
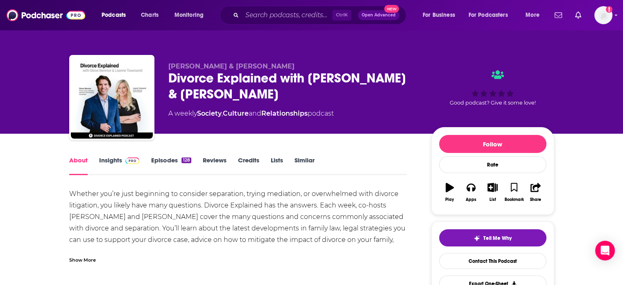
click at [94, 262] on div "Show More" at bounding box center [82, 259] width 27 height 8
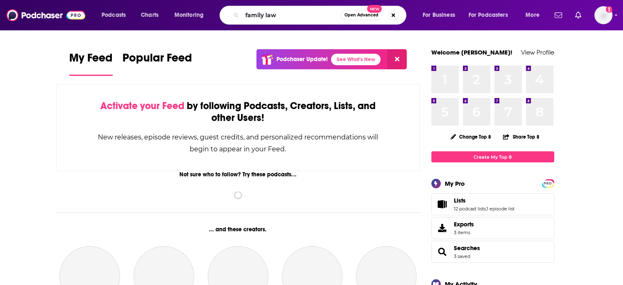
type input "family law"
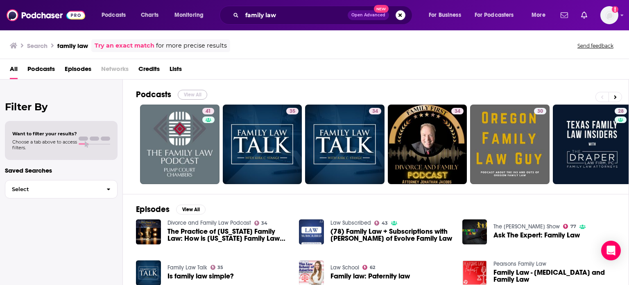
click at [190, 93] on button "View All" at bounding box center [192, 95] width 29 height 10
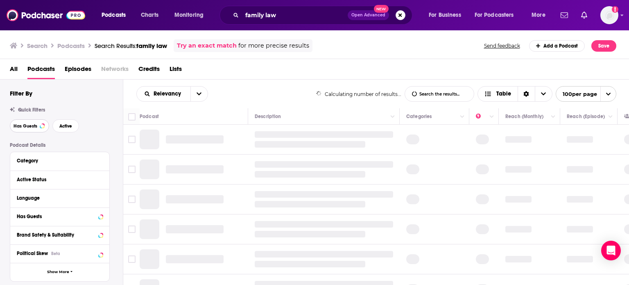
click at [27, 124] on span "Has Guests" at bounding box center [26, 126] width 24 height 5
click at [61, 128] on span "Active" at bounding box center [65, 126] width 13 height 5
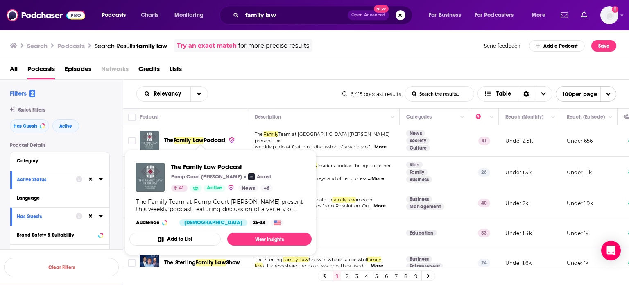
click at [115, 149] on div "Podcast Details Category Active Status Language Has Guests Brand Safety & Suita…" at bounding box center [66, 287] width 113 height 291
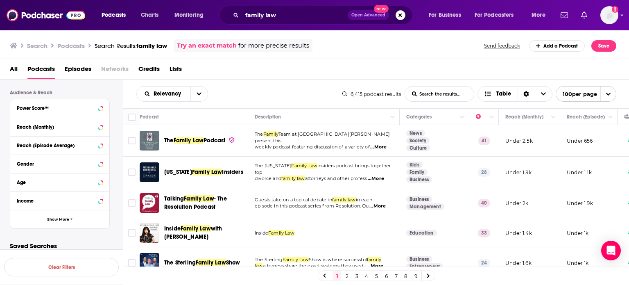
scroll to position [211, 0]
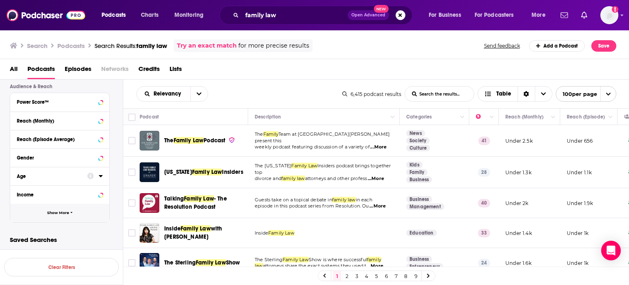
click at [69, 211] on span "Show More" at bounding box center [58, 213] width 22 height 5
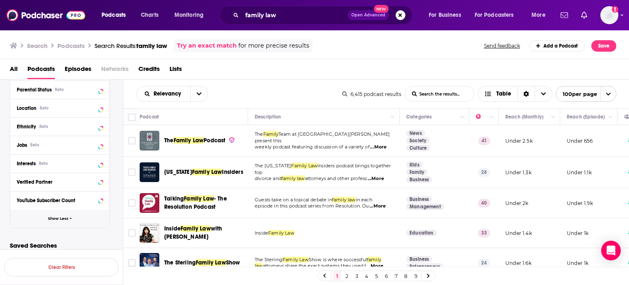
scroll to position [340, 0]
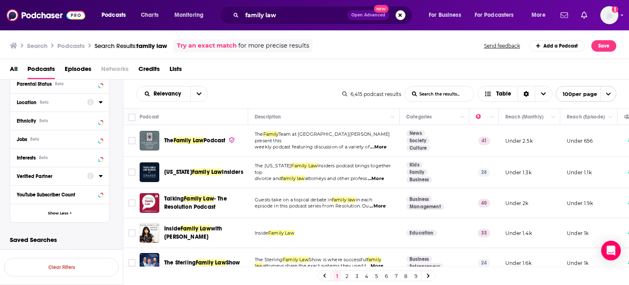
click at [97, 103] on div at bounding box center [95, 102] width 16 height 10
click at [100, 103] on icon at bounding box center [101, 102] width 4 height 7
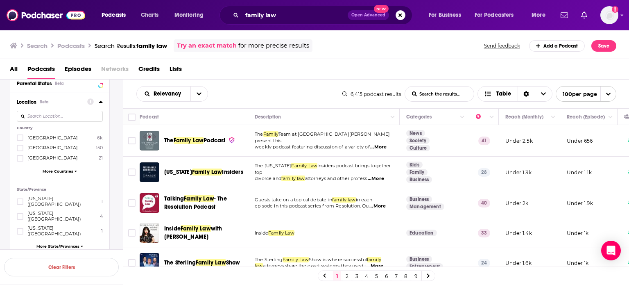
click at [21, 137] on icon at bounding box center [20, 138] width 5 height 4
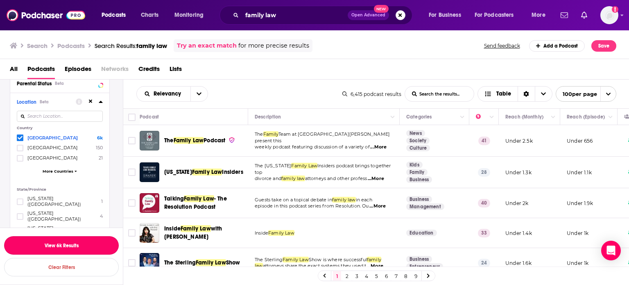
click at [94, 242] on button "View 6k Results" at bounding box center [61, 245] width 115 height 18
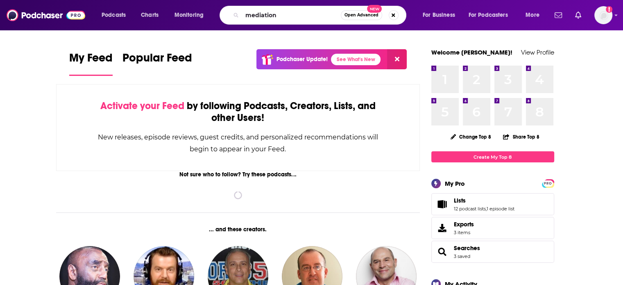
type input "mediation"
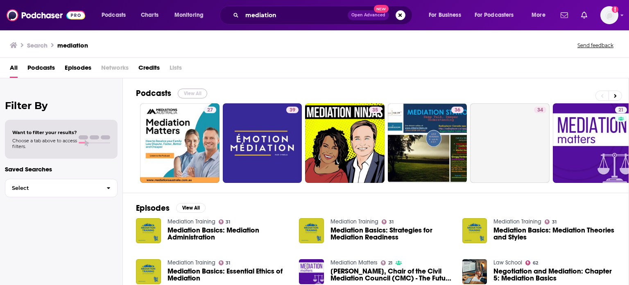
click at [185, 93] on button "View All" at bounding box center [192, 93] width 29 height 10
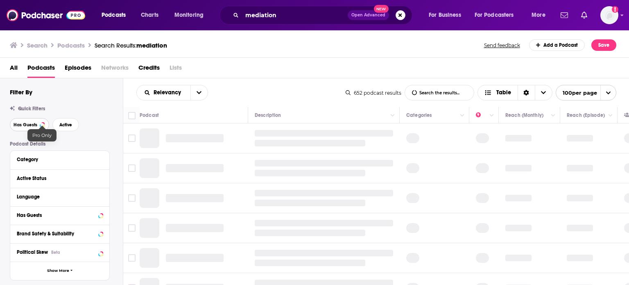
click at [39, 125] on button "Has Guests" at bounding box center [29, 124] width 39 height 13
click at [67, 124] on span "Active" at bounding box center [65, 124] width 13 height 5
